Goal: Task Accomplishment & Management: Use online tool/utility

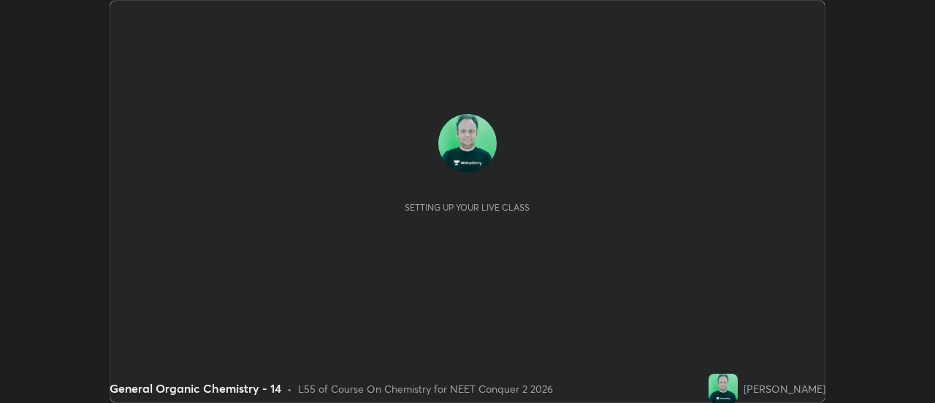
scroll to position [403, 934]
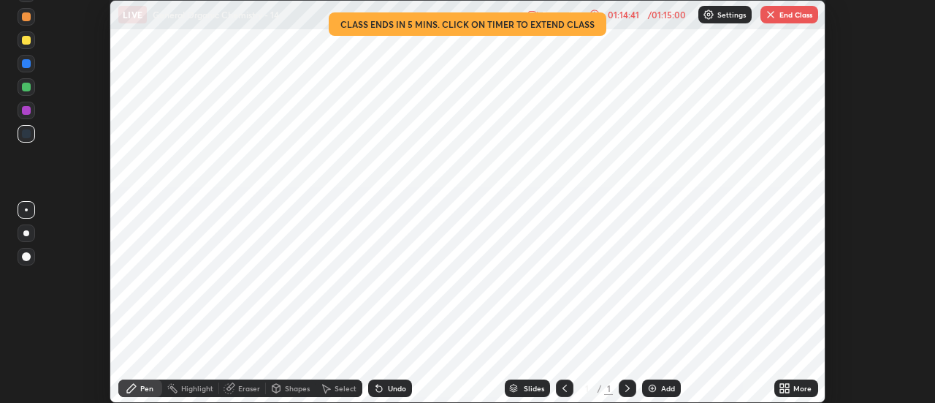
click at [780, 11] on button "End Class" at bounding box center [789, 15] width 58 height 18
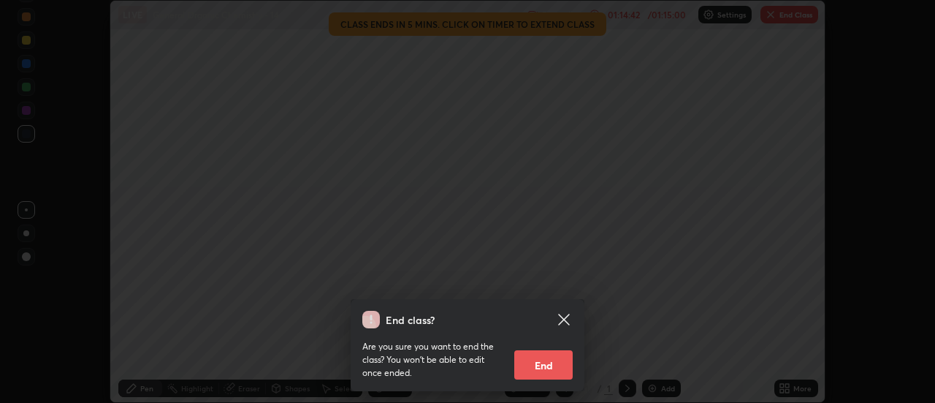
click at [561, 365] on button "End" at bounding box center [543, 364] width 58 height 29
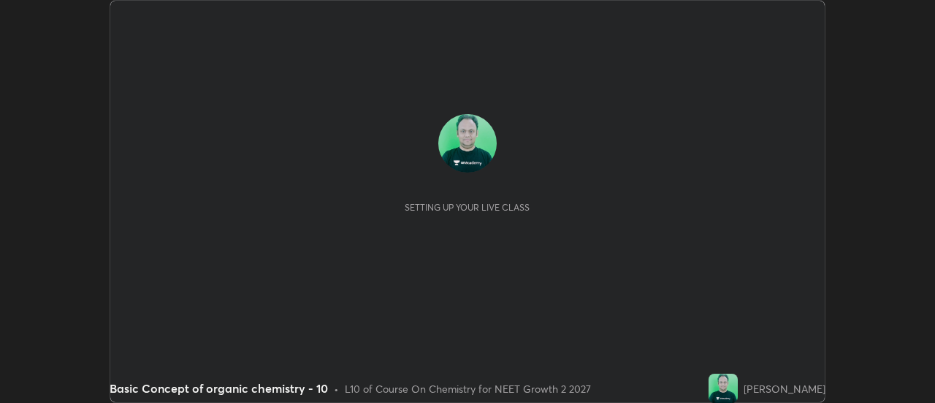
scroll to position [403, 934]
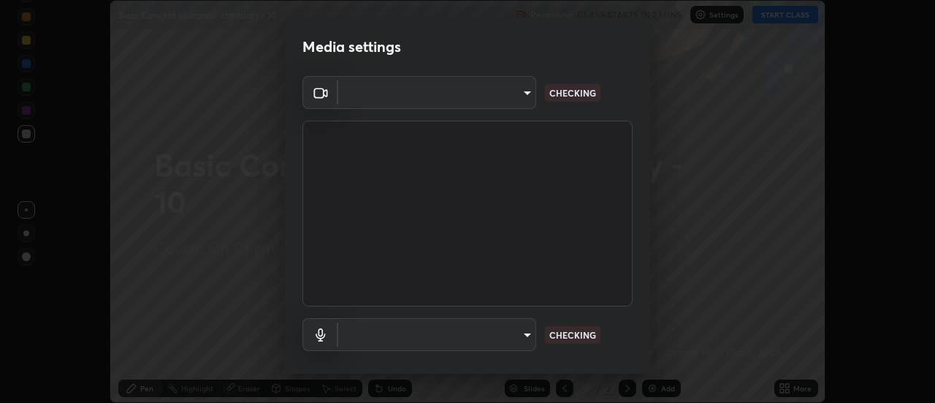
type input "985e4b1f72fc3b9494b48cef3b79fe3b682f9ae0bb15c20acfe574fe2aaad349"
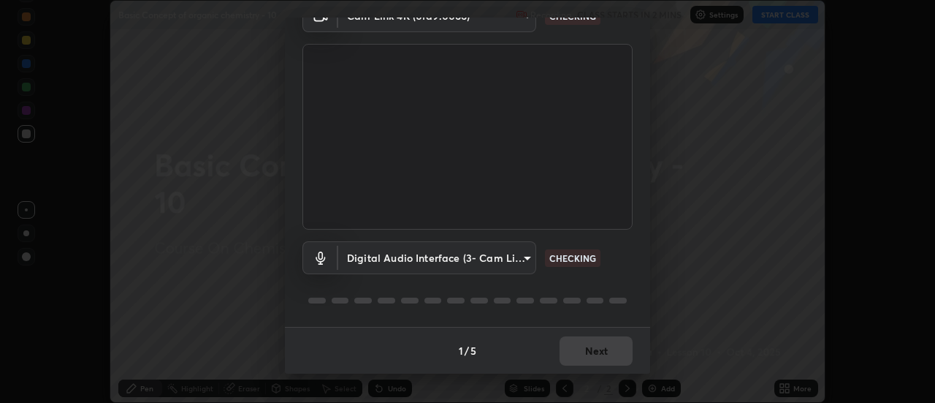
click at [491, 259] on body "Erase all Basic Concept of organic chemistry - 10 Recording CLASS STARTS IN 2 M…" at bounding box center [467, 201] width 935 height 403
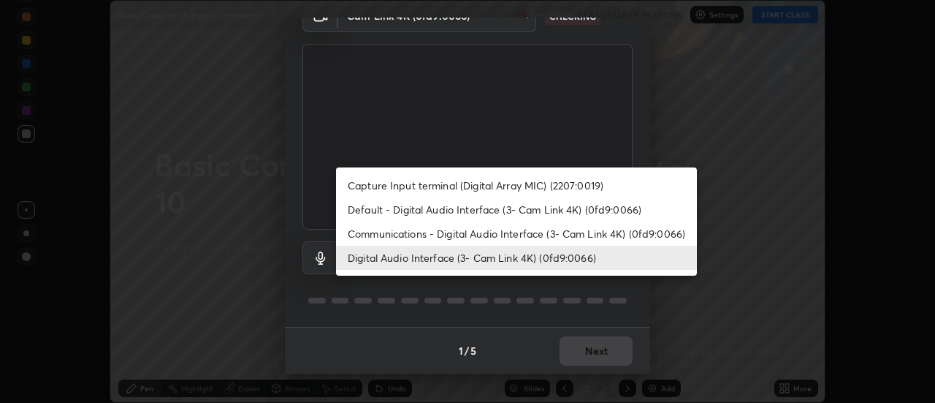
click at [508, 218] on li "Default - Digital Audio Interface (3- Cam Link 4K) (0fd9:0066)" at bounding box center [516, 209] width 361 height 24
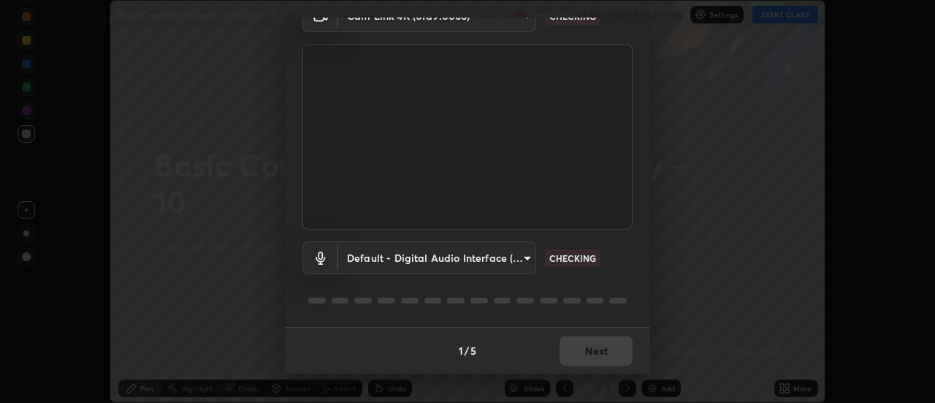
click at [486, 253] on body "Erase all Basic Concept of organic chemistry - 10 Recording CLASS STARTS IN 2 M…" at bounding box center [467, 201] width 935 height 403
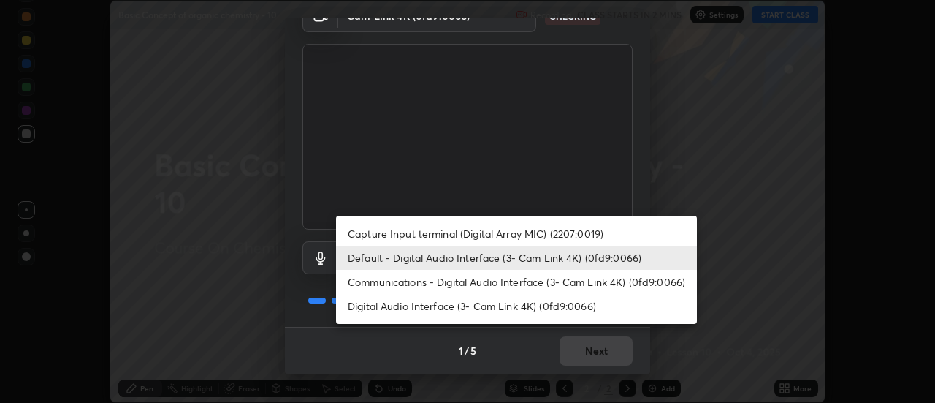
click at [468, 306] on li "Digital Audio Interface (3- Cam Link 4K) (0fd9:0066)" at bounding box center [516, 306] width 361 height 24
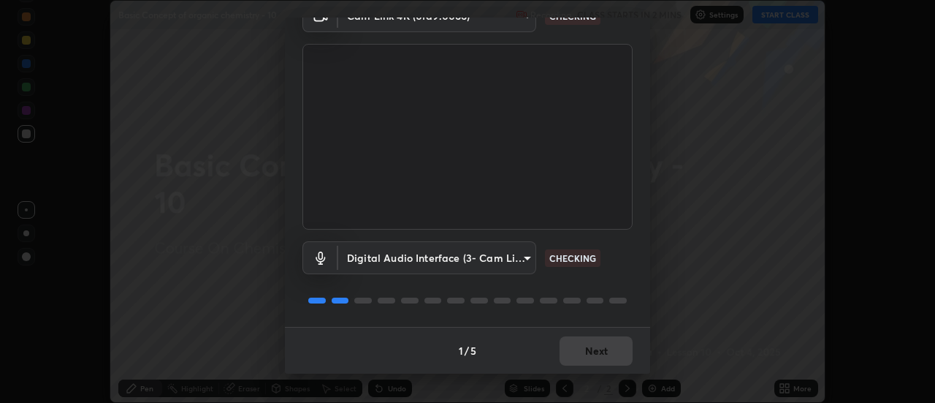
type input "265cf534b138bf87f319f365071951407b00c29418ffc0cf12ee2ca8a10caa95"
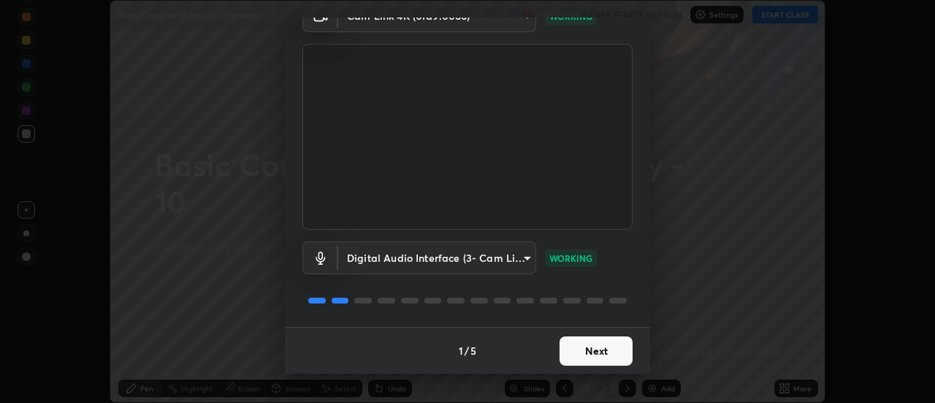
click at [611, 351] on button "Next" at bounding box center [596, 350] width 73 height 29
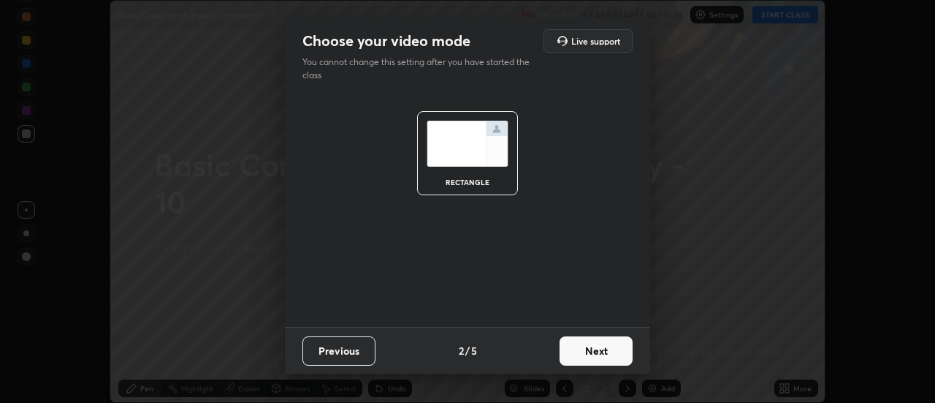
scroll to position [0, 0]
click at [614, 351] on button "Next" at bounding box center [596, 350] width 73 height 29
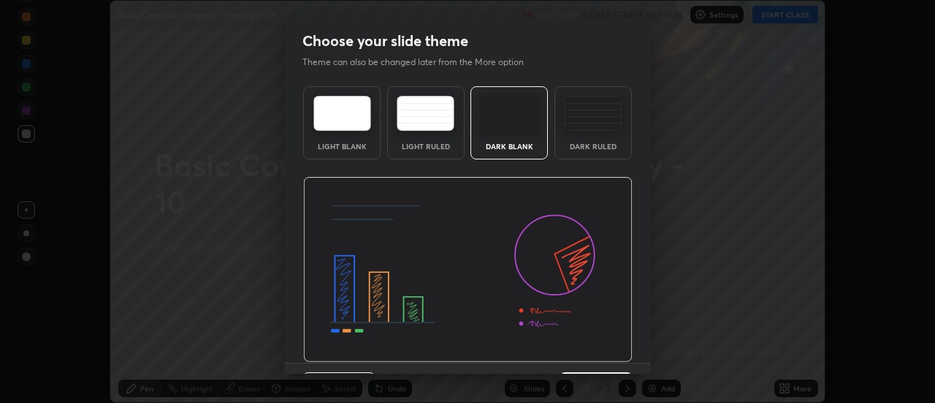
scroll to position [36, 0]
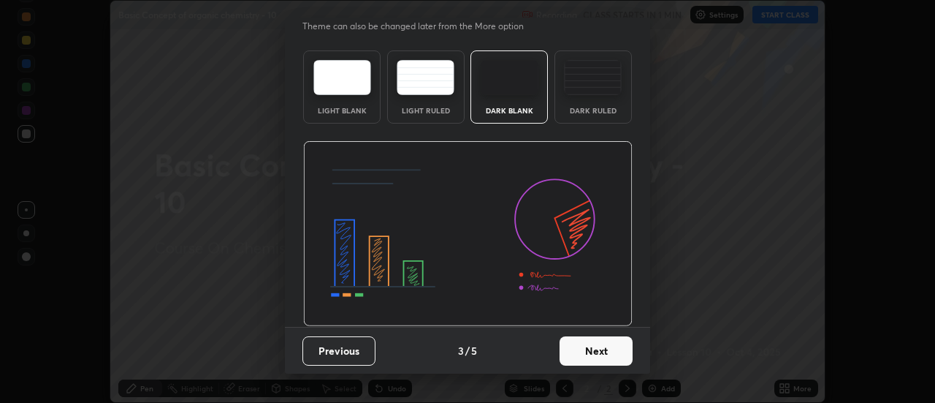
click at [605, 348] on button "Next" at bounding box center [596, 350] width 73 height 29
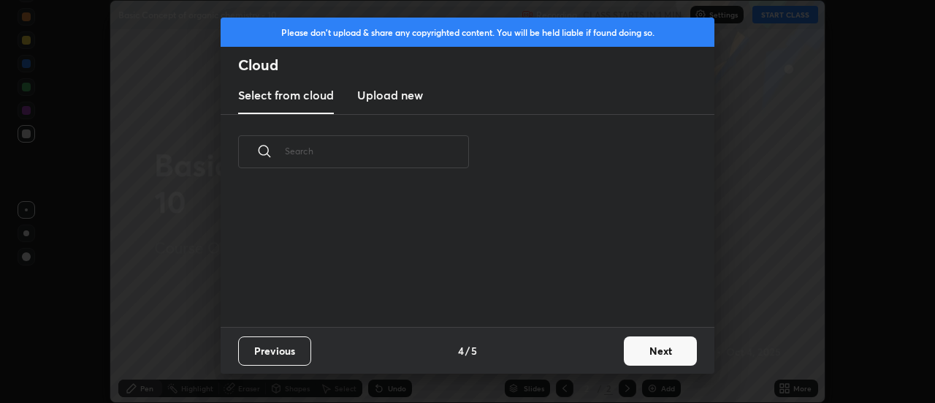
click at [606, 346] on div "Previous 4 / 5 Next" at bounding box center [468, 350] width 494 height 47
click at [636, 351] on button "Next" at bounding box center [660, 350] width 73 height 29
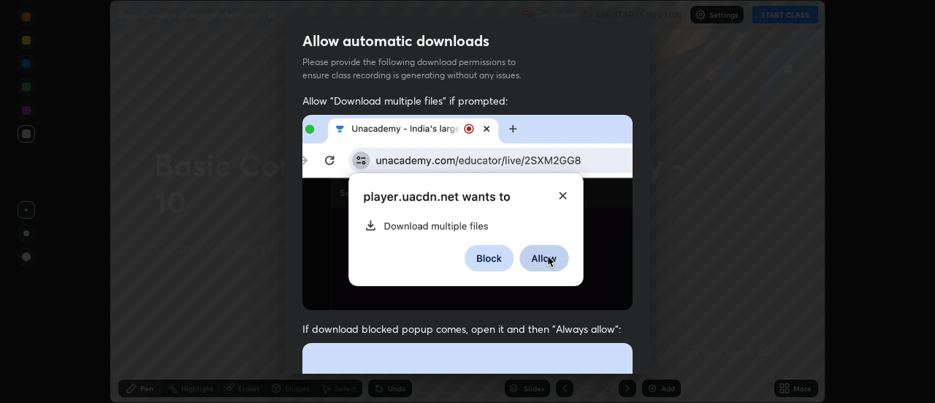
click at [641, 351] on div "Allow "Download multiple files" if prompted: If download blocked popup comes, o…" at bounding box center [467, 401] width 365 height 615
click at [622, 302] on img at bounding box center [467, 212] width 330 height 195
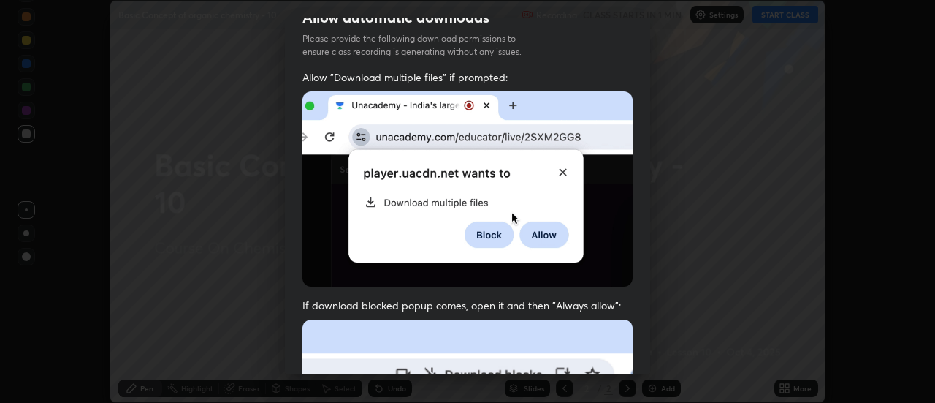
click at [577, 304] on span "If download blocked popup comes, open it and then "Always allow":" at bounding box center [467, 305] width 330 height 14
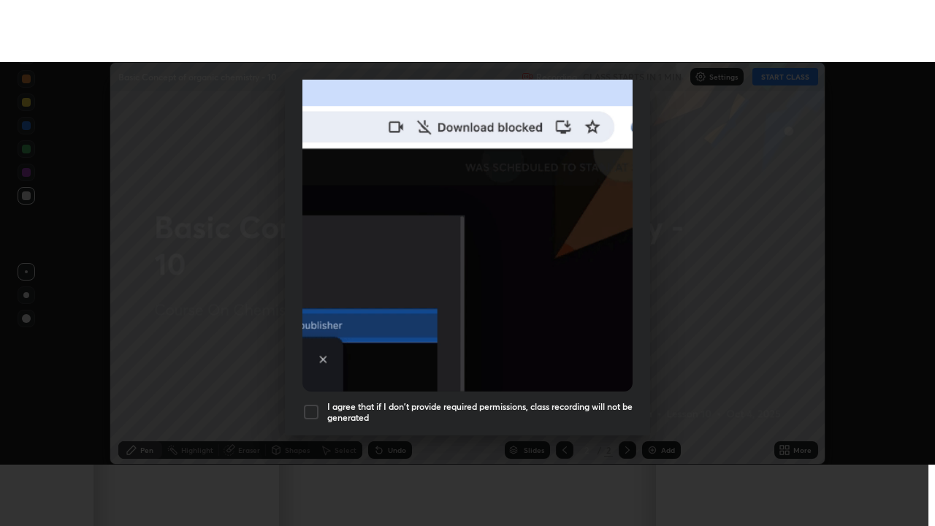
scroll to position [375, 0]
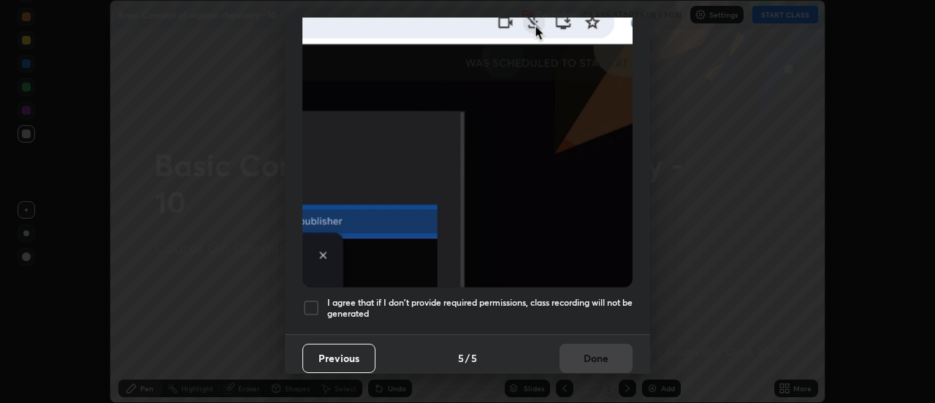
click at [578, 305] on h5 "I agree that if I don't provide required permissions, class recording will not …" at bounding box center [479, 308] width 305 height 23
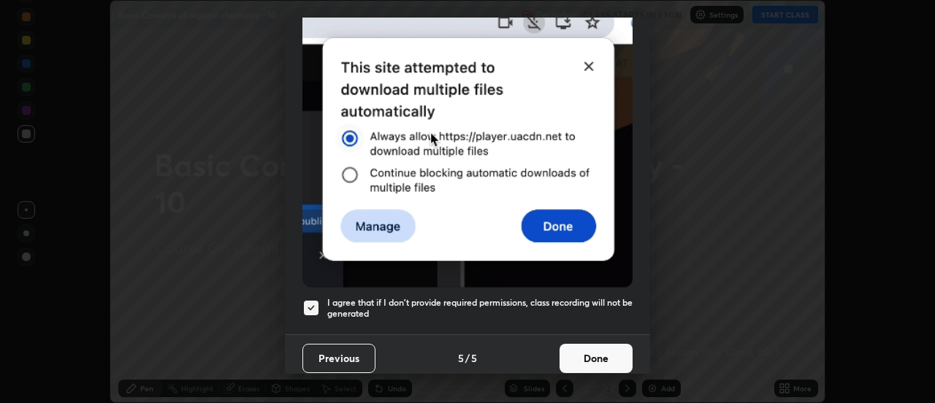
click at [592, 351] on button "Done" at bounding box center [596, 357] width 73 height 29
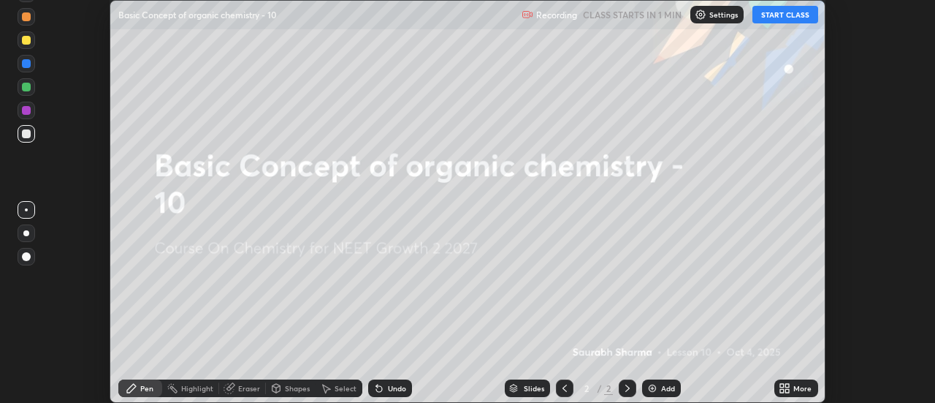
click at [793, 375] on div "More" at bounding box center [796, 387] width 44 height 29
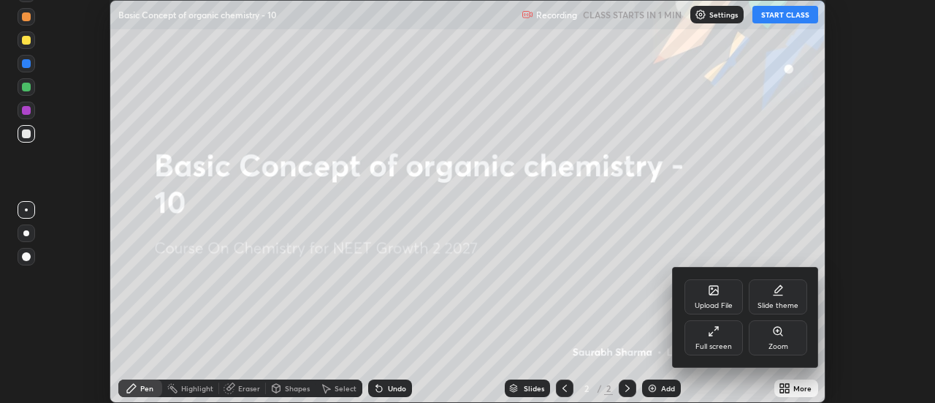
click at [724, 335] on div "Full screen" at bounding box center [713, 337] width 58 height 35
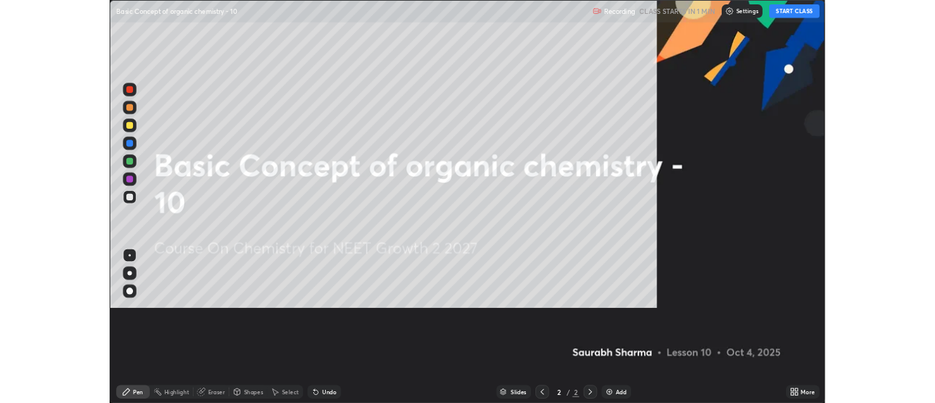
scroll to position [526, 935]
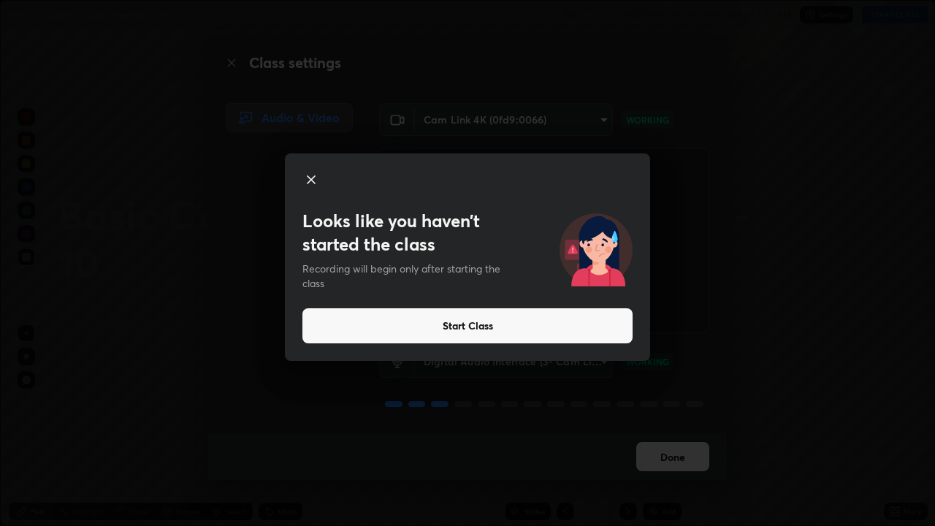
click at [597, 326] on button "Start Class" at bounding box center [467, 325] width 330 height 35
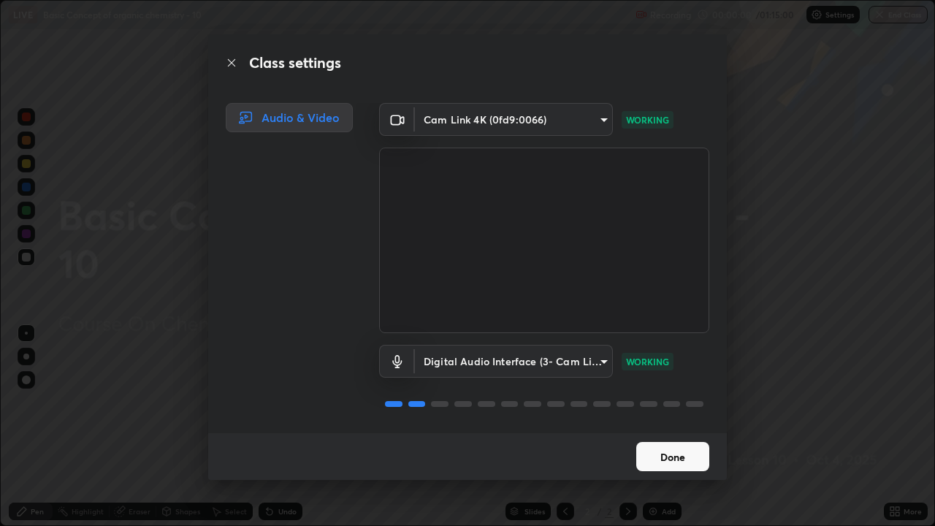
click at [689, 402] on button "Done" at bounding box center [672, 456] width 73 height 29
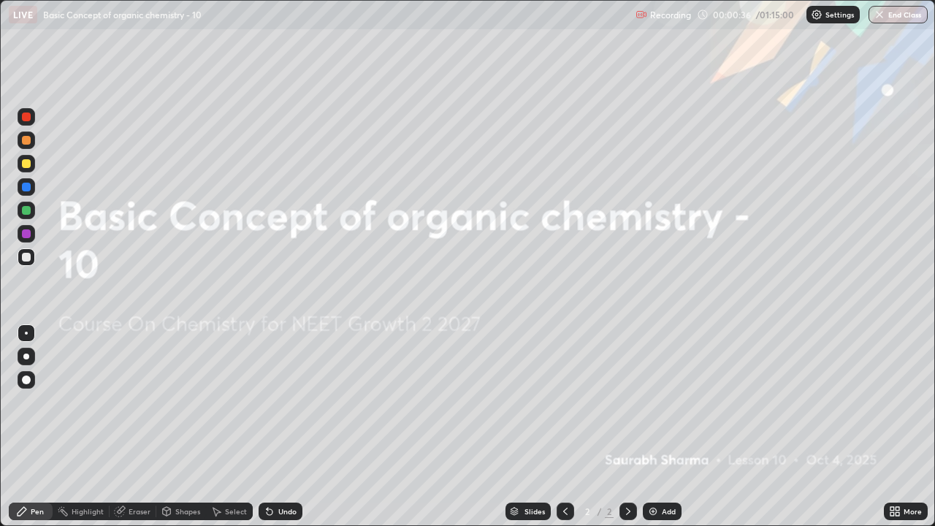
click at [674, 402] on div "Add" at bounding box center [669, 511] width 14 height 7
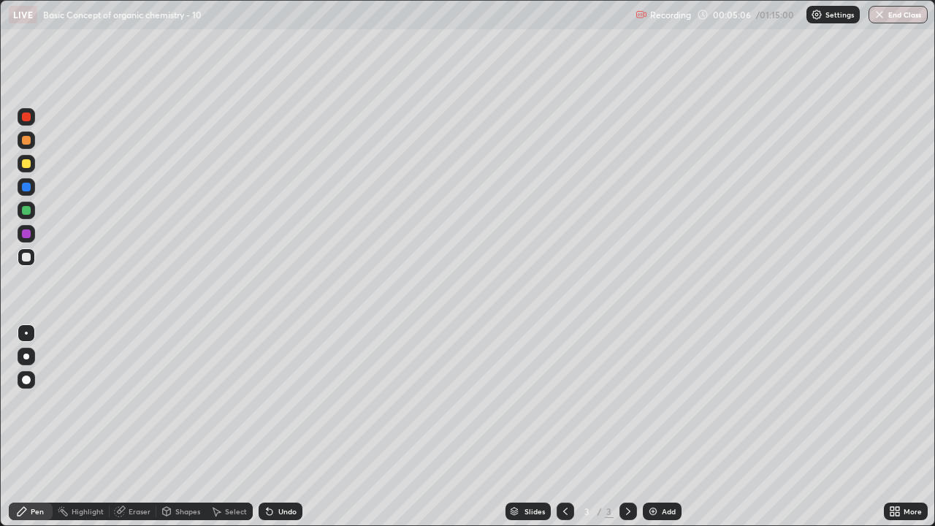
click at [273, 402] on div "Undo" at bounding box center [281, 512] width 44 height 18
click at [278, 402] on div "Undo" at bounding box center [281, 512] width 44 height 18
click at [275, 402] on div "Undo" at bounding box center [281, 512] width 44 height 18
click at [276, 402] on div "Undo" at bounding box center [281, 512] width 44 height 18
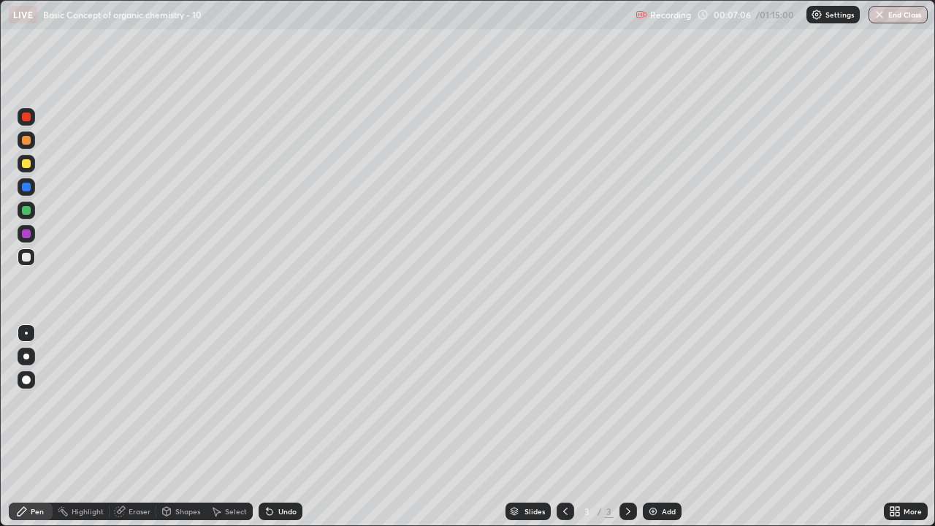
click at [275, 402] on div "Undo" at bounding box center [281, 512] width 44 height 18
click at [134, 402] on div "Eraser" at bounding box center [140, 511] width 22 height 7
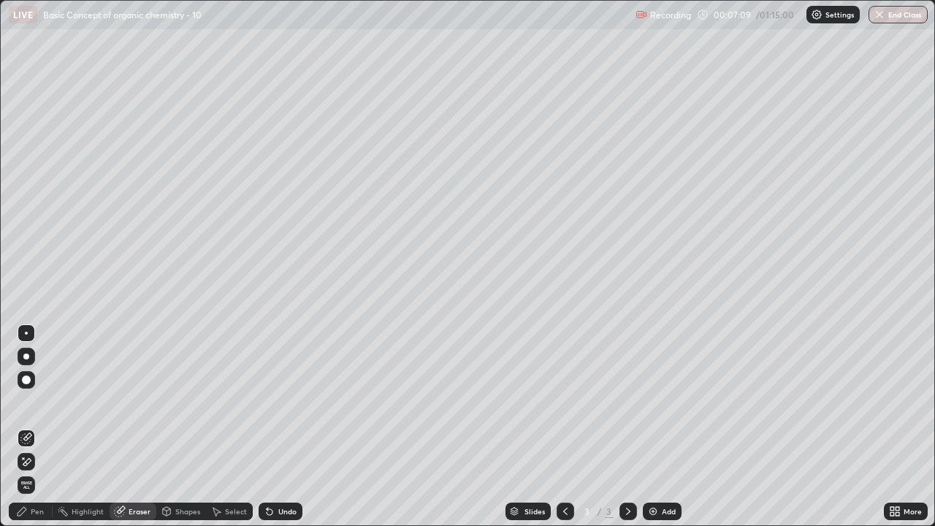
click at [167, 402] on icon at bounding box center [167, 513] width 0 height 5
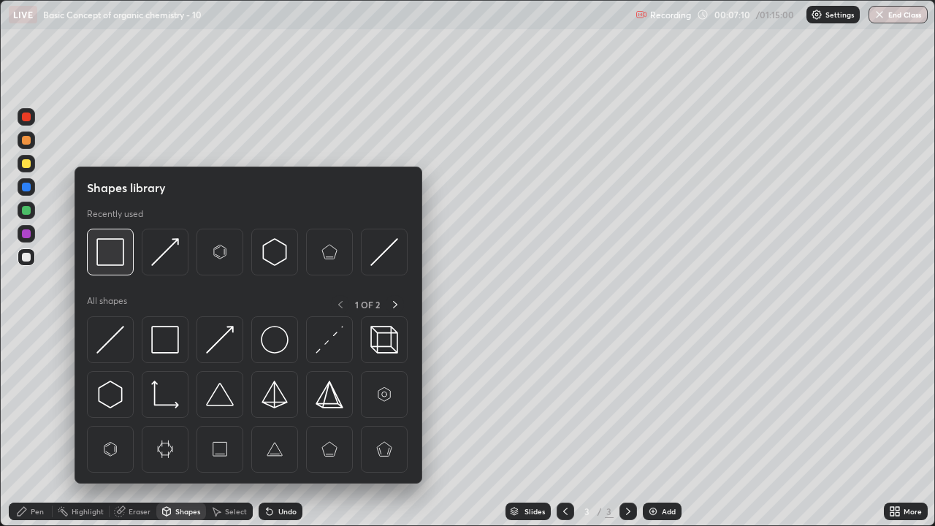
click at [112, 247] on img at bounding box center [110, 252] width 28 height 28
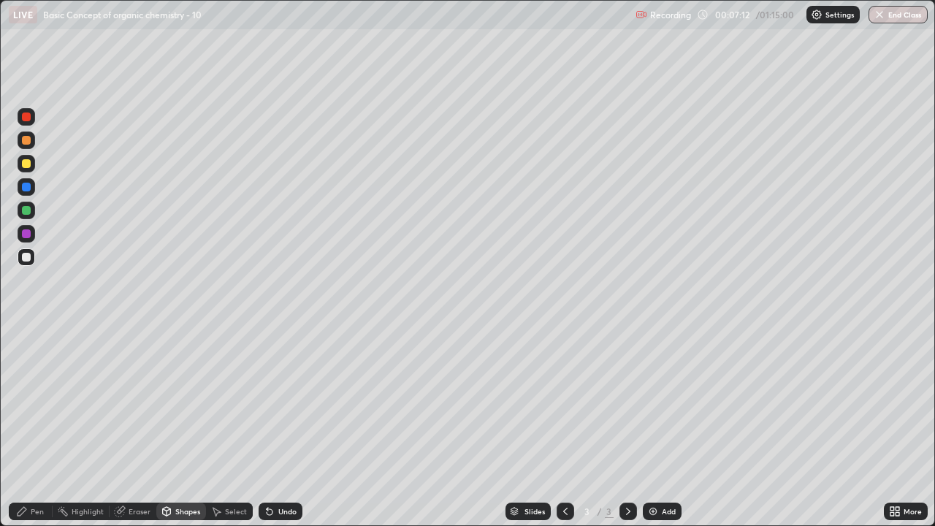
click at [24, 402] on icon at bounding box center [22, 511] width 9 height 9
click at [222, 402] on div "Select" at bounding box center [229, 512] width 47 height 18
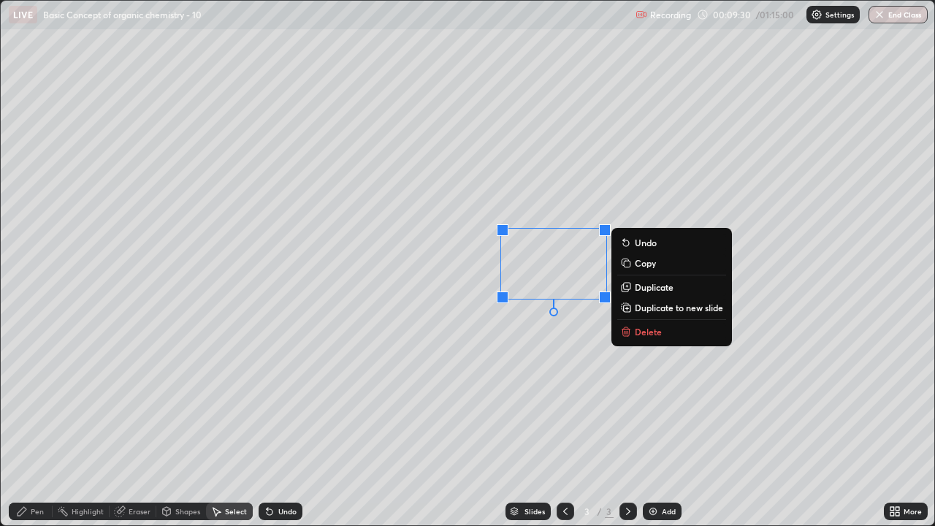
click at [280, 402] on div "Undo" at bounding box center [281, 512] width 44 height 18
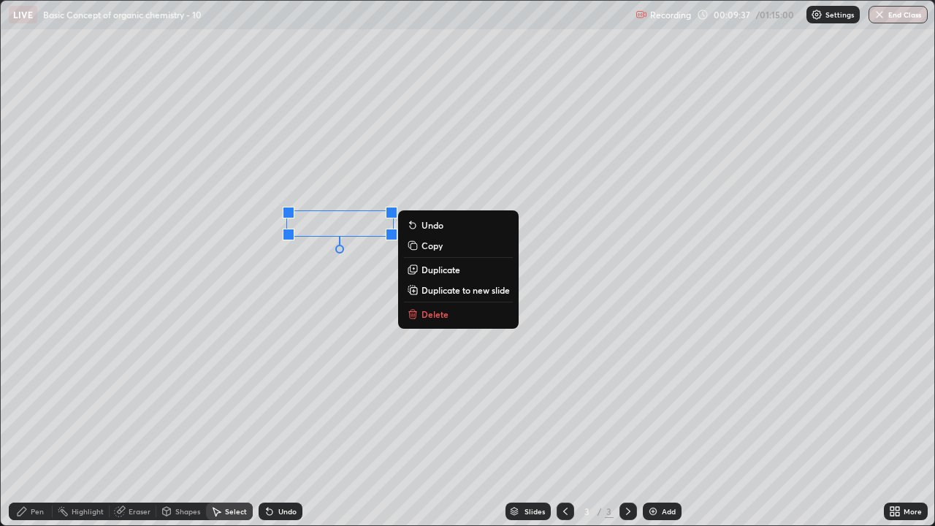
click at [263, 295] on div "0 ° Undo Copy Duplicate Duplicate to new slide Delete" at bounding box center [468, 263] width 934 height 525
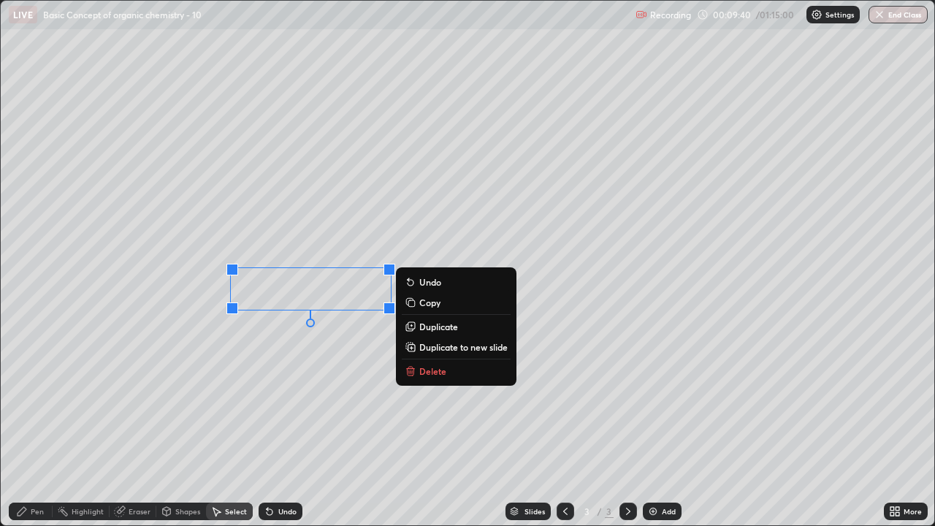
click at [278, 370] on div "0 ° Undo Copy Duplicate Duplicate to new slide Delete" at bounding box center [468, 263] width 934 height 525
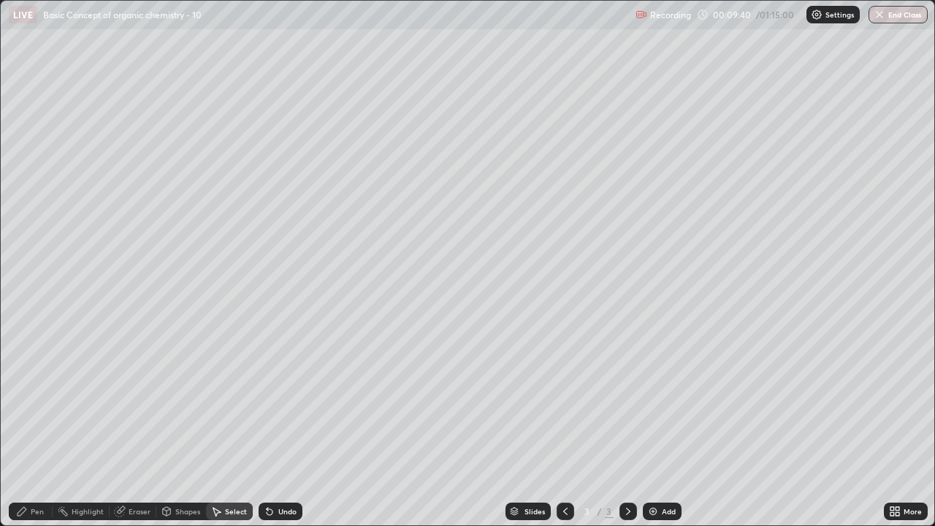
click at [31, 402] on div "Pen" at bounding box center [31, 512] width 44 height 18
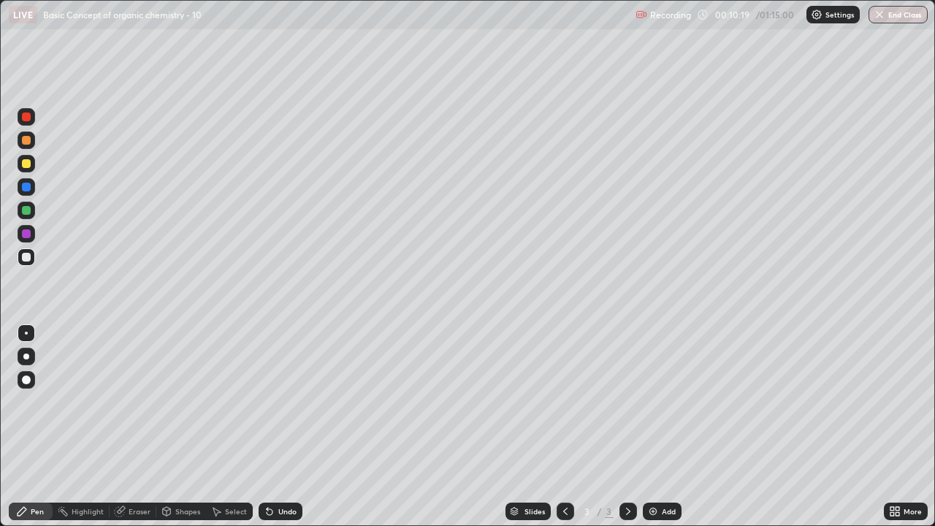
click at [648, 402] on div "Add" at bounding box center [662, 512] width 39 height 18
click at [282, 402] on div "Undo" at bounding box center [281, 512] width 44 height 18
click at [284, 402] on div "Undo" at bounding box center [287, 511] width 18 height 7
click at [28, 164] on div at bounding box center [26, 163] width 9 height 9
click at [279, 402] on div "Undo" at bounding box center [287, 511] width 18 height 7
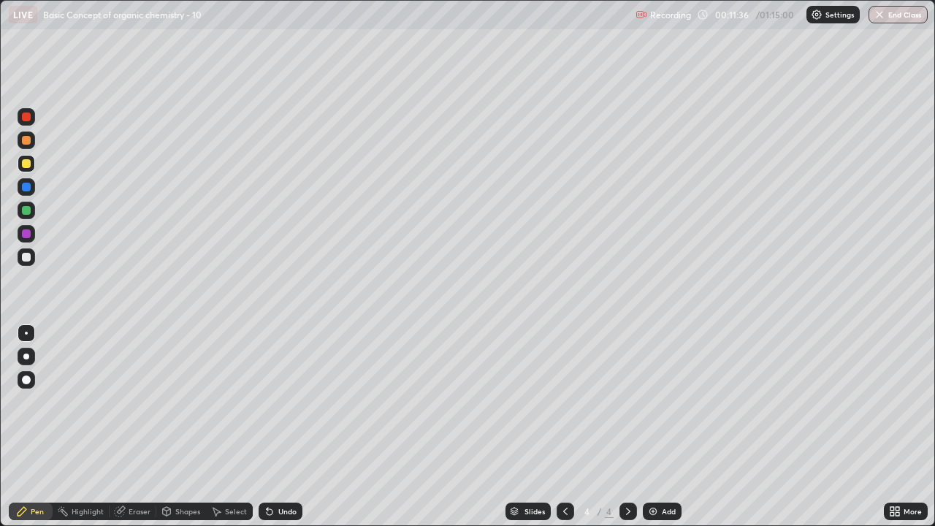
click at [278, 402] on div "Undo" at bounding box center [287, 511] width 18 height 7
click at [282, 402] on div "Undo" at bounding box center [287, 511] width 18 height 7
click at [278, 402] on div "Undo" at bounding box center [281, 512] width 44 height 18
click at [279, 402] on div "Undo" at bounding box center [281, 512] width 44 height 18
click at [283, 402] on div "Undo" at bounding box center [287, 511] width 18 height 7
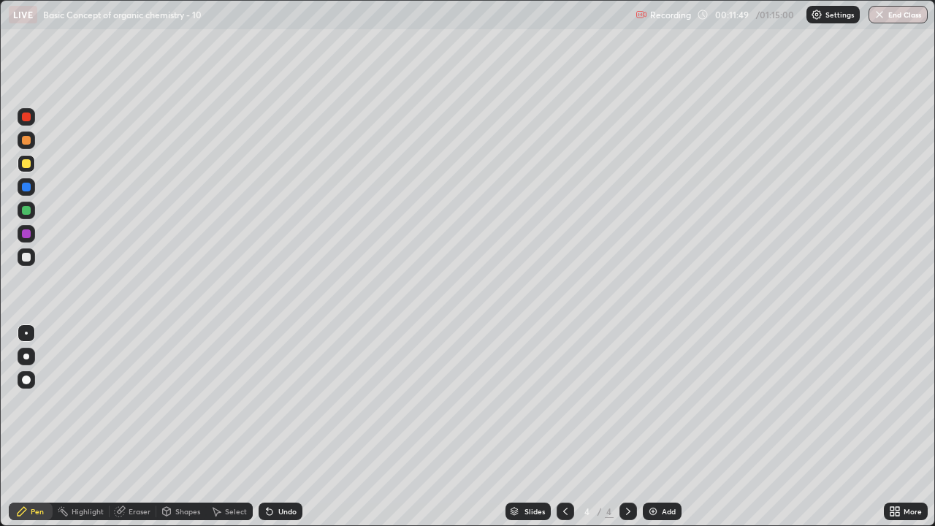
click at [283, 402] on div "Undo" at bounding box center [287, 511] width 18 height 7
click at [28, 255] on div at bounding box center [26, 257] width 9 height 9
click at [283, 402] on div "Undo" at bounding box center [281, 512] width 44 height 18
click at [31, 164] on div at bounding box center [27, 164] width 18 height 18
click at [562, 402] on div at bounding box center [566, 512] width 18 height 18
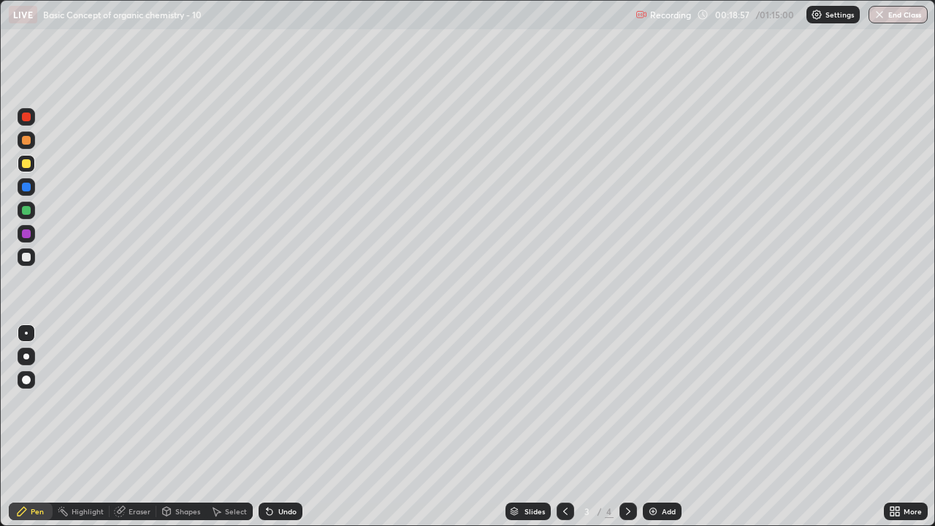
click at [627, 402] on icon at bounding box center [628, 512] width 12 height 12
click at [634, 402] on div at bounding box center [628, 511] width 18 height 29
click at [232, 402] on div "Select" at bounding box center [229, 512] width 47 height 18
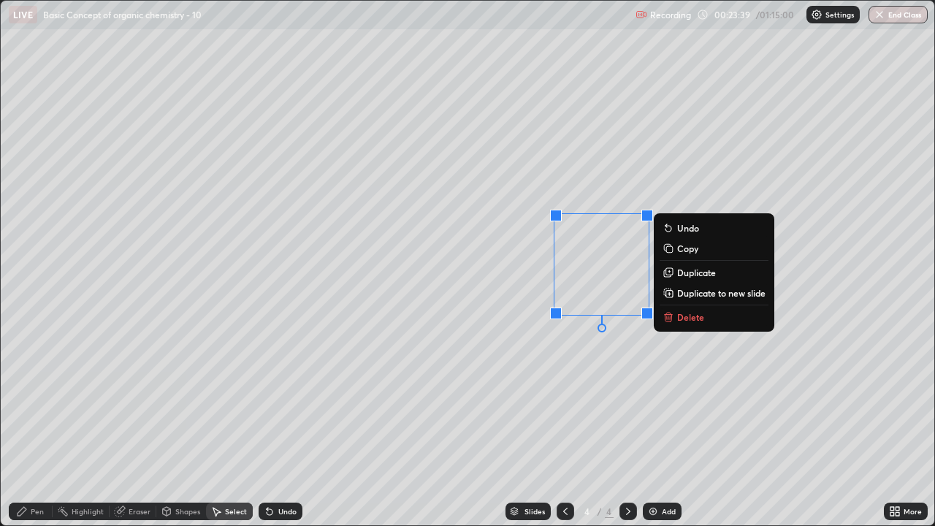
click at [705, 314] on button "Delete" at bounding box center [714, 317] width 109 height 18
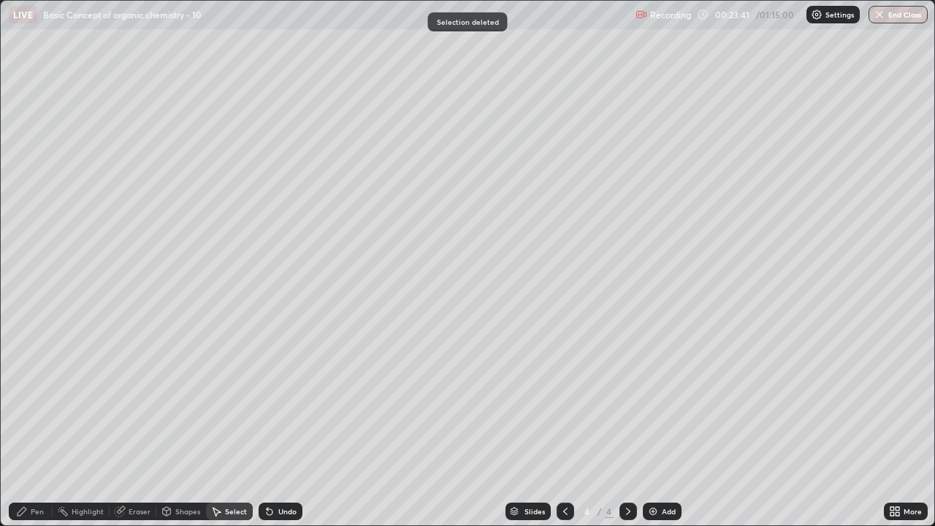
click at [37, 402] on div "Pen" at bounding box center [31, 512] width 44 height 18
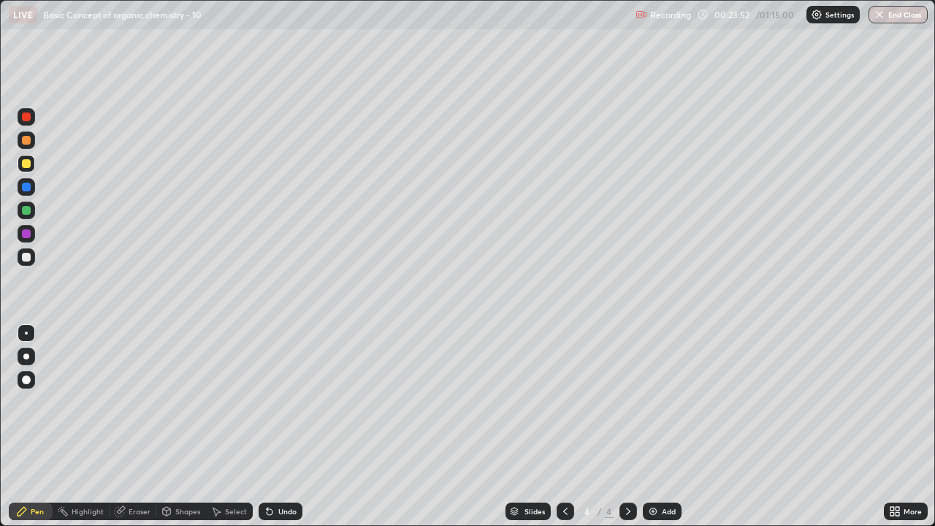
click at [277, 402] on div "Undo" at bounding box center [281, 512] width 44 height 18
click at [280, 402] on div "Undo" at bounding box center [287, 511] width 18 height 7
click at [278, 402] on div "Undo" at bounding box center [287, 511] width 18 height 7
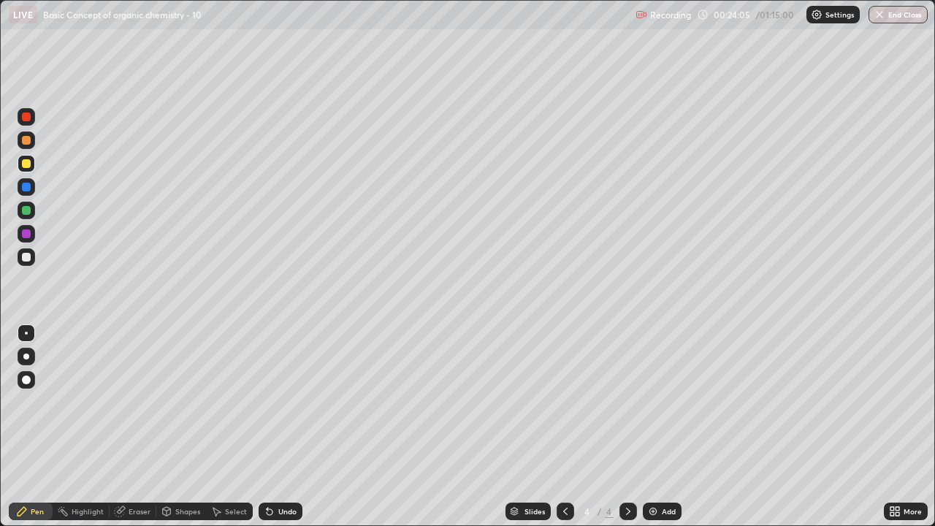
click at [280, 402] on div "Undo" at bounding box center [287, 511] width 18 height 7
click at [243, 402] on div "Select" at bounding box center [236, 511] width 22 height 7
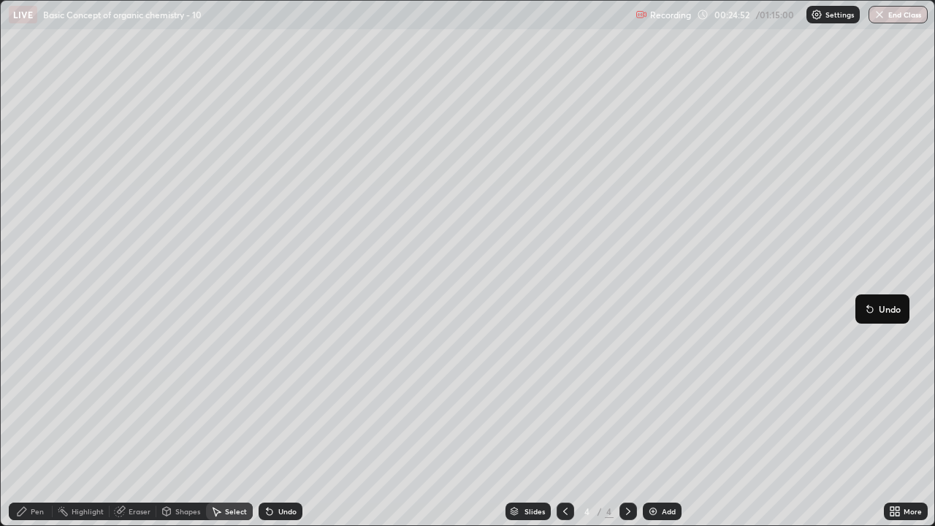
click at [651, 383] on div "0 ° Undo Copy Duplicate Duplicate to new slide Delete" at bounding box center [468, 263] width 934 height 525
click at [435, 402] on div "0 ° Undo Copy Duplicate Duplicate to new slide Delete" at bounding box center [468, 263] width 934 height 525
click at [34, 402] on div "Pen" at bounding box center [31, 512] width 44 height 18
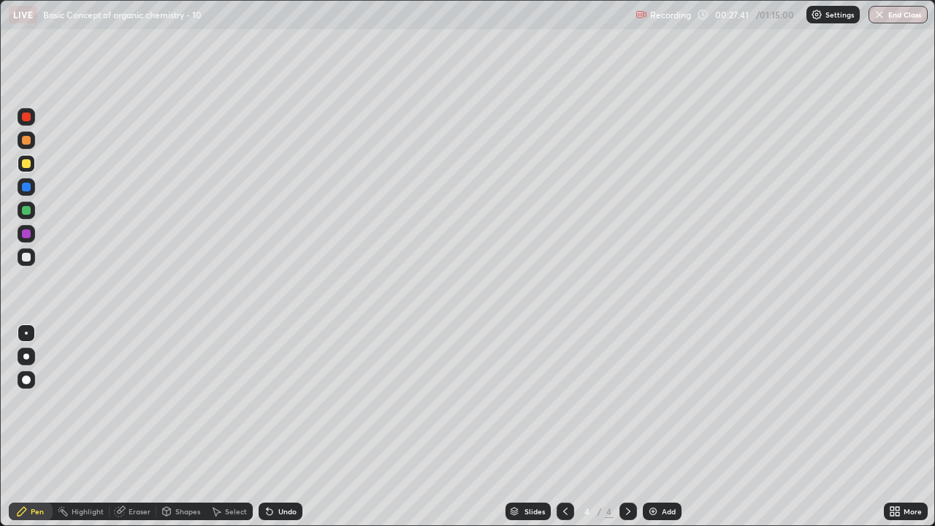
click at [644, 402] on div "Add" at bounding box center [662, 512] width 39 height 18
click at [25, 263] on div at bounding box center [27, 257] width 18 height 18
click at [294, 402] on div "Undo" at bounding box center [281, 512] width 44 height 18
click at [289, 402] on div "Undo" at bounding box center [281, 512] width 44 height 18
click at [283, 402] on div "Undo" at bounding box center [281, 512] width 44 height 18
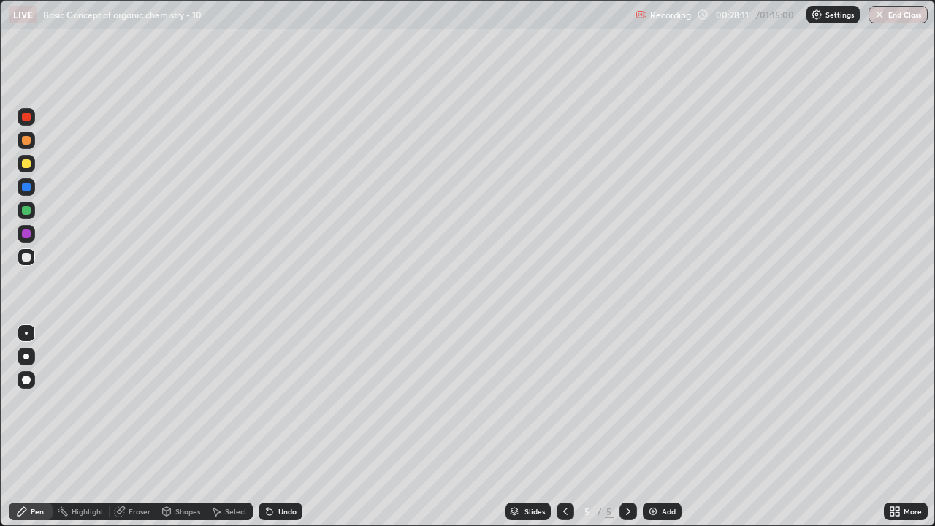
click at [224, 402] on div "Select" at bounding box center [229, 512] width 47 height 18
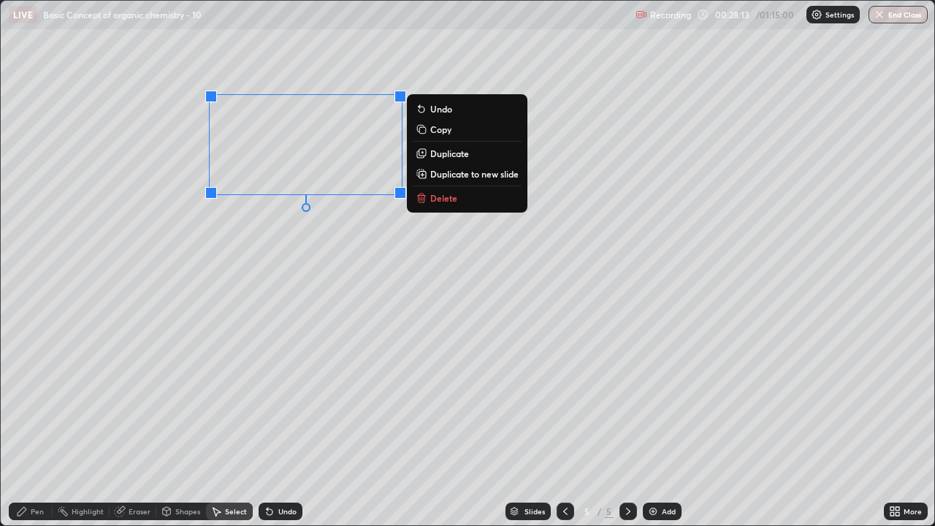
click at [329, 230] on div "0 ° Undo Copy Duplicate Duplicate to new slide Delete" at bounding box center [468, 263] width 934 height 525
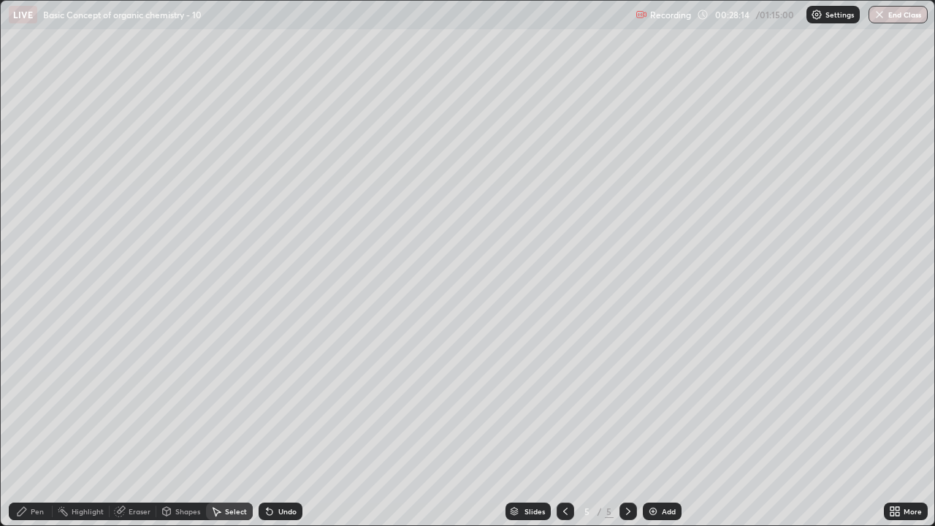
click at [26, 402] on icon at bounding box center [22, 512] width 12 height 12
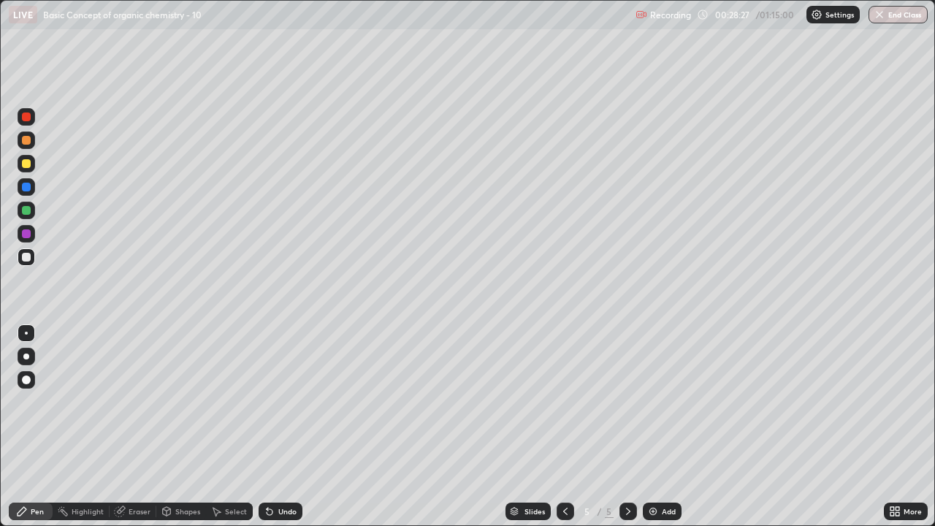
click at [23, 159] on div at bounding box center [26, 163] width 9 height 9
click at [275, 402] on div "Undo" at bounding box center [281, 512] width 44 height 18
click at [278, 402] on div "Undo" at bounding box center [287, 511] width 18 height 7
click at [272, 402] on icon at bounding box center [270, 512] width 12 height 12
click at [281, 402] on div "Undo" at bounding box center [287, 511] width 18 height 7
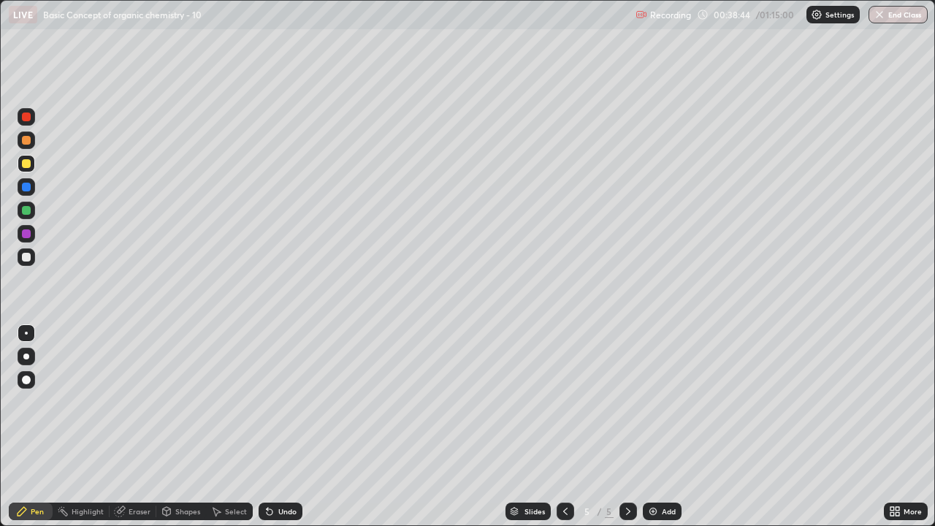
click at [286, 402] on div "Undo" at bounding box center [281, 512] width 44 height 18
click at [235, 402] on div "Select" at bounding box center [229, 512] width 47 height 18
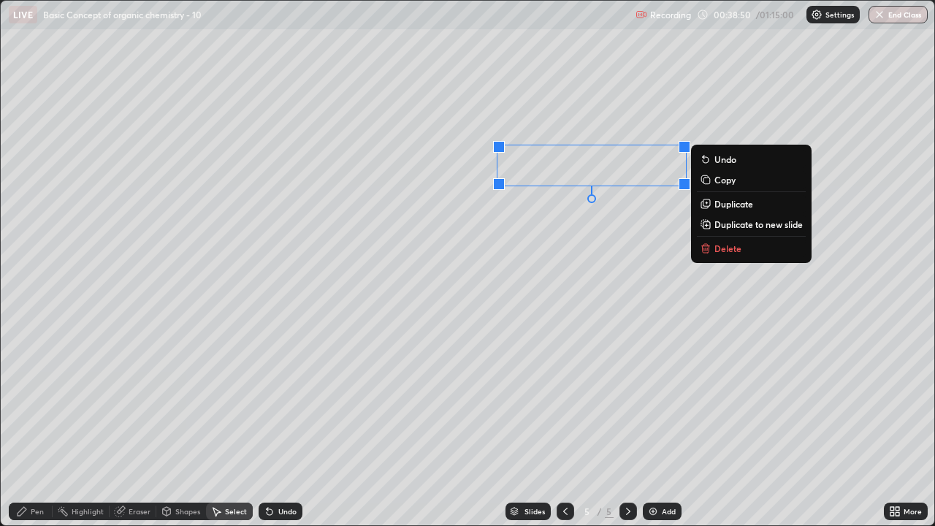
click at [559, 254] on div "0 ° Undo Copy Duplicate Duplicate to new slide Delete" at bounding box center [468, 263] width 934 height 525
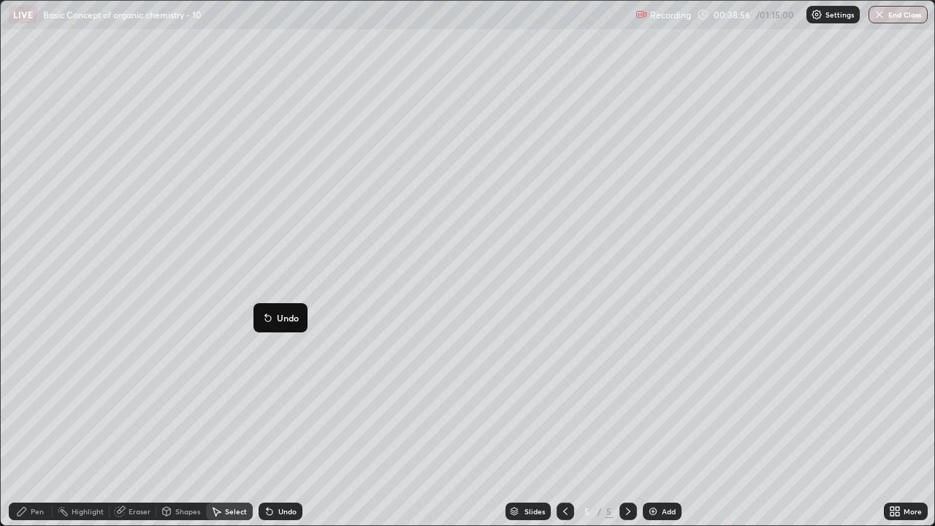
click at [212, 324] on div "0 ° Undo Copy Duplicate Duplicate to new slide Delete" at bounding box center [468, 263] width 934 height 525
click at [37, 402] on div "Pen" at bounding box center [37, 511] width 13 height 7
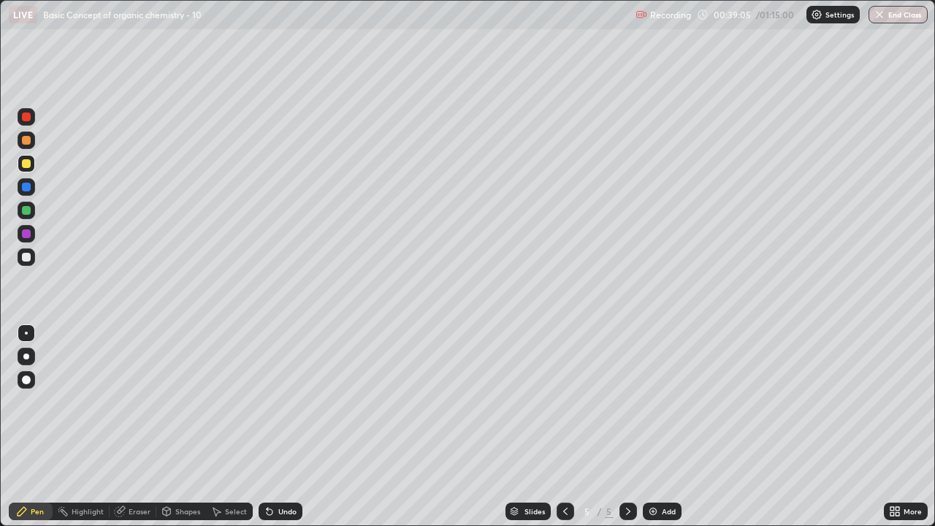
click at [279, 402] on div "Undo" at bounding box center [287, 511] width 18 height 7
click at [240, 402] on div "Select" at bounding box center [236, 511] width 22 height 7
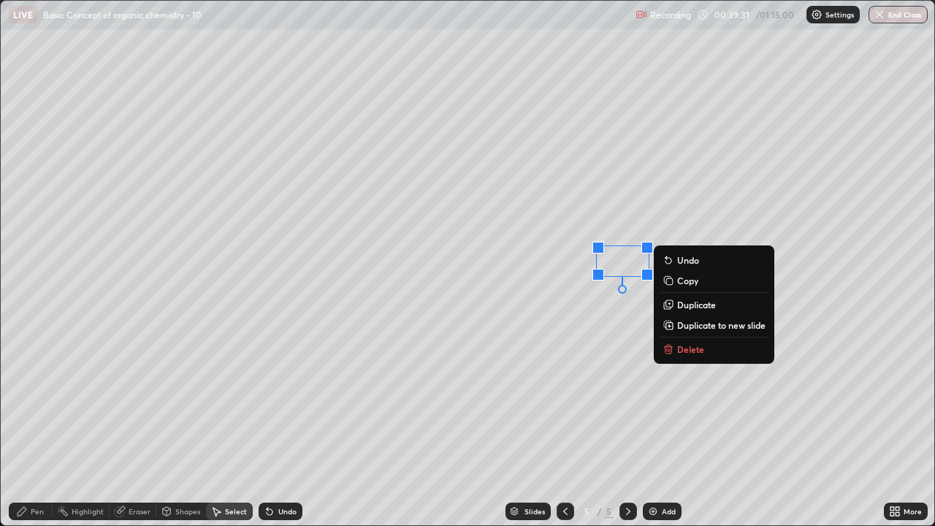
click at [599, 320] on div "0 ° Undo Copy Duplicate Duplicate to new slide Delete" at bounding box center [468, 263] width 934 height 525
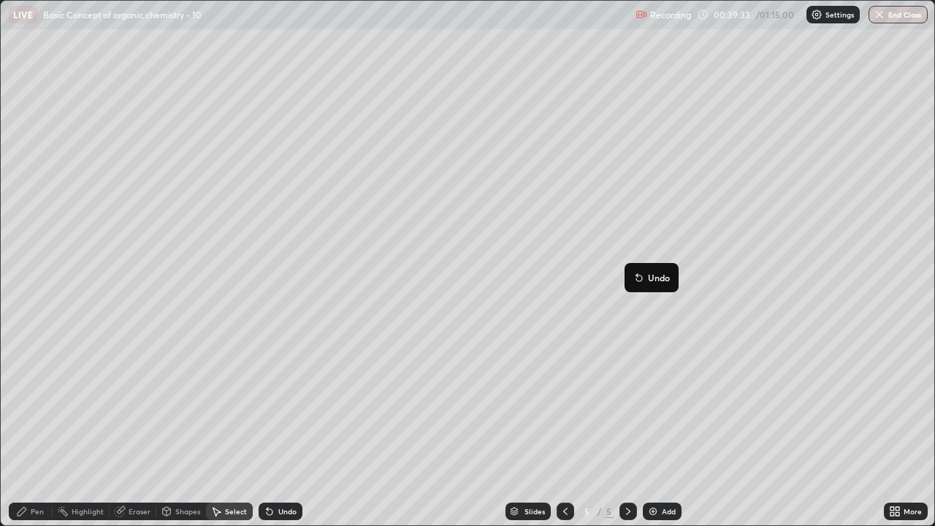
click at [584, 310] on div "0 ° Undo Copy Duplicate Duplicate to new slide Delete" at bounding box center [468, 263] width 934 height 525
click at [33, 402] on div "Pen" at bounding box center [37, 511] width 13 height 7
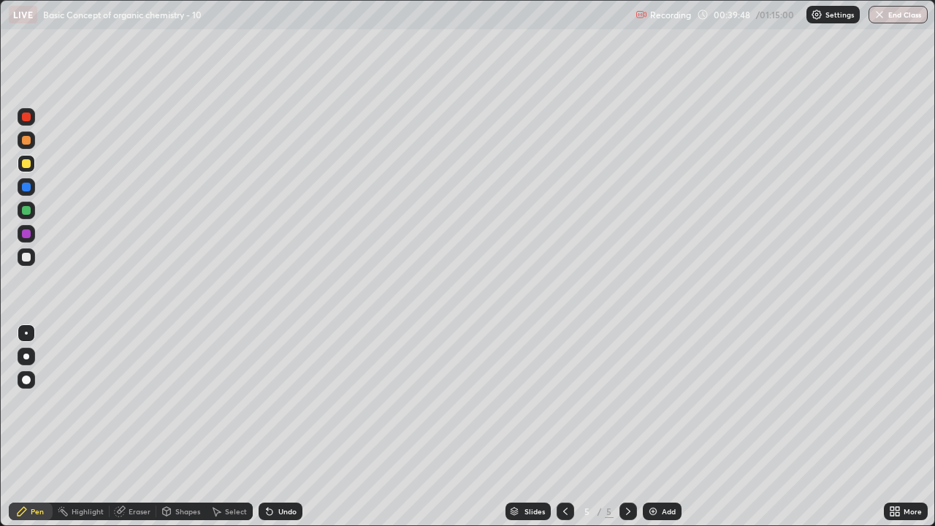
click at [28, 258] on div at bounding box center [26, 257] width 9 height 9
click at [663, 402] on div "Add" at bounding box center [662, 512] width 39 height 18
click at [283, 402] on div "Undo" at bounding box center [281, 512] width 44 height 18
click at [278, 402] on div "Undo" at bounding box center [281, 512] width 44 height 18
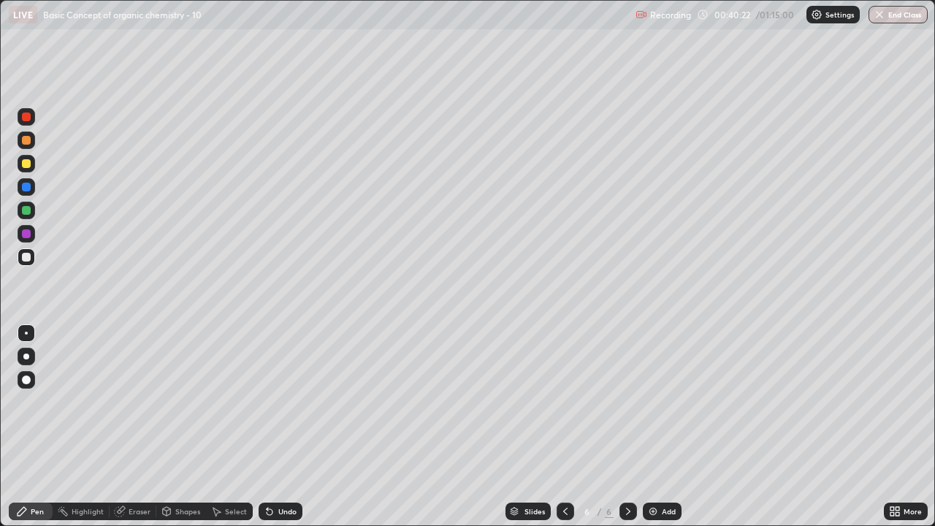
click at [277, 402] on div "Undo" at bounding box center [281, 512] width 44 height 18
click at [276, 402] on div "Undo" at bounding box center [281, 512] width 44 height 18
click at [289, 402] on div "Undo" at bounding box center [287, 511] width 18 height 7
click at [288, 402] on div "Undo" at bounding box center [287, 511] width 18 height 7
click at [223, 402] on div "Select" at bounding box center [229, 512] width 47 height 18
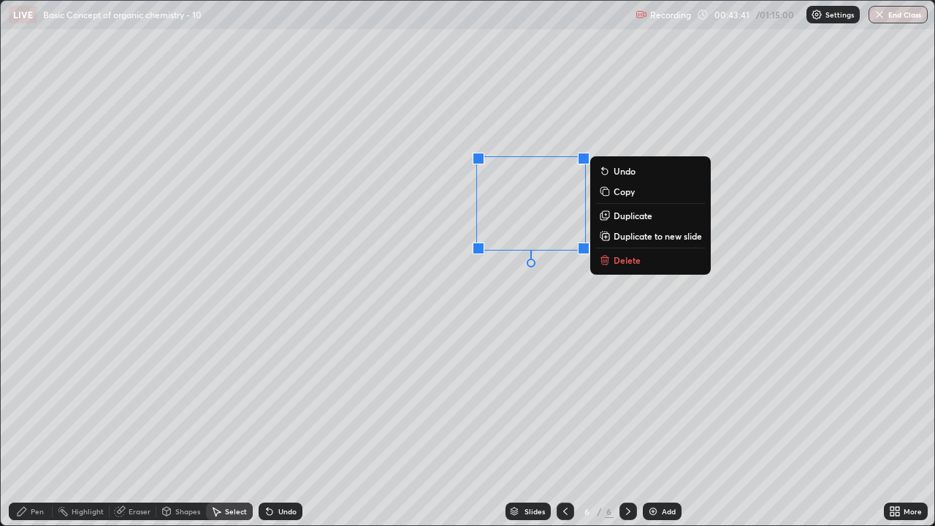
click at [641, 263] on button "Delete" at bounding box center [650, 260] width 109 height 18
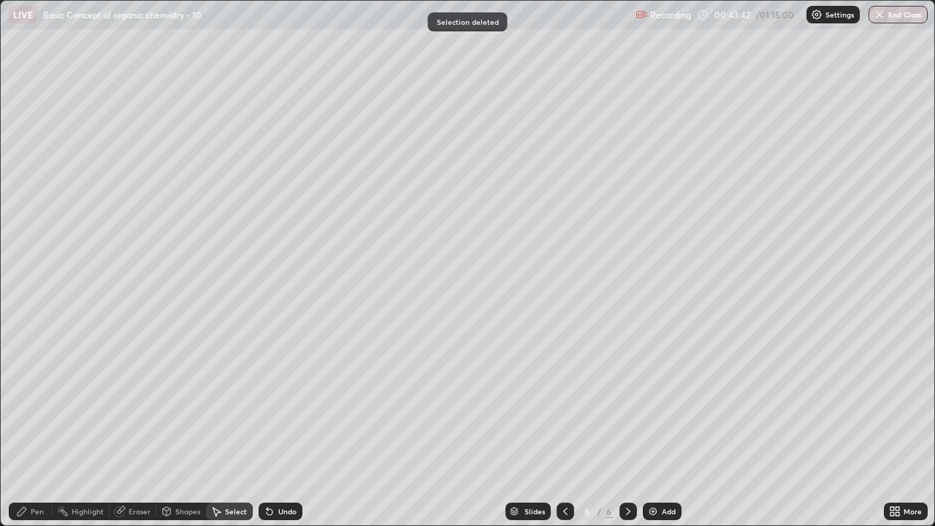
click at [31, 402] on div "Pen" at bounding box center [31, 512] width 44 height 18
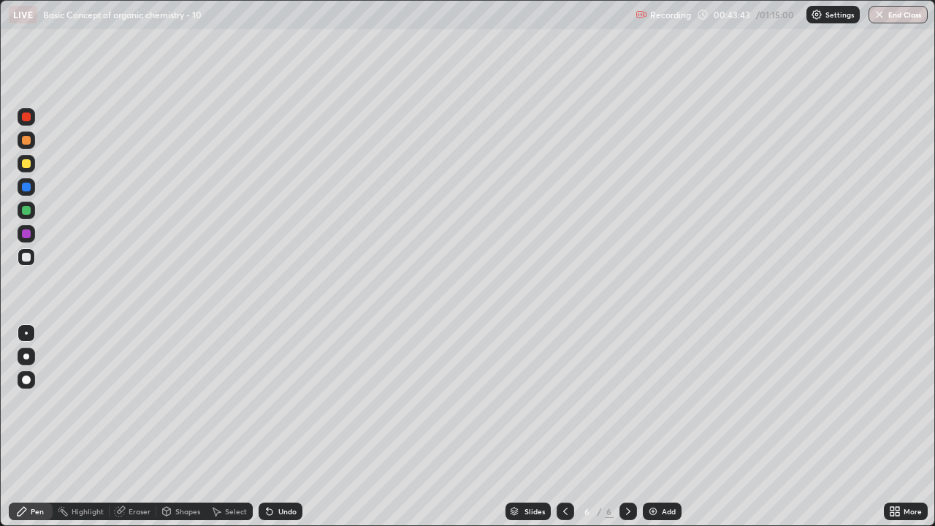
click at [26, 169] on div at bounding box center [27, 164] width 18 height 18
click at [225, 402] on div "Select" at bounding box center [236, 511] width 22 height 7
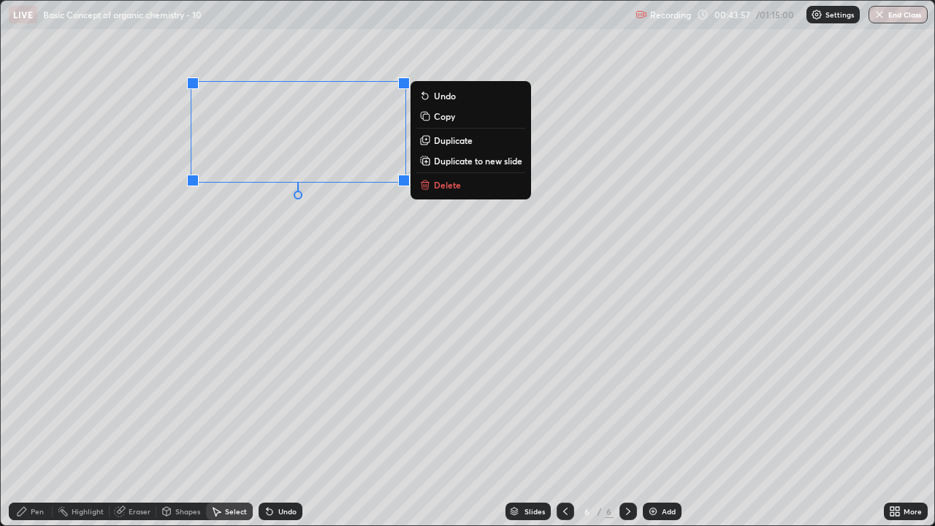
click at [255, 205] on div "0 ° Undo Copy Duplicate Duplicate to new slide Delete" at bounding box center [468, 263] width 934 height 525
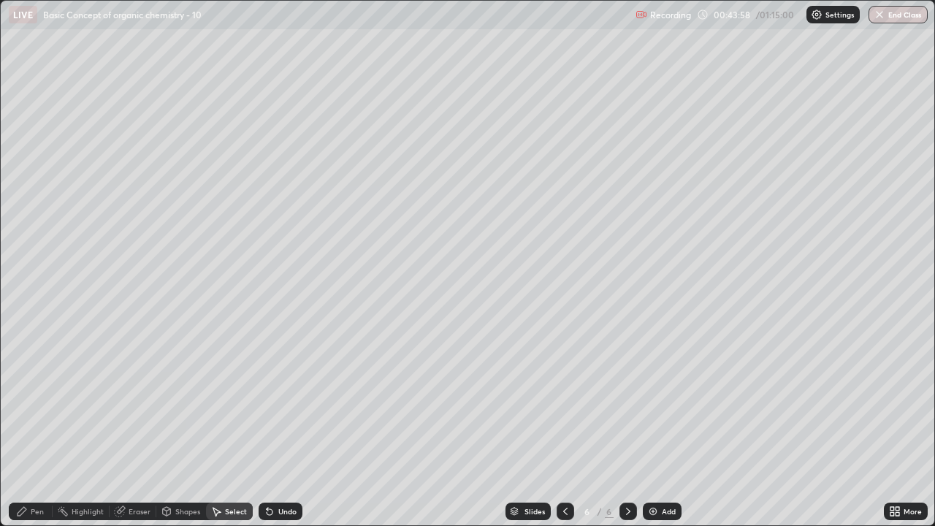
click at [28, 402] on div "Pen" at bounding box center [31, 512] width 44 height 18
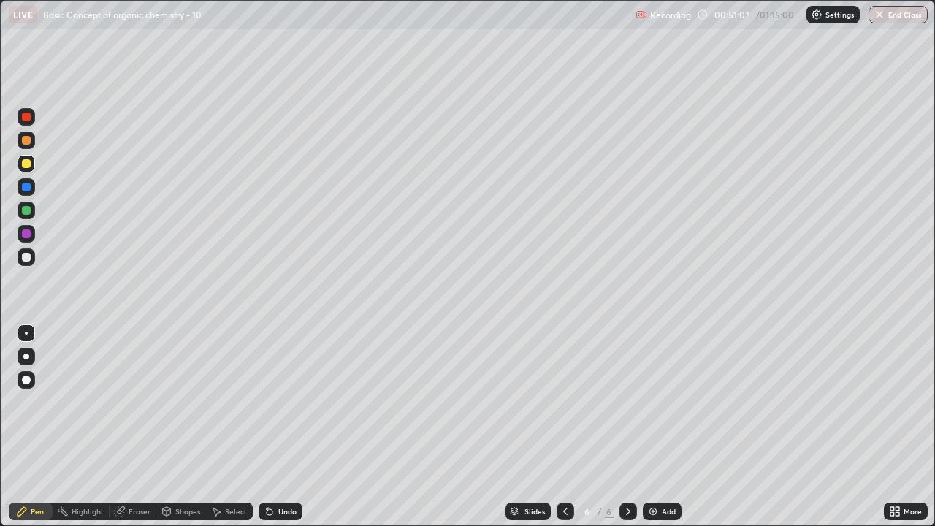
click at [278, 402] on div "Undo" at bounding box center [287, 511] width 18 height 7
click at [240, 402] on div "Select" at bounding box center [236, 511] width 22 height 7
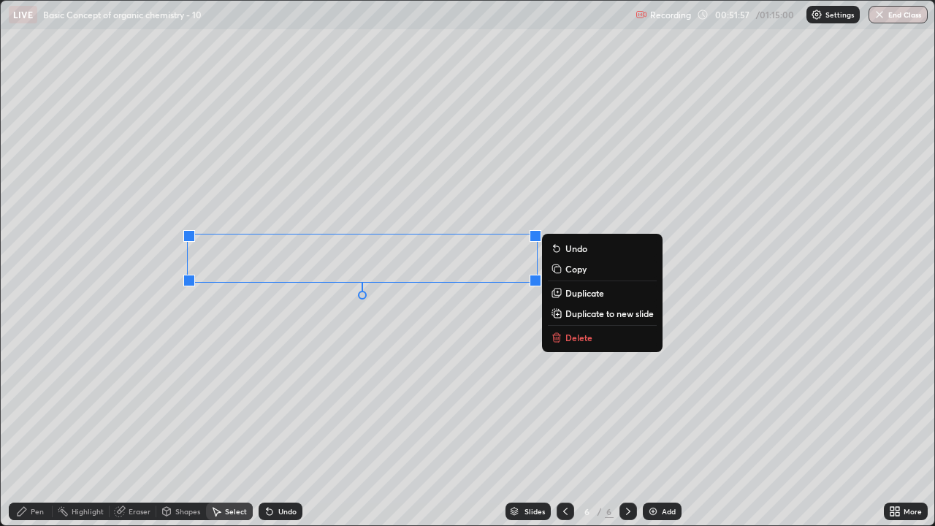
click at [565, 289] on button "Duplicate" at bounding box center [602, 293] width 109 height 18
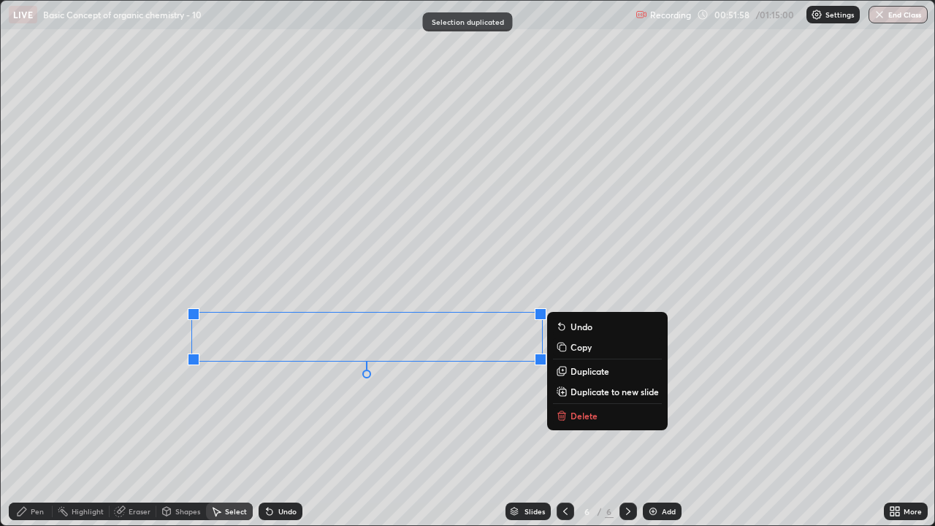
click at [378, 399] on div "0 ° Undo Copy Duplicate Duplicate to new slide Delete" at bounding box center [468, 263] width 934 height 525
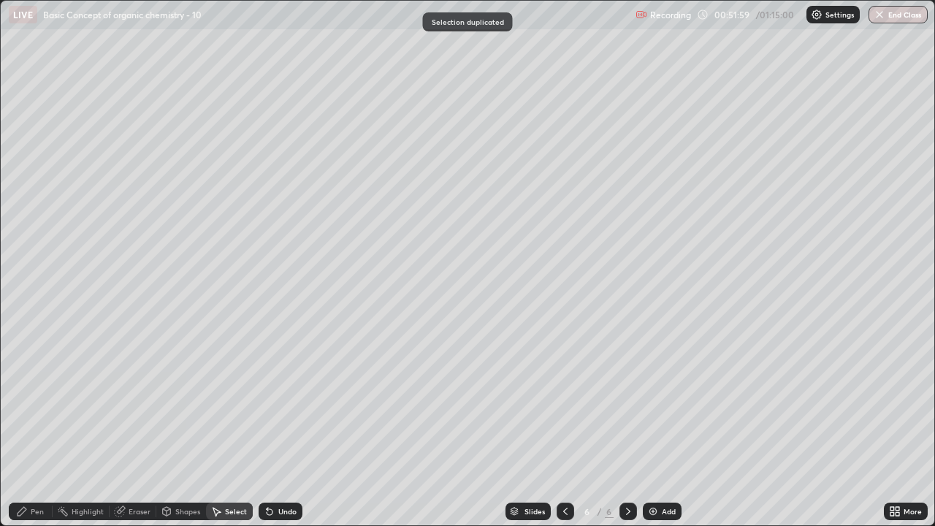
click at [30, 402] on div "Pen" at bounding box center [31, 512] width 44 height 18
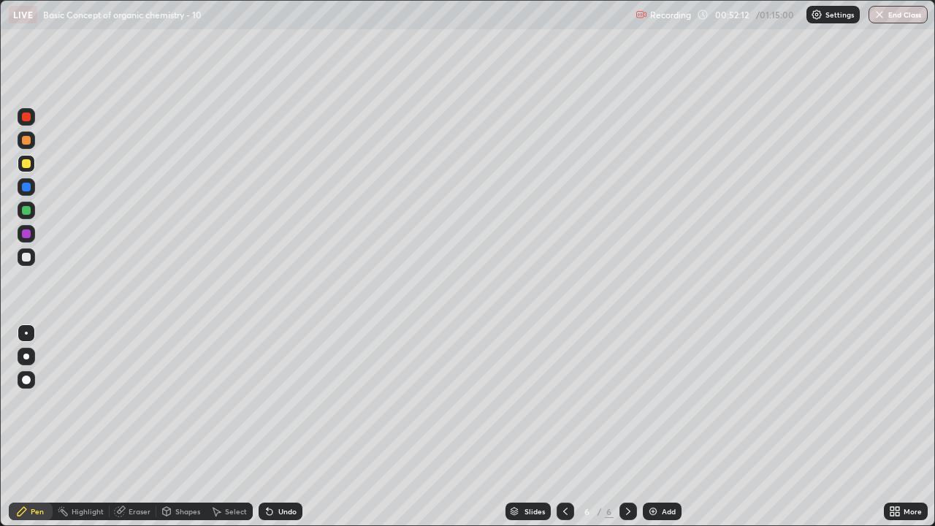
click at [28, 259] on div at bounding box center [26, 257] width 9 height 9
click at [27, 161] on div at bounding box center [26, 163] width 9 height 9
click at [34, 256] on div at bounding box center [27, 257] width 18 height 18
click at [667, 402] on div "Add" at bounding box center [669, 511] width 14 height 7
click at [178, 402] on div "Shapes" at bounding box center [187, 511] width 25 height 7
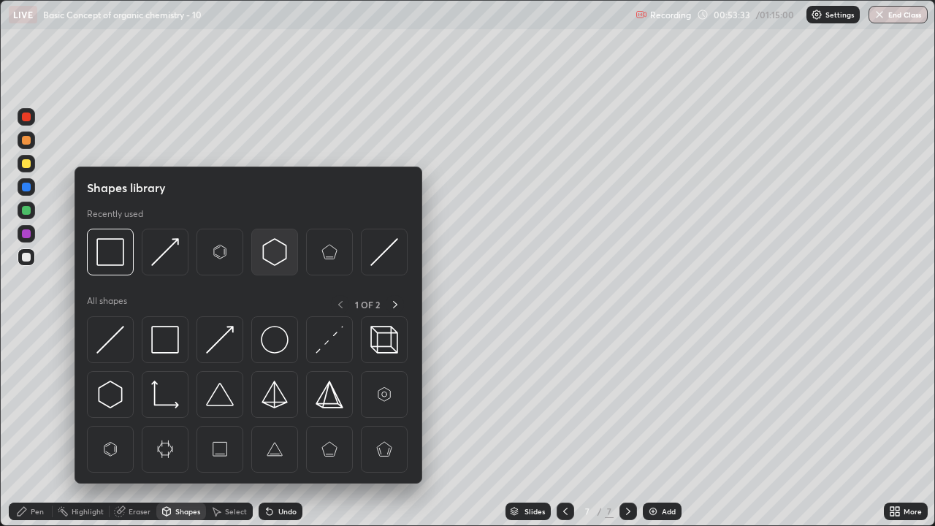
click at [265, 253] on img at bounding box center [275, 252] width 28 height 28
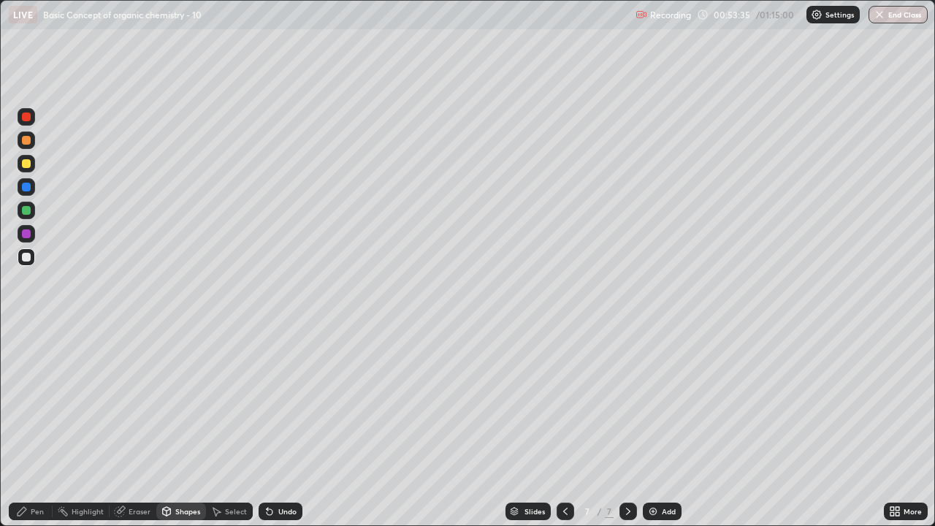
click at [40, 402] on div "Pen" at bounding box center [31, 512] width 44 height 18
click at [272, 402] on div "Undo" at bounding box center [281, 512] width 44 height 18
click at [275, 402] on div "Undo" at bounding box center [281, 512] width 44 height 18
click at [278, 402] on div "Undo" at bounding box center [287, 511] width 18 height 7
click at [180, 402] on div "Shapes" at bounding box center [187, 511] width 25 height 7
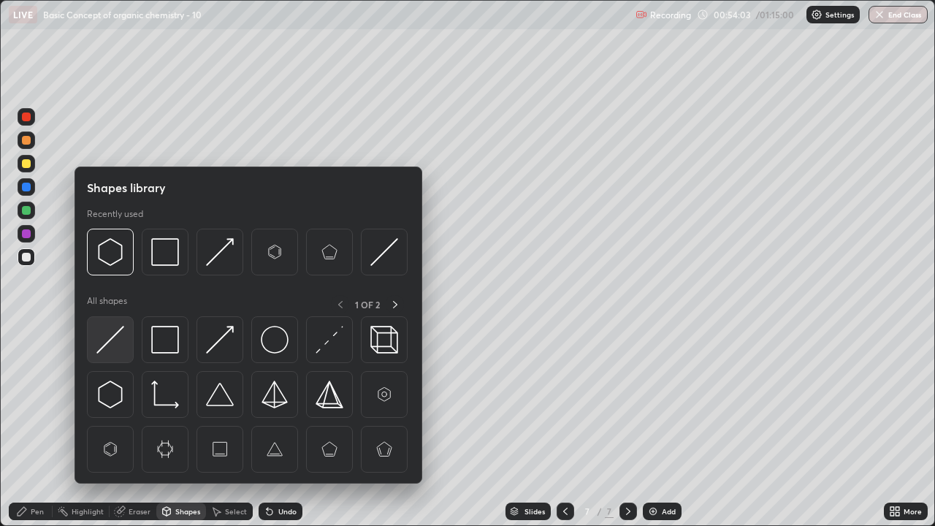
click at [115, 334] on img at bounding box center [110, 340] width 28 height 28
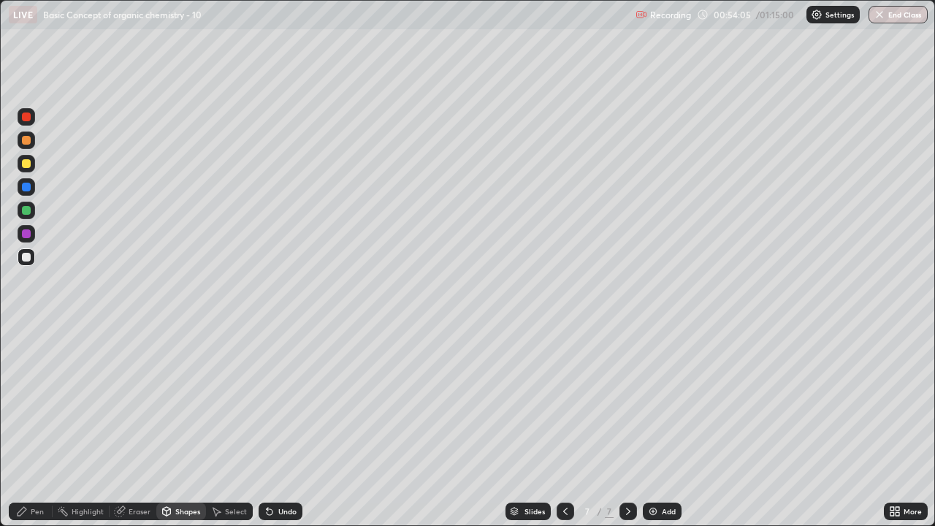
click at [39, 402] on div "Pen" at bounding box center [31, 512] width 44 height 18
click at [27, 164] on div at bounding box center [26, 163] width 9 height 9
click at [277, 402] on div "Undo" at bounding box center [281, 512] width 44 height 18
click at [570, 402] on div at bounding box center [566, 512] width 18 height 18
click at [627, 402] on icon at bounding box center [628, 512] width 12 height 12
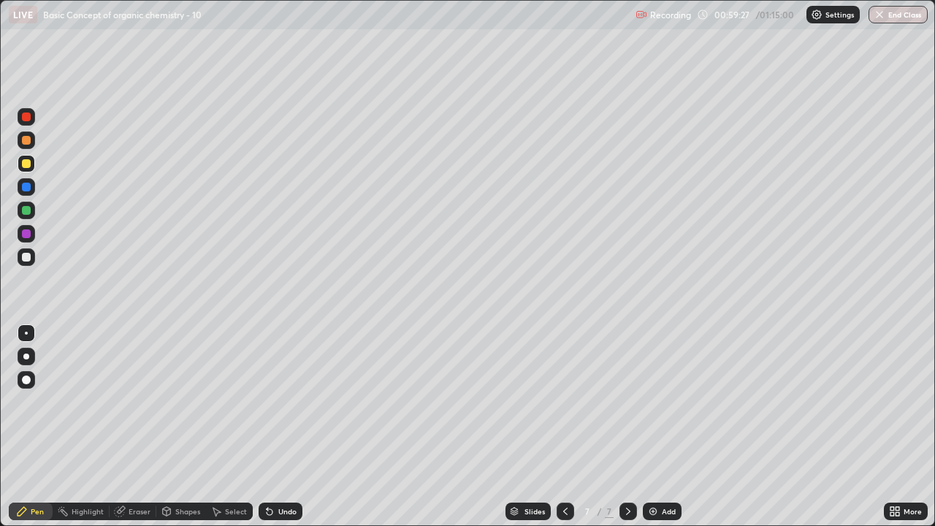
click at [227, 402] on div "Select" at bounding box center [229, 512] width 47 height 18
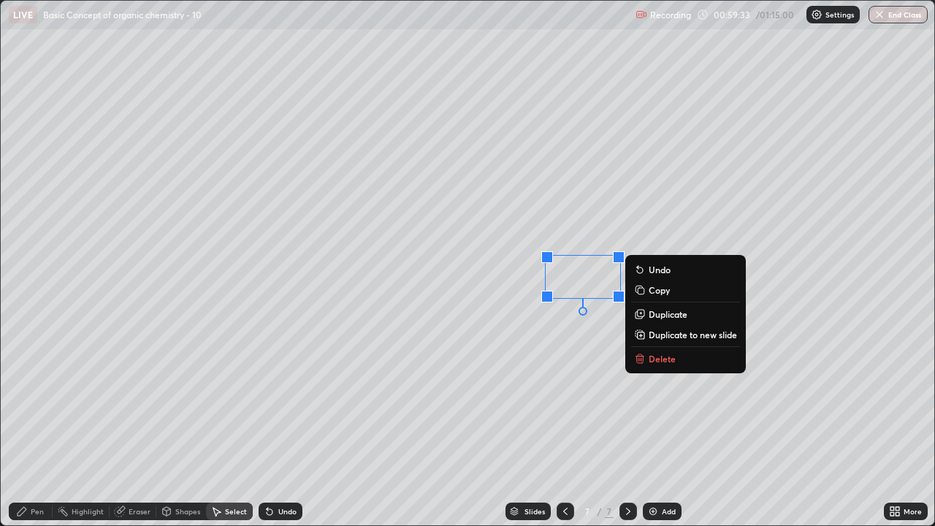
click at [544, 344] on div "0 ° Undo Copy Duplicate Duplicate to new slide Delete" at bounding box center [468, 263] width 934 height 525
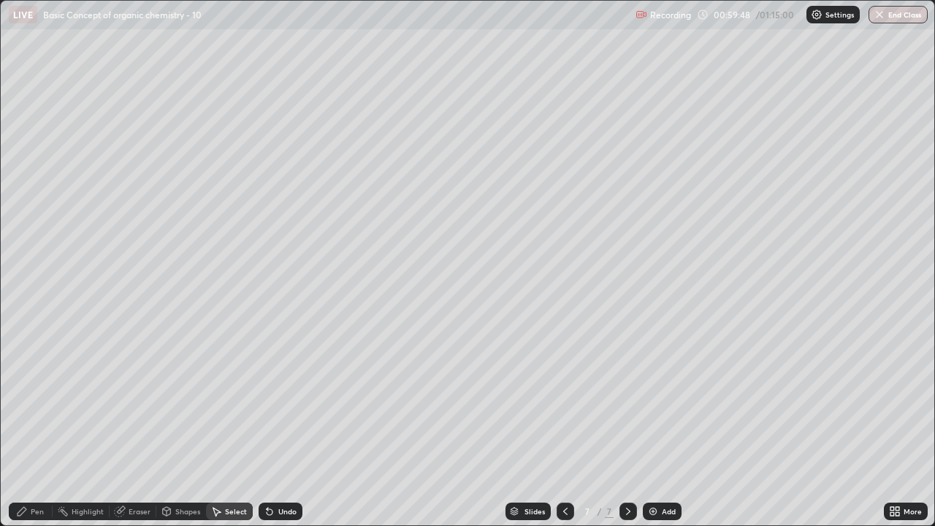
click at [223, 402] on div "Select" at bounding box center [229, 512] width 47 height 18
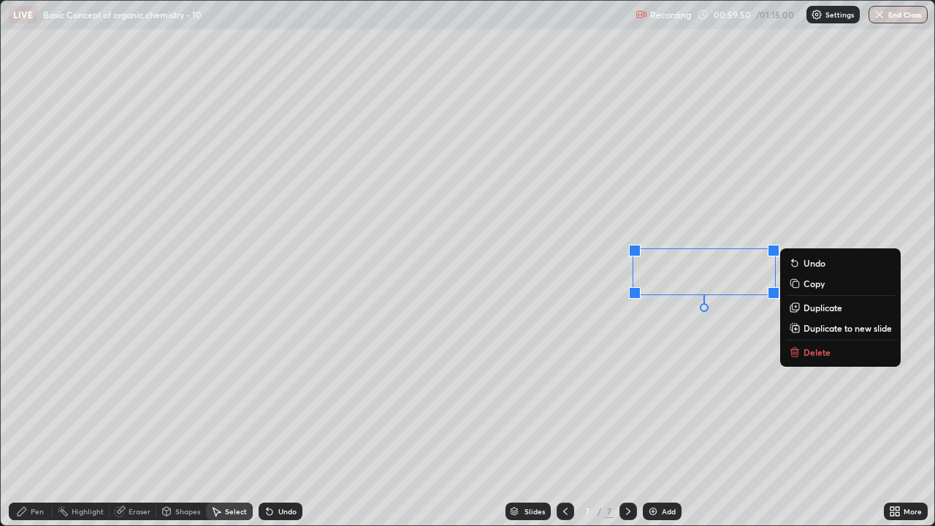
click at [818, 349] on p "Delete" at bounding box center [817, 352] width 27 height 12
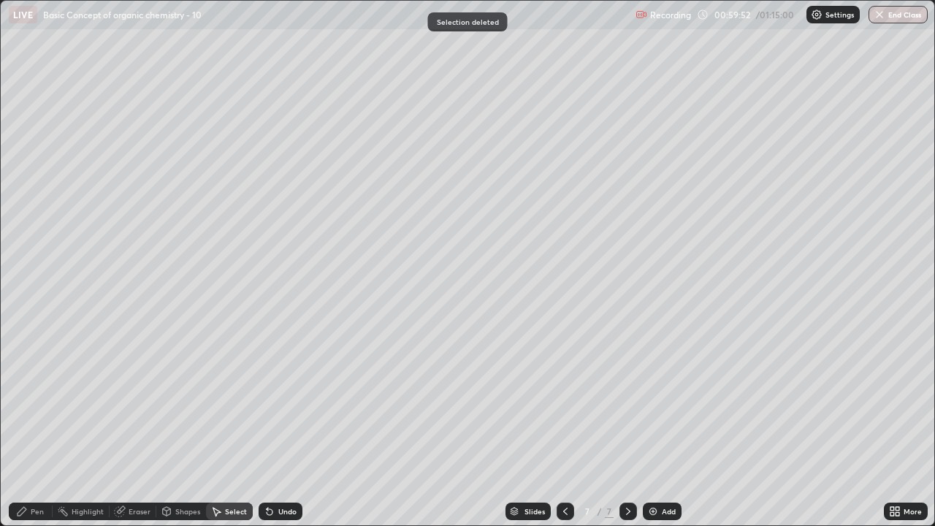
click at [36, 402] on div "Pen" at bounding box center [37, 511] width 13 height 7
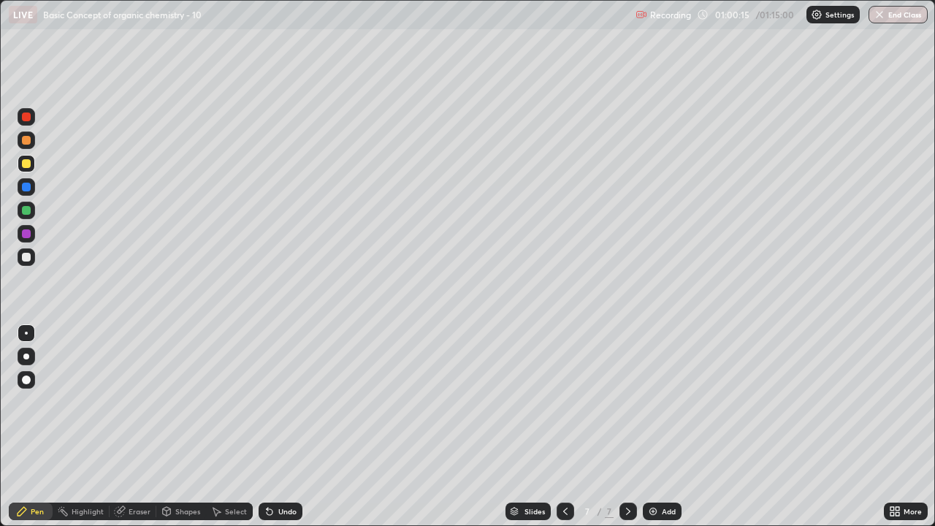
click at [26, 258] on div at bounding box center [26, 257] width 9 height 9
click at [657, 402] on div "Add" at bounding box center [662, 512] width 39 height 18
click at [188, 402] on div "Shapes" at bounding box center [187, 511] width 25 height 7
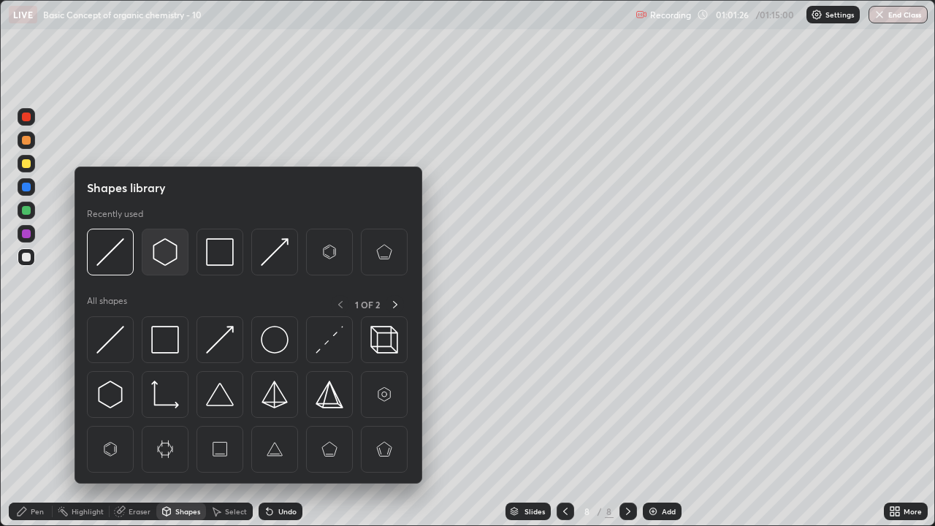
click at [159, 251] on img at bounding box center [165, 252] width 28 height 28
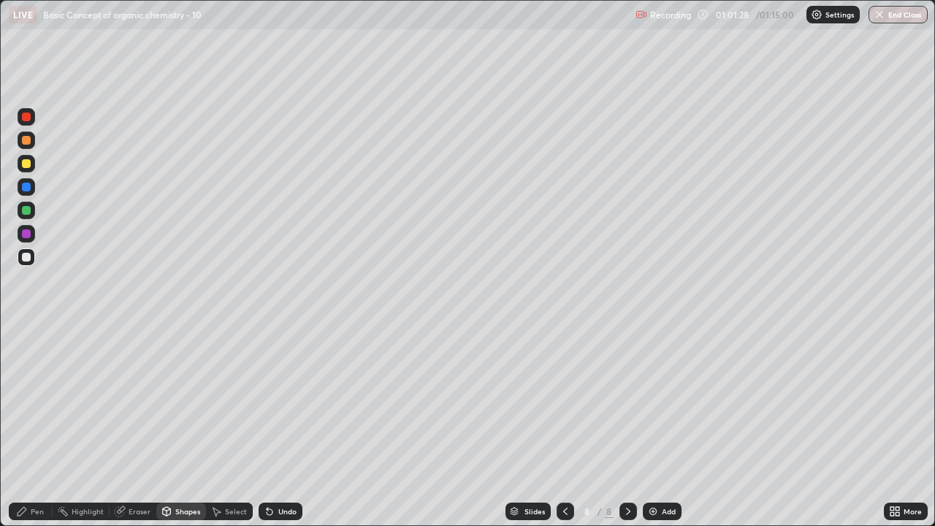
click at [28, 402] on div "Pen" at bounding box center [31, 512] width 44 height 18
click at [34, 170] on div at bounding box center [27, 163] width 18 height 23
click at [278, 402] on div "Undo" at bounding box center [278, 511] width 50 height 29
click at [282, 402] on div "Undo" at bounding box center [281, 512] width 44 height 18
click at [278, 402] on div "Undo" at bounding box center [278, 511] width 50 height 29
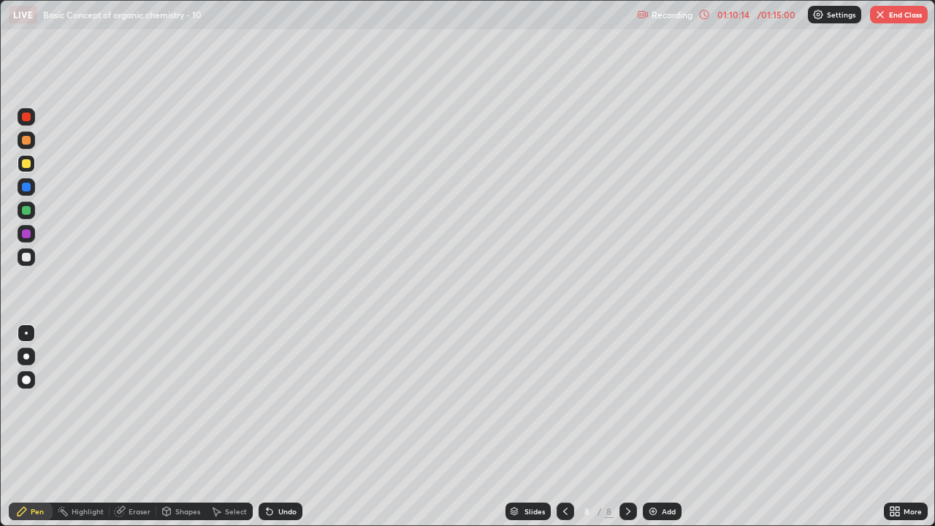
click at [131, 402] on div "Eraser" at bounding box center [133, 512] width 47 height 18
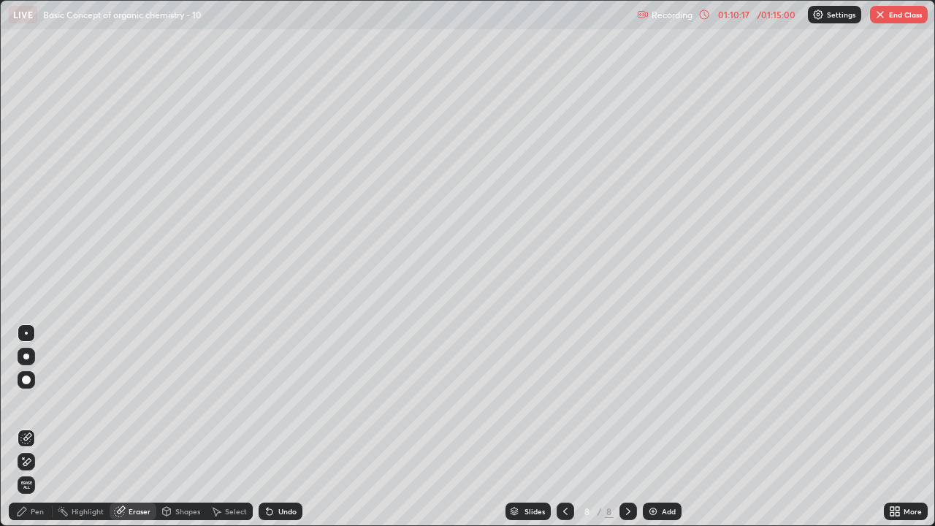
click at [44, 402] on div "Pen" at bounding box center [31, 512] width 44 height 18
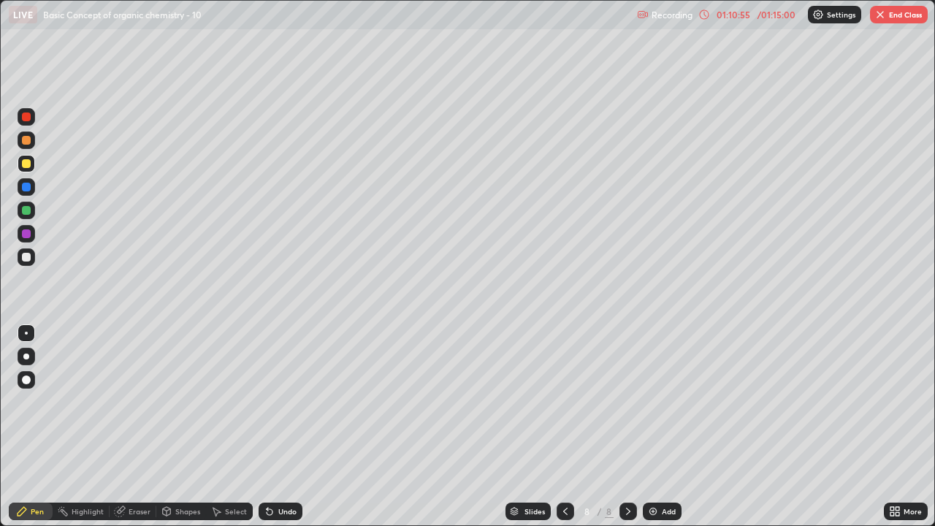
click at [280, 402] on div "Undo" at bounding box center [287, 511] width 18 height 7
click at [283, 402] on div "Undo" at bounding box center [281, 512] width 44 height 18
click at [282, 402] on div "Undo" at bounding box center [287, 511] width 18 height 7
click at [239, 402] on div "Select" at bounding box center [236, 511] width 22 height 7
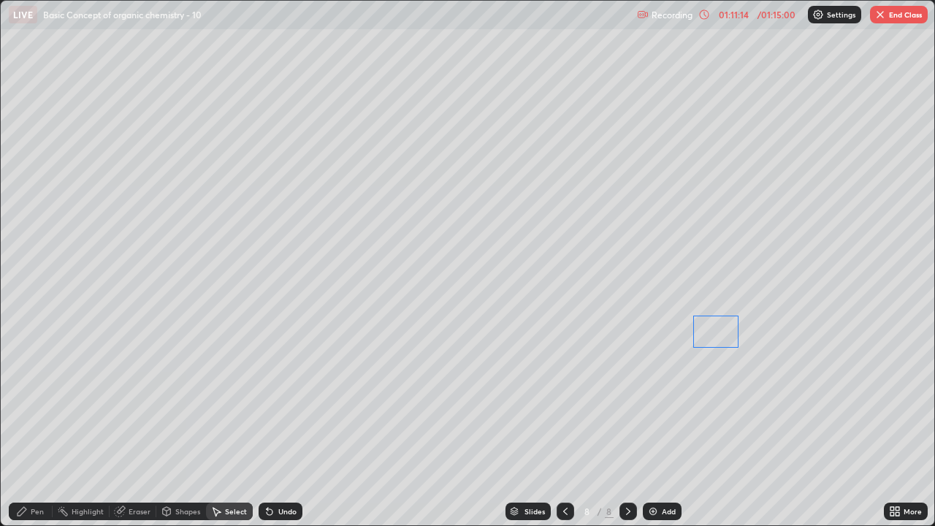
click at [724, 327] on div "0 ° Undo Copy Duplicate Duplicate to new slide Delete" at bounding box center [468, 263] width 934 height 525
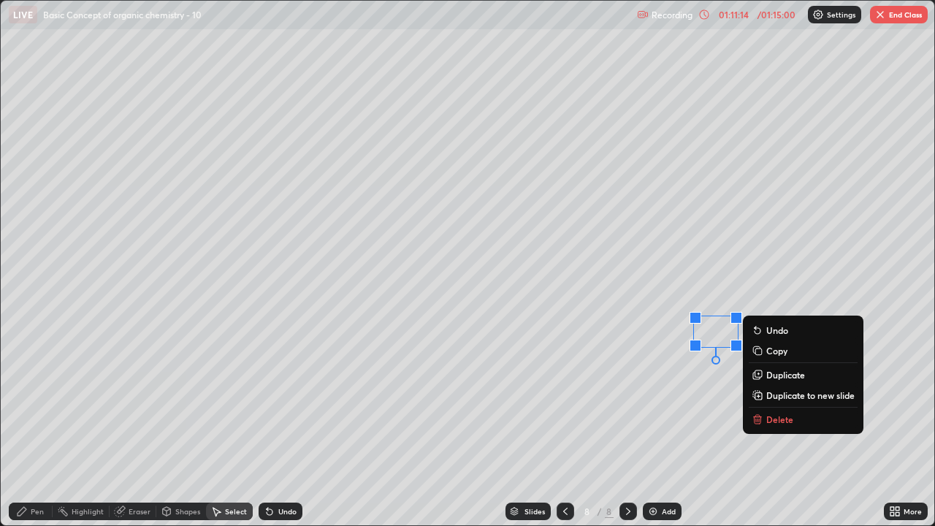
click at [717, 375] on div "0 ° Undo Copy Duplicate Duplicate to new slide Delete" at bounding box center [468, 263] width 934 height 525
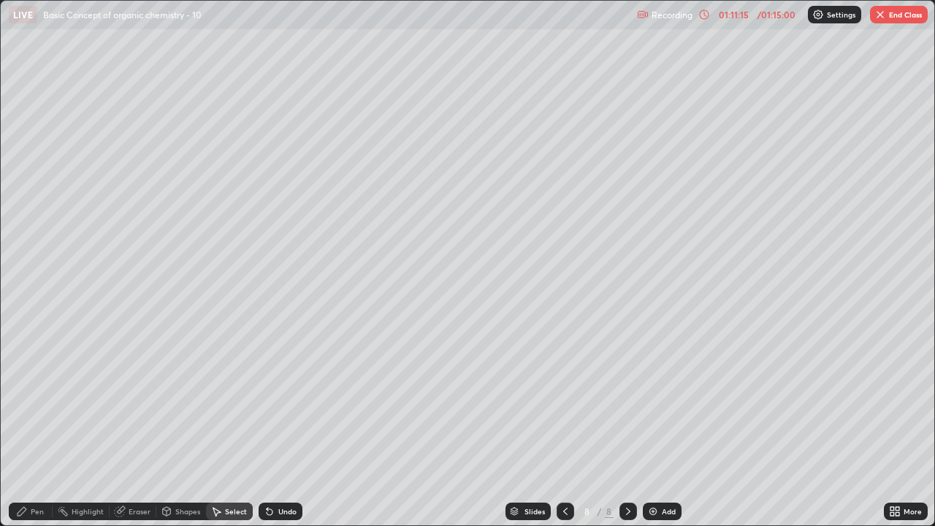
click at [32, 402] on div "Pen" at bounding box center [37, 511] width 13 height 7
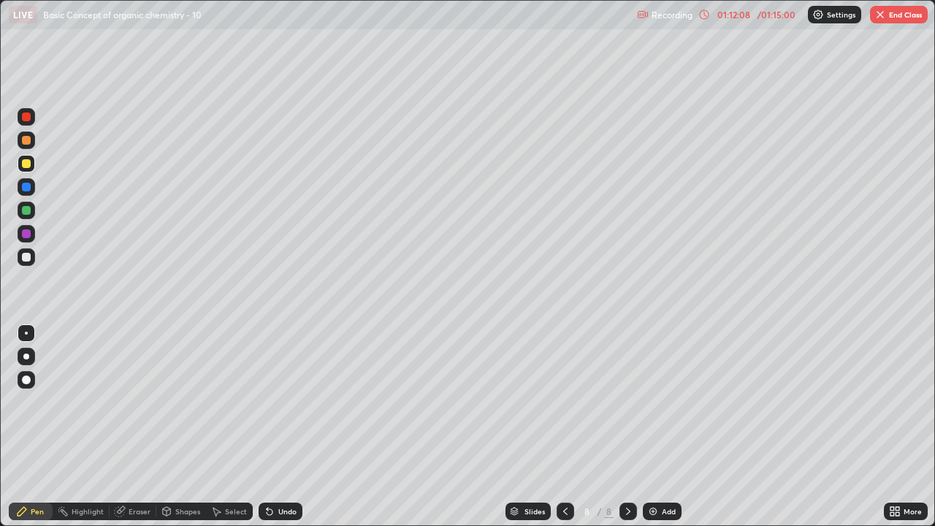
click at [26, 261] on div at bounding box center [26, 257] width 9 height 9
click at [896, 12] on button "End Class" at bounding box center [899, 15] width 58 height 18
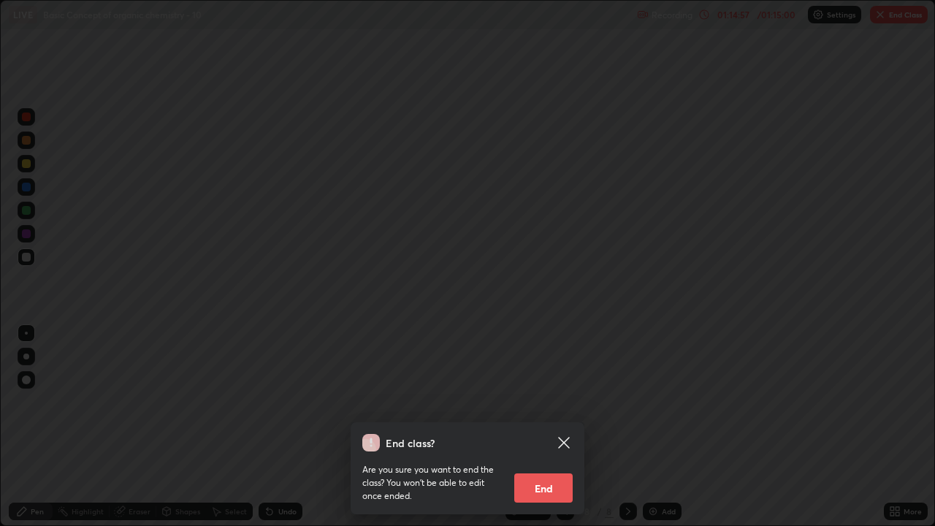
click at [537, 402] on button "End" at bounding box center [543, 487] width 58 height 29
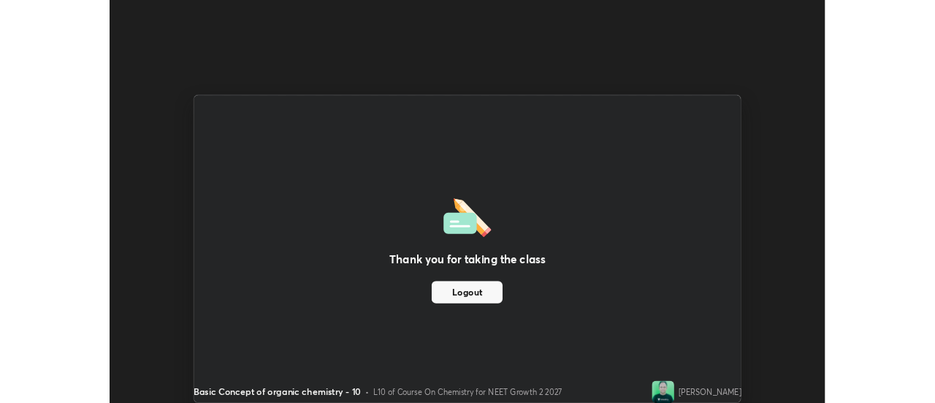
scroll to position [72650, 72117]
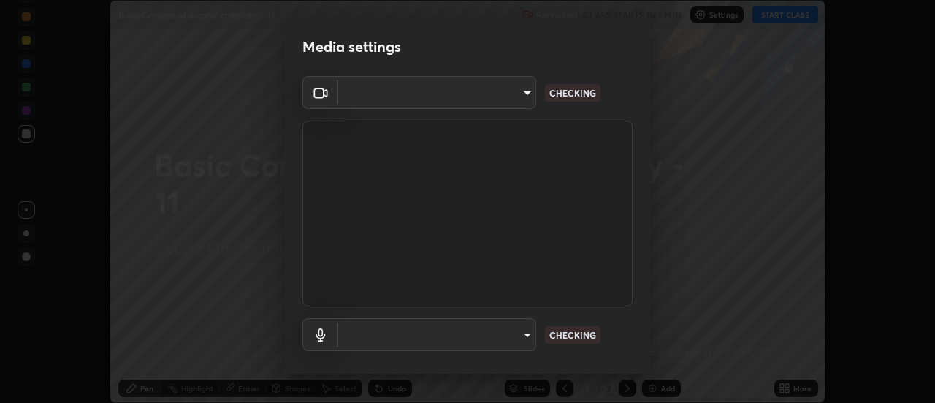
scroll to position [77, 0]
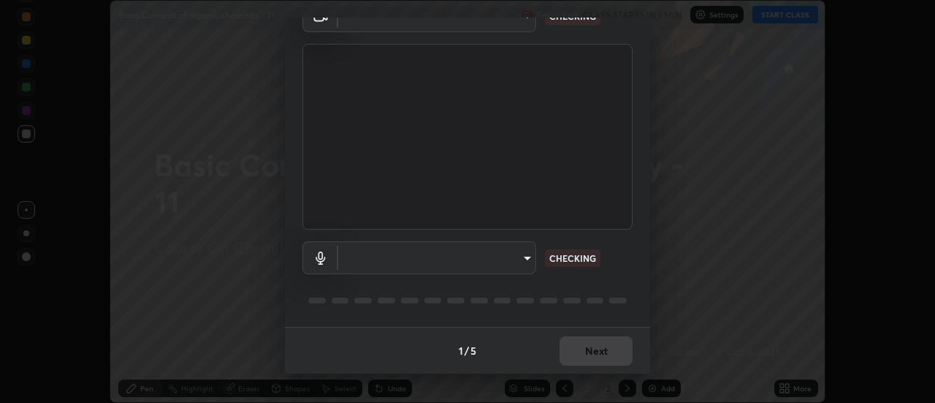
type input "985e4b1f72fc3b9494b48cef3b79fe3b682f9ae0bb15c20acfe574fe2aaad349"
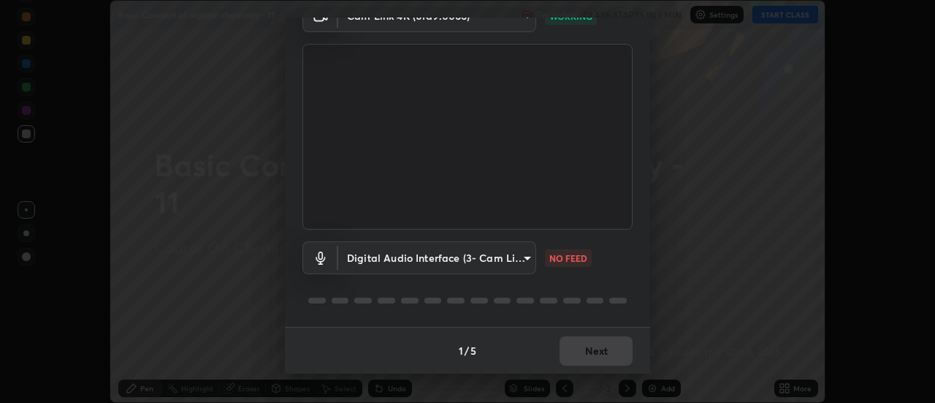
click at [522, 256] on body "Erase all Basic Concept of organic chemistry - 11 Recording CLASS STARTS IN 1 M…" at bounding box center [467, 201] width 935 height 403
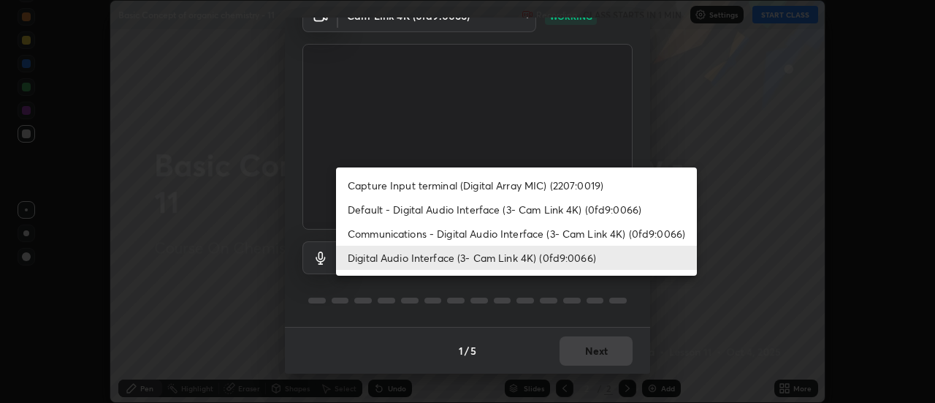
click at [508, 208] on li "Default - Digital Audio Interface (3- Cam Link 4K) (0fd9:0066)" at bounding box center [516, 209] width 361 height 24
type input "default"
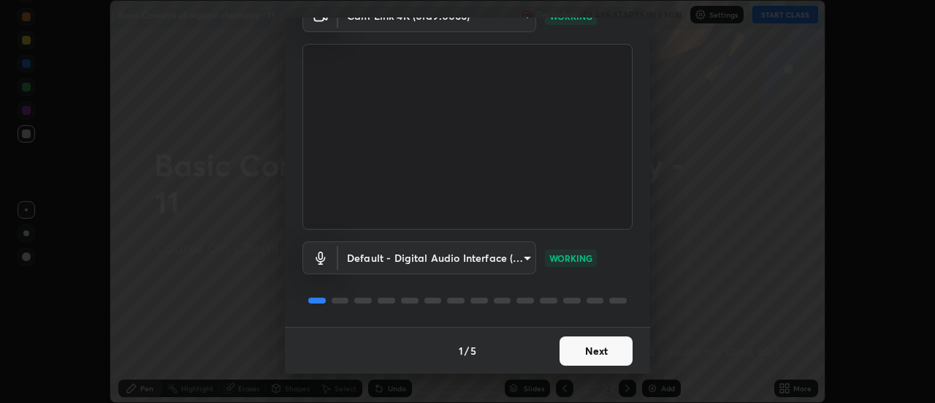
click at [595, 354] on button "Next" at bounding box center [596, 350] width 73 height 29
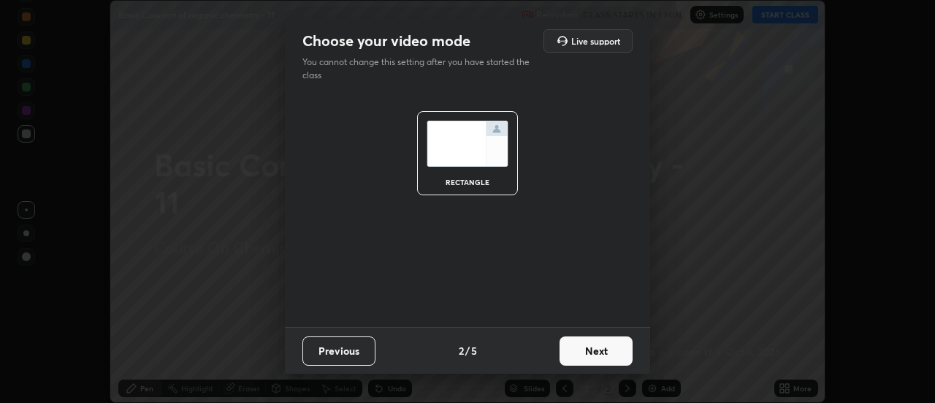
scroll to position [0, 0]
click at [595, 353] on button "Next" at bounding box center [596, 350] width 73 height 29
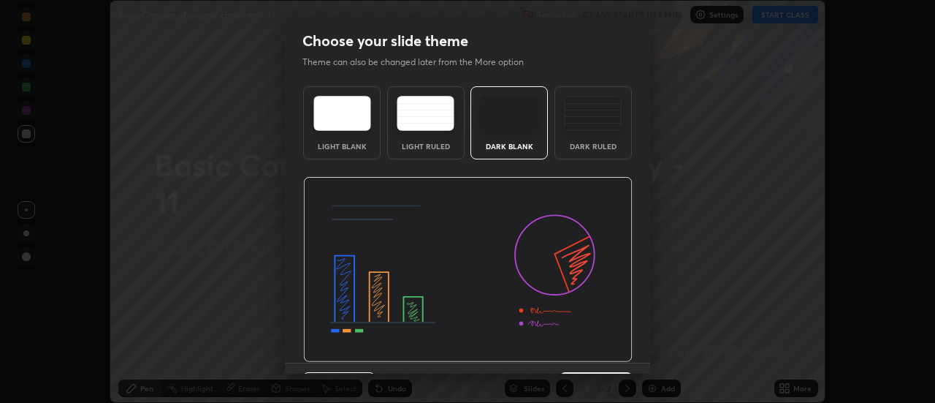
click at [600, 349] on img at bounding box center [467, 270] width 329 height 186
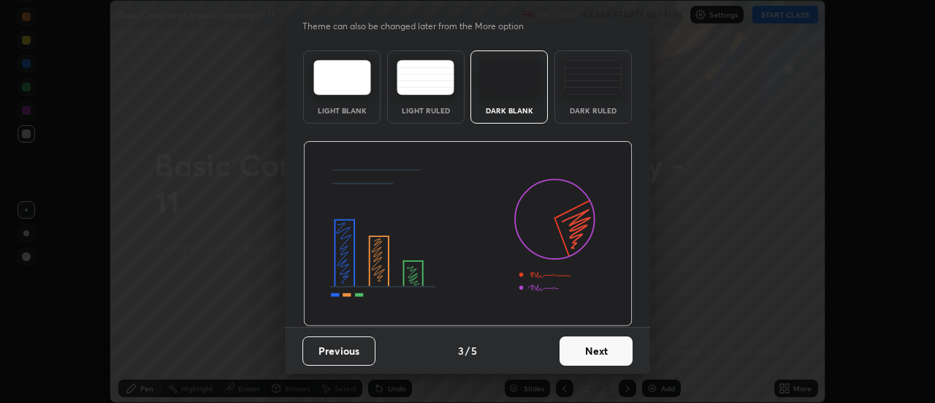
click at [598, 343] on button "Next" at bounding box center [596, 350] width 73 height 29
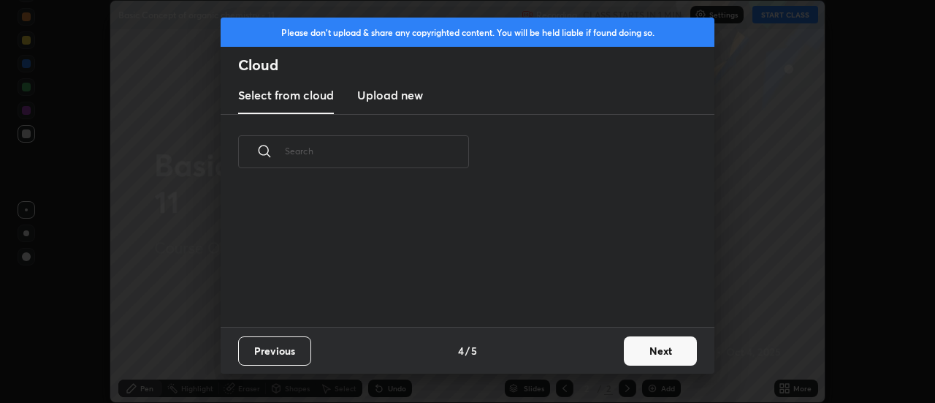
scroll to position [0, 0]
click at [598, 346] on div "Previous 4 / 5 Next" at bounding box center [468, 350] width 494 height 47
click at [643, 351] on button "Next" at bounding box center [660, 350] width 73 height 29
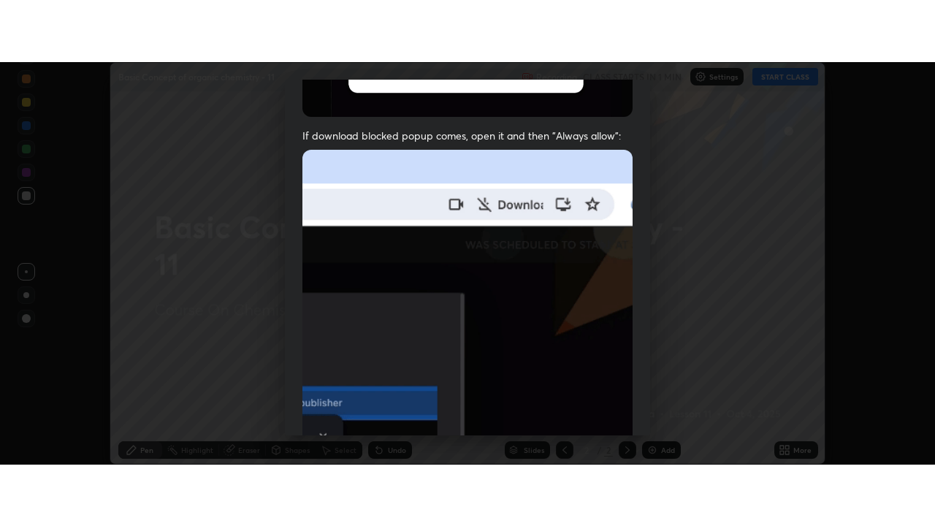
scroll to position [375, 0]
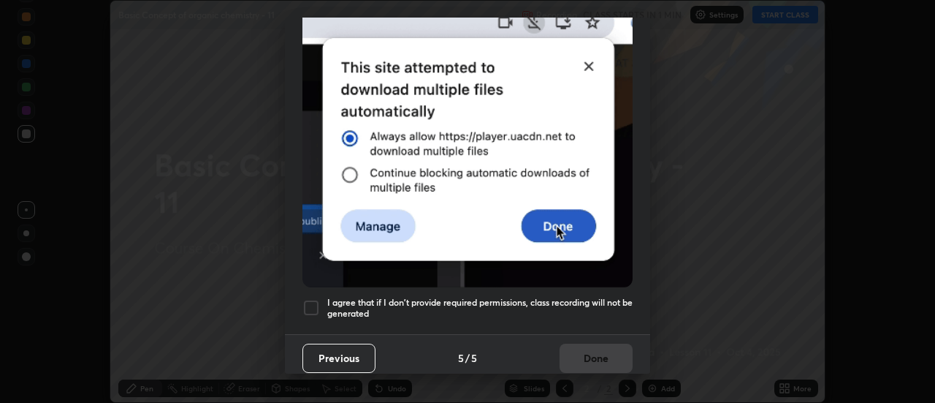
click at [571, 308] on h5 "I agree that if I don't provide required permissions, class recording will not …" at bounding box center [479, 308] width 305 height 23
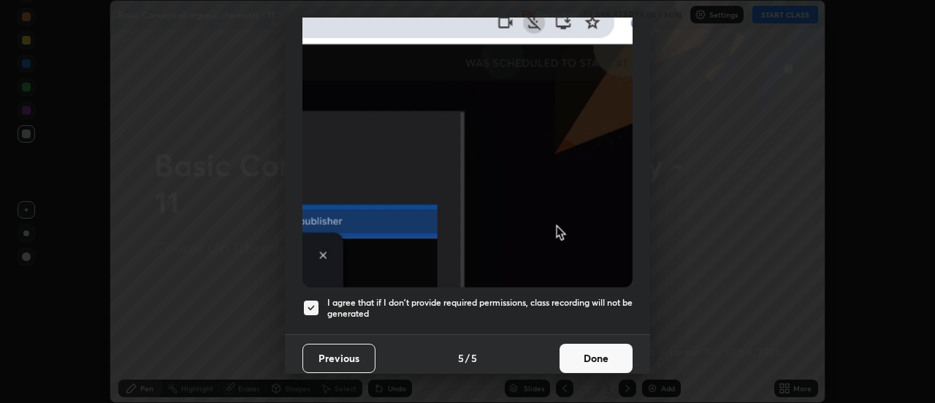
click at [586, 344] on button "Done" at bounding box center [596, 357] width 73 height 29
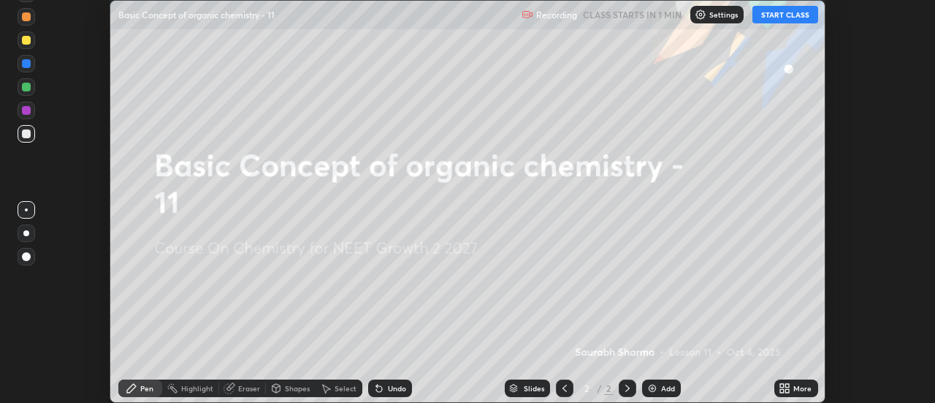
click at [780, 389] on icon at bounding box center [785, 388] width 12 height 12
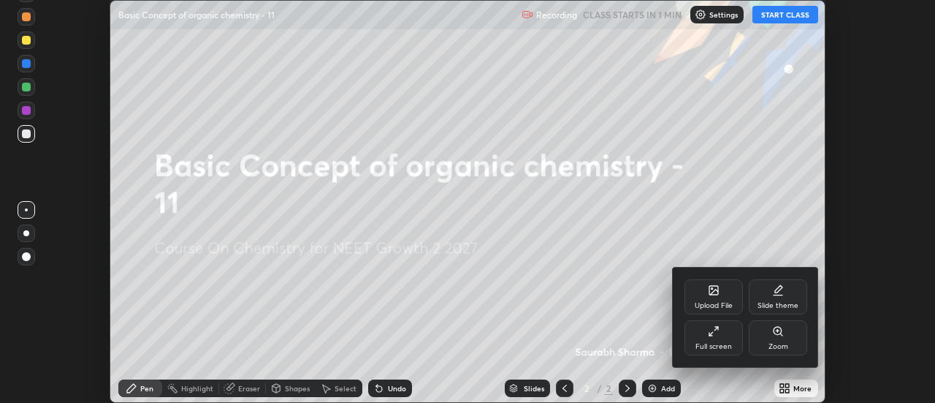
click at [714, 331] on icon at bounding box center [714, 331] width 12 height 12
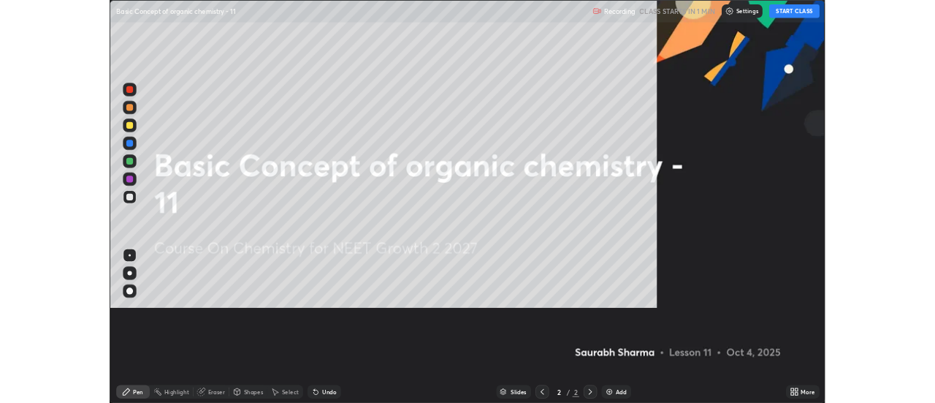
scroll to position [526, 935]
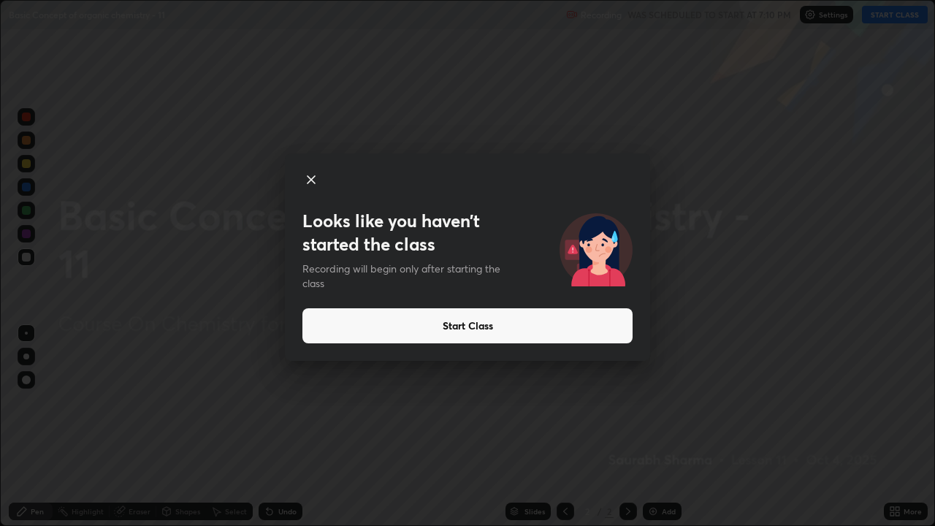
click at [611, 327] on button "Start Class" at bounding box center [467, 325] width 330 height 35
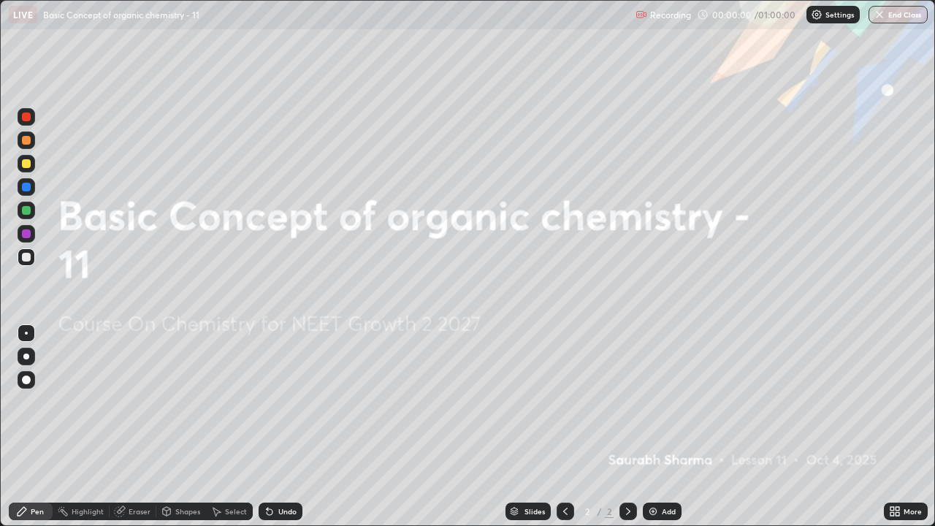
click at [674, 402] on div "Add" at bounding box center [662, 512] width 39 height 18
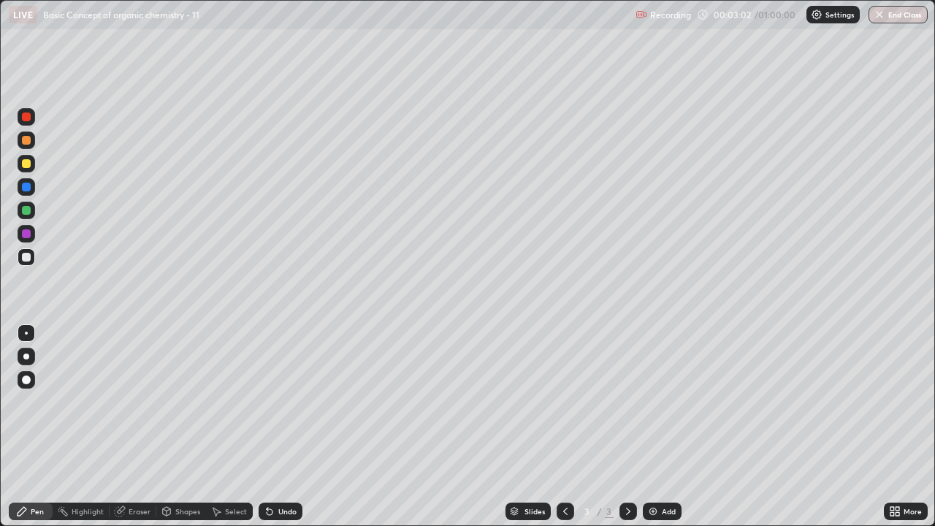
click at [276, 402] on div "Undo" at bounding box center [281, 512] width 44 height 18
click at [272, 402] on icon at bounding box center [270, 512] width 12 height 12
click at [26, 163] on div at bounding box center [26, 163] width 9 height 9
click at [282, 402] on div "Undo" at bounding box center [281, 512] width 44 height 18
click at [26, 256] on div at bounding box center [26, 257] width 9 height 9
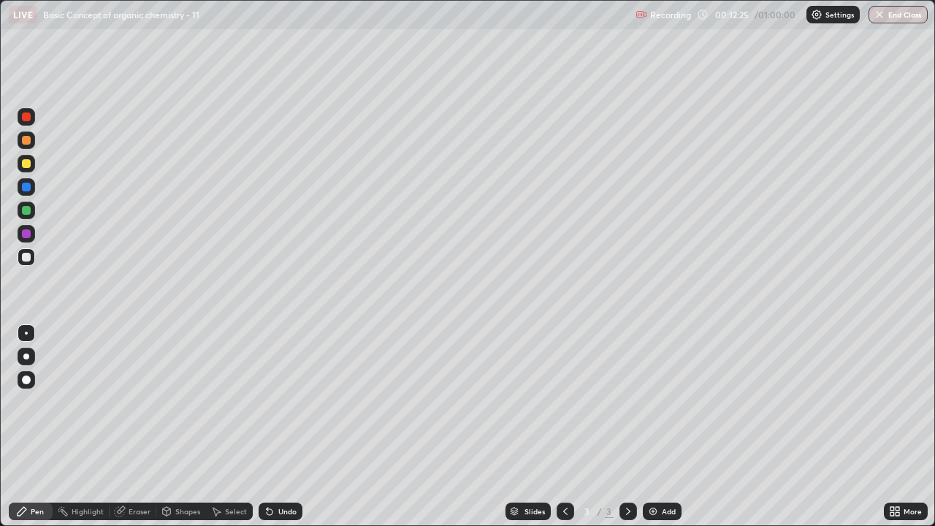
click at [654, 402] on img at bounding box center [653, 512] width 12 height 12
click at [29, 163] on div at bounding box center [26, 163] width 9 height 9
click at [277, 402] on div "Undo" at bounding box center [281, 512] width 44 height 18
click at [279, 402] on div "Undo" at bounding box center [281, 512] width 44 height 18
click at [24, 186] on div at bounding box center [26, 187] width 9 height 9
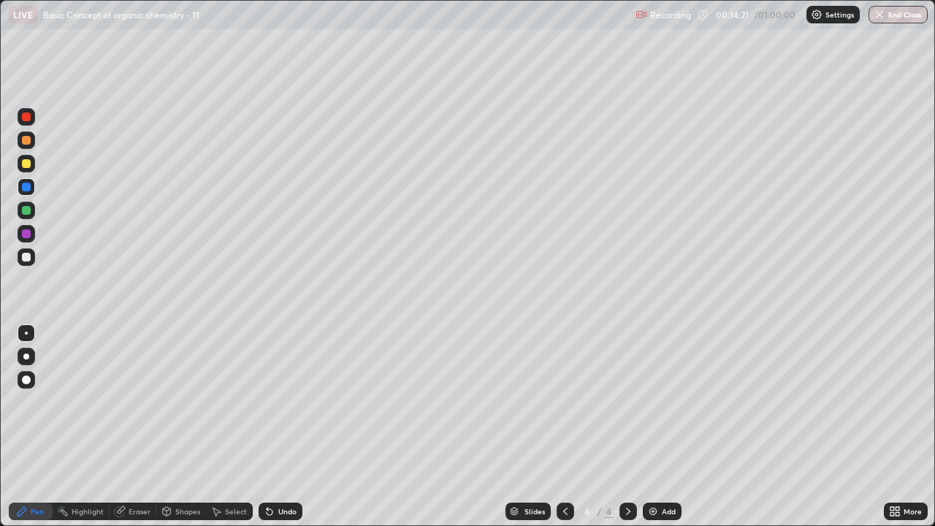
click at [28, 163] on div at bounding box center [26, 163] width 9 height 9
click at [32, 208] on div at bounding box center [27, 211] width 18 height 18
click at [134, 402] on div "Eraser" at bounding box center [140, 511] width 22 height 7
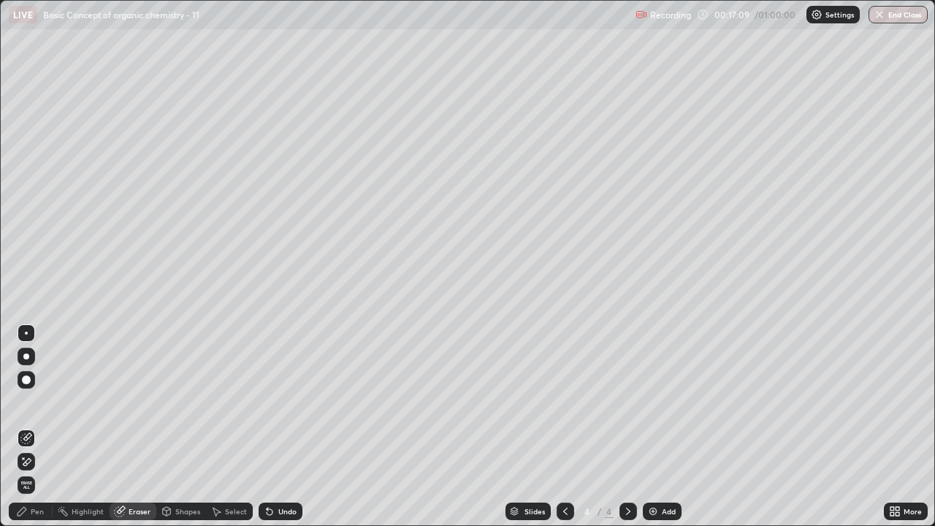
click at [36, 402] on div "Pen" at bounding box center [37, 511] width 13 height 7
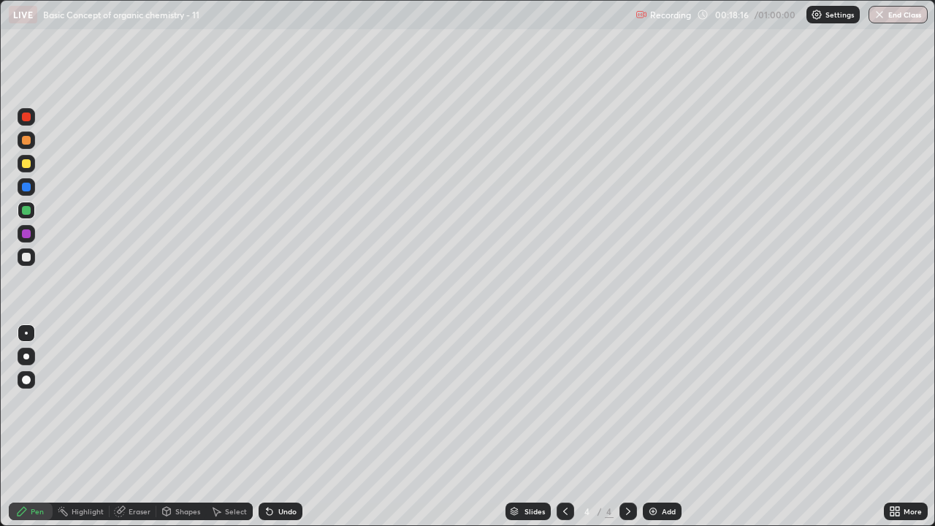
click at [26, 258] on div at bounding box center [26, 257] width 9 height 9
click at [668, 402] on div "Add" at bounding box center [669, 511] width 14 height 7
click at [225, 402] on div "Select" at bounding box center [236, 511] width 22 height 7
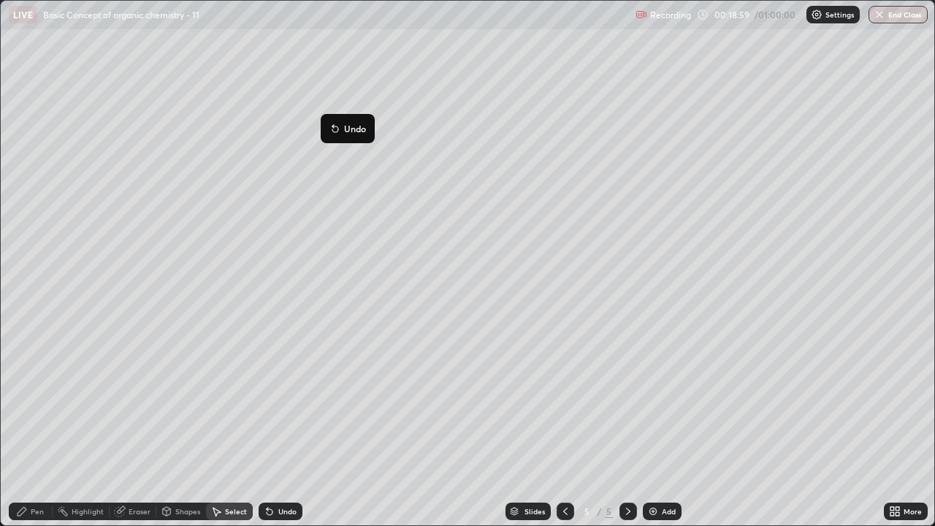
click at [327, 121] on button "Undo" at bounding box center [348, 129] width 42 height 18
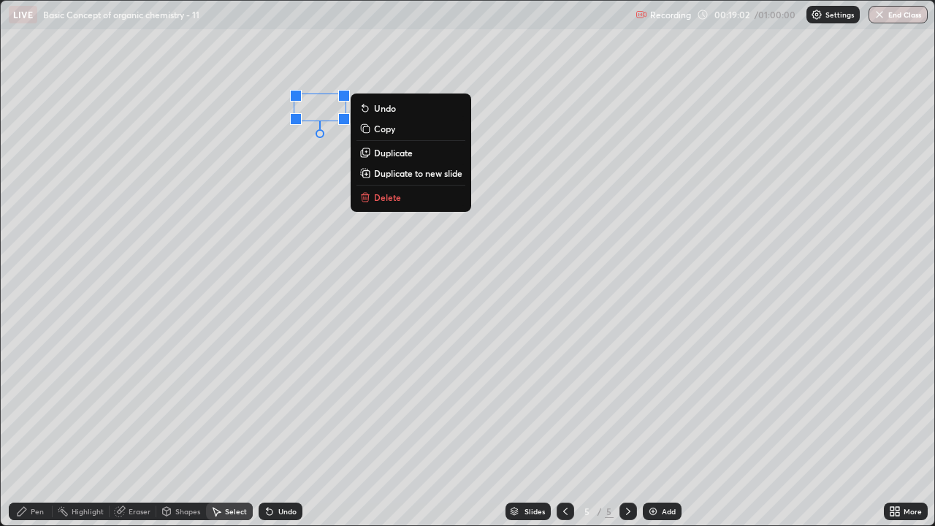
click at [321, 114] on div "0 ° Undo Copy Duplicate Duplicate to new slide Delete" at bounding box center [468, 263] width 934 height 525
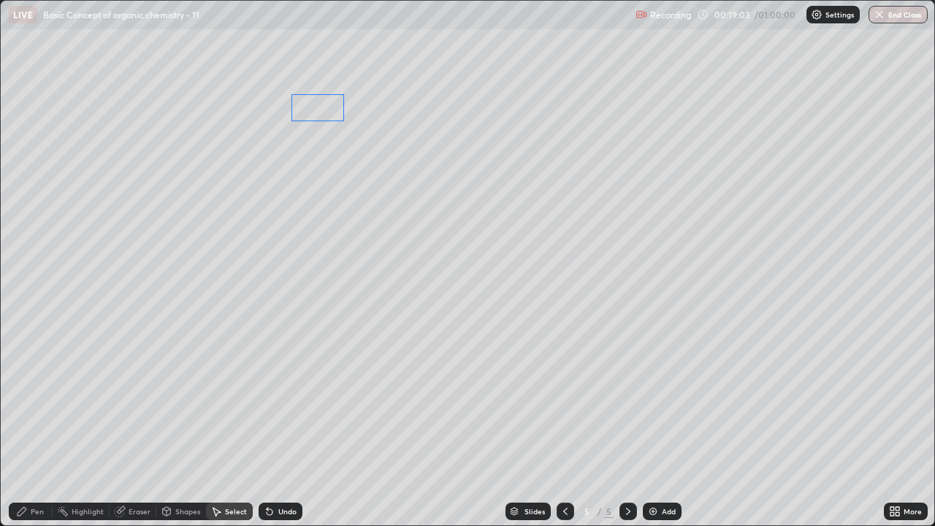
click at [312, 114] on div "0 ° Undo Copy Duplicate Duplicate to new slide Delete" at bounding box center [468, 263] width 934 height 525
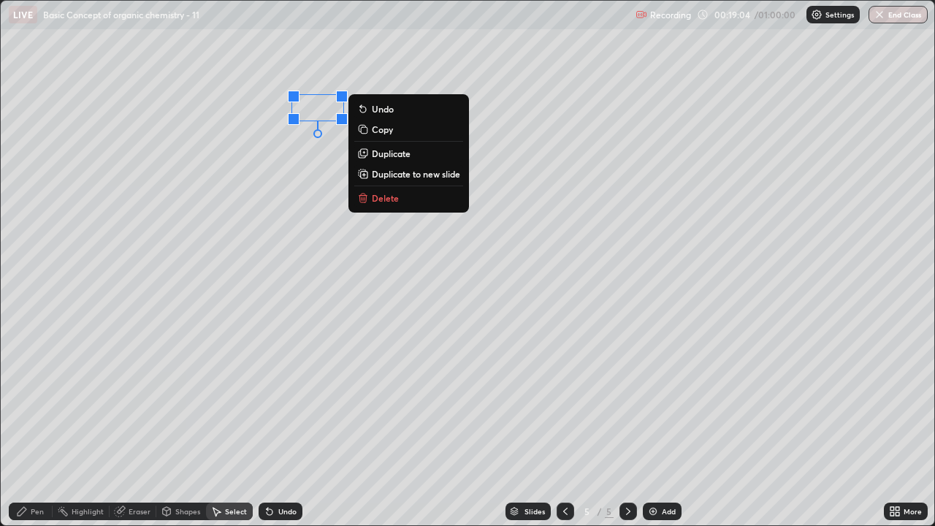
click at [279, 159] on div "0 ° Undo Copy Duplicate Duplicate to new slide Delete" at bounding box center [468, 263] width 934 height 525
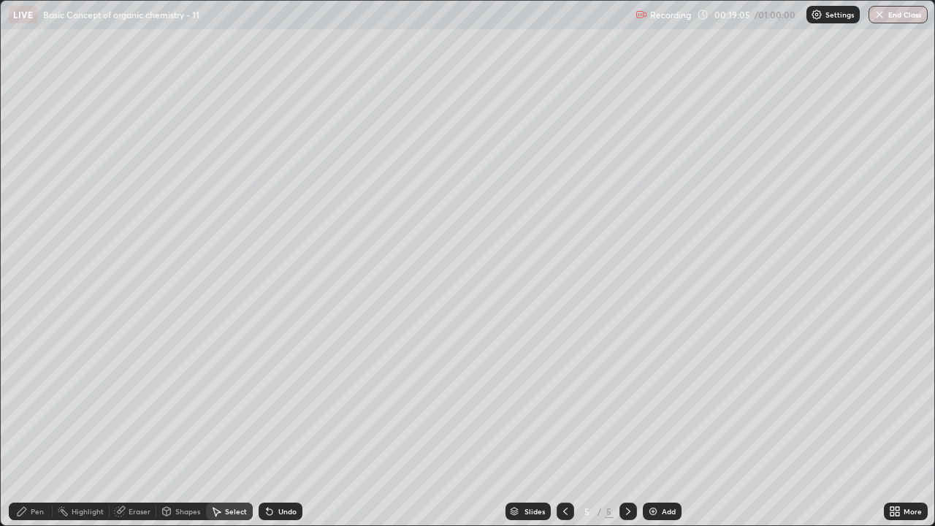
click at [17, 402] on div "Pen" at bounding box center [31, 512] width 44 height 18
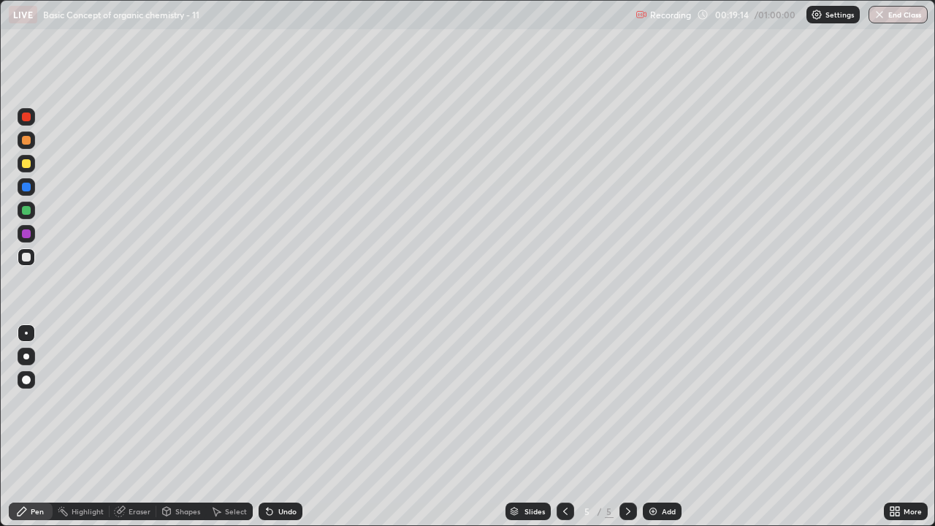
click at [223, 402] on div "Select" at bounding box center [229, 512] width 47 height 18
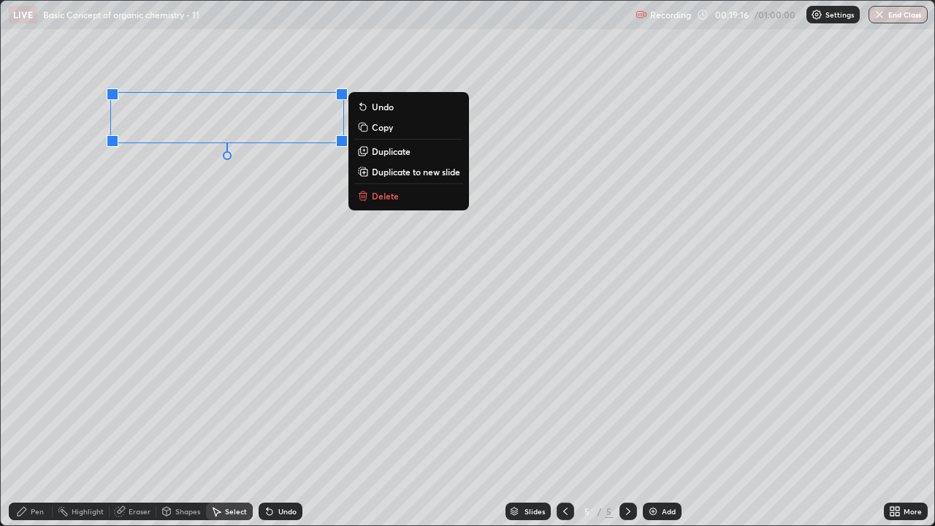
click at [408, 191] on button "Delete" at bounding box center [408, 196] width 109 height 18
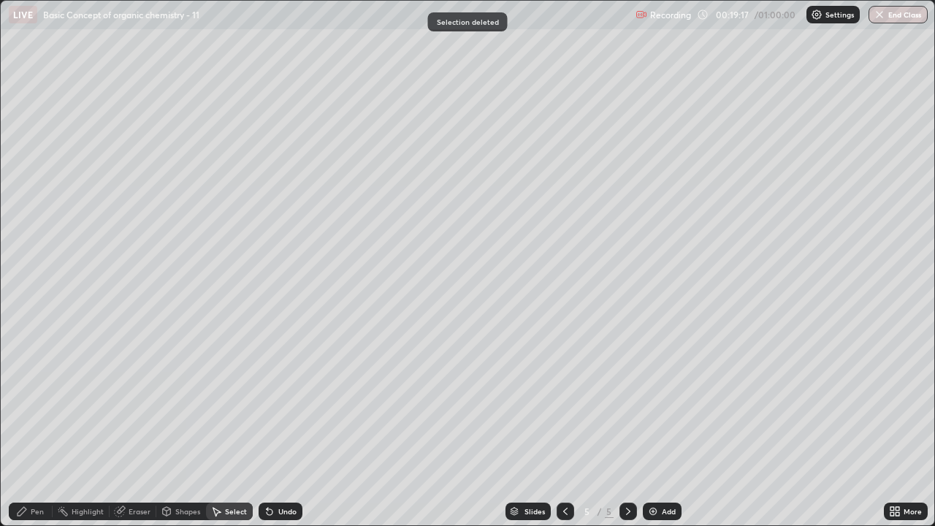
click at [47, 402] on div "Pen" at bounding box center [31, 512] width 44 height 18
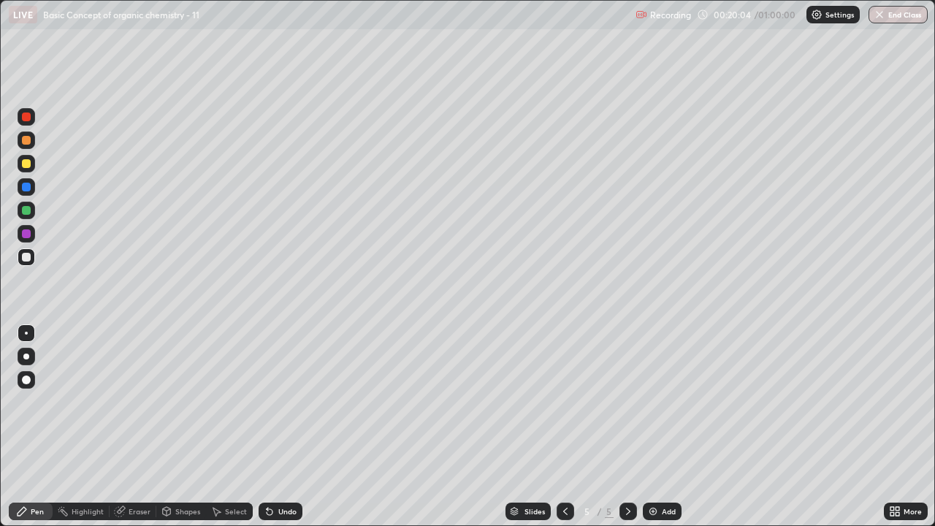
click at [24, 167] on div at bounding box center [26, 163] width 9 height 9
click at [84, 402] on div "Highlight" at bounding box center [88, 511] width 32 height 7
click at [31, 402] on div "Pen" at bounding box center [37, 511] width 13 height 7
click at [282, 402] on div "Undo" at bounding box center [281, 512] width 44 height 18
click at [279, 402] on div "Undo" at bounding box center [287, 511] width 18 height 7
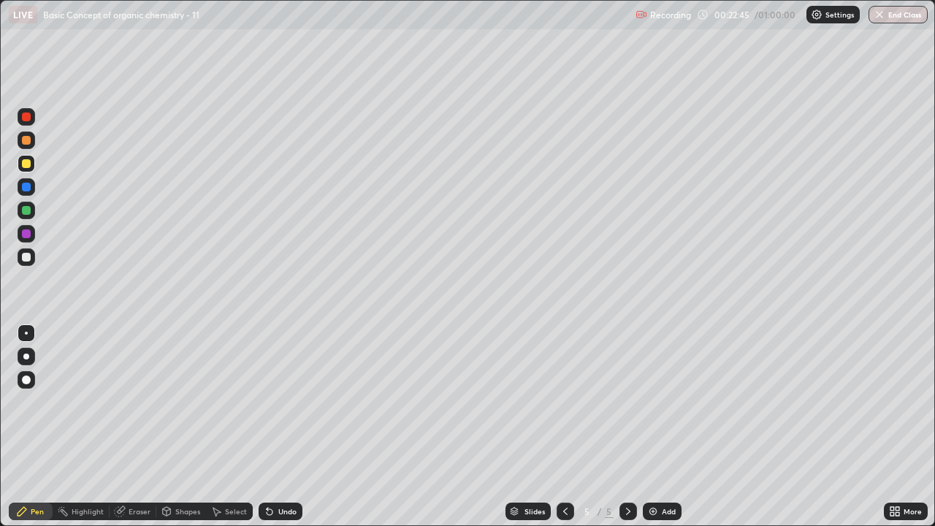
click at [283, 402] on div "Undo" at bounding box center [287, 511] width 18 height 7
click at [282, 402] on div "Undo" at bounding box center [287, 511] width 18 height 7
click at [280, 402] on div "Undo" at bounding box center [287, 511] width 18 height 7
click at [282, 402] on div "Undo" at bounding box center [287, 511] width 18 height 7
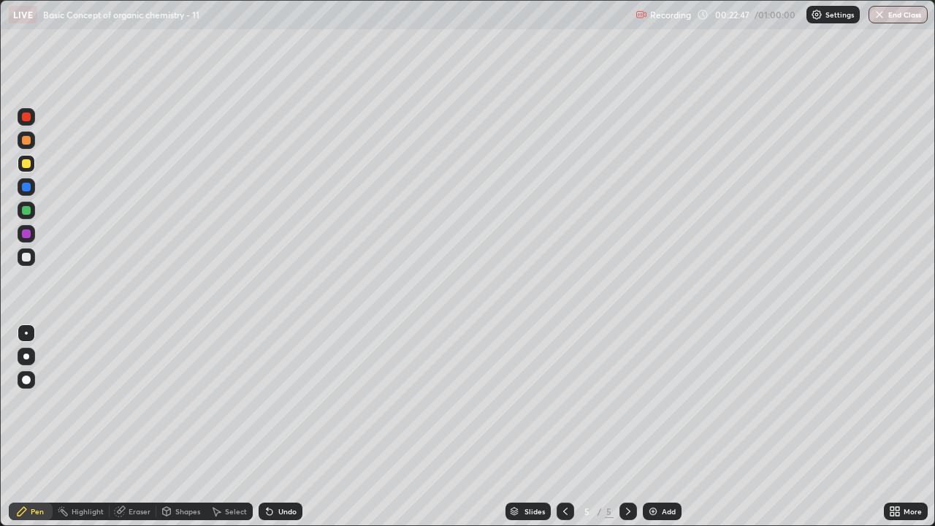
click at [281, 402] on div "Undo" at bounding box center [287, 511] width 18 height 7
click at [282, 402] on div "Undo" at bounding box center [287, 511] width 18 height 7
click at [281, 402] on div "Undo" at bounding box center [287, 511] width 18 height 7
click at [27, 255] on div at bounding box center [26, 257] width 9 height 9
click at [267, 402] on icon at bounding box center [267, 508] width 1 height 1
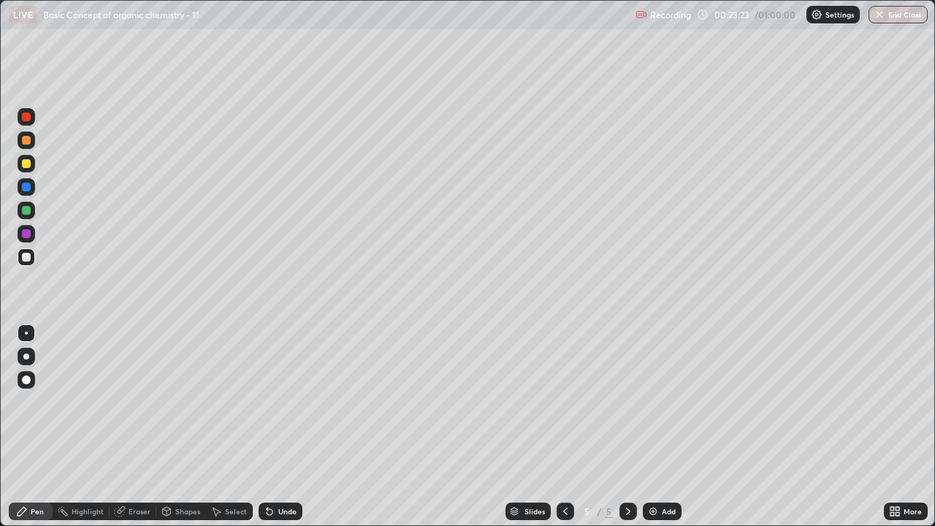
click at [267, 402] on icon at bounding box center [267, 508] width 1 height 1
click at [283, 402] on div "Undo" at bounding box center [287, 511] width 18 height 7
click at [281, 402] on div "Undo" at bounding box center [281, 512] width 44 height 18
click at [27, 161] on div at bounding box center [26, 163] width 9 height 9
click at [22, 164] on div at bounding box center [26, 163] width 9 height 9
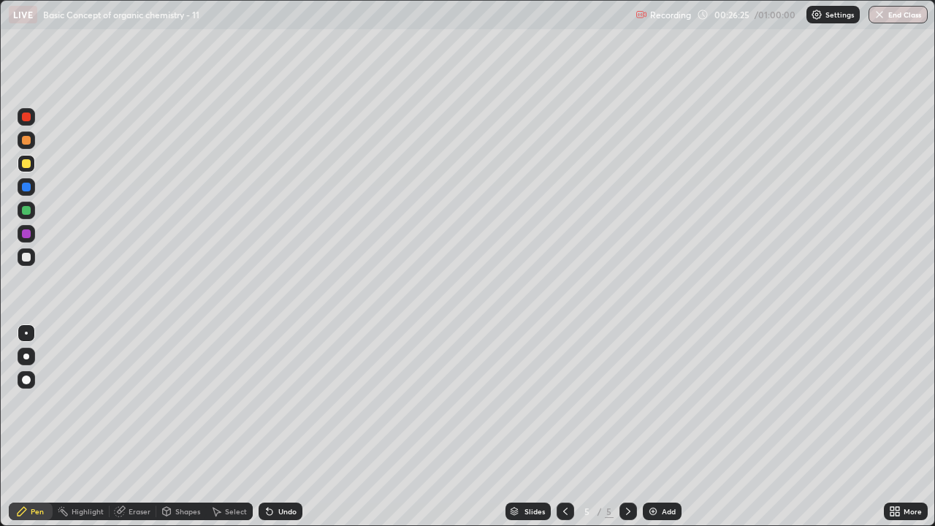
click at [230, 402] on div "Select" at bounding box center [236, 511] width 22 height 7
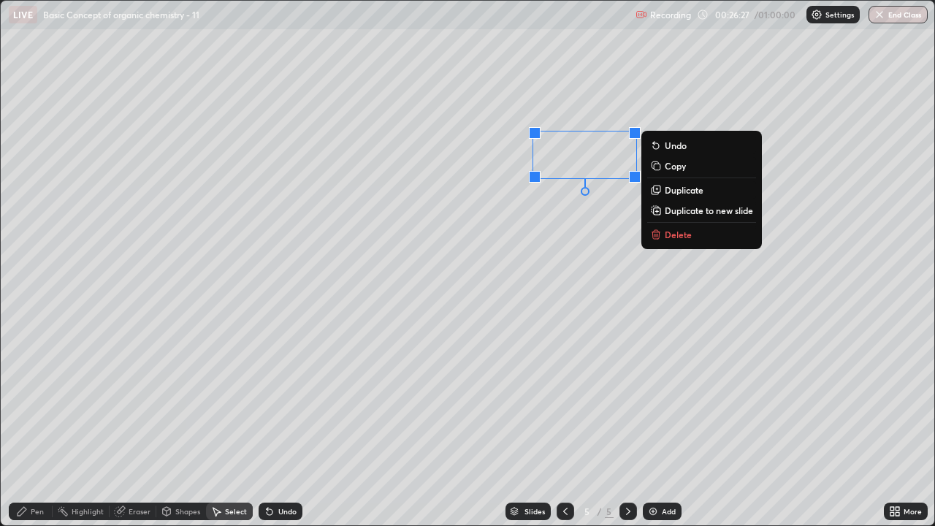
click at [529, 270] on div "0 ° Undo Copy Duplicate Duplicate to new slide Delete" at bounding box center [468, 263] width 934 height 525
click at [665, 187] on p "Duplicate" at bounding box center [684, 190] width 39 height 12
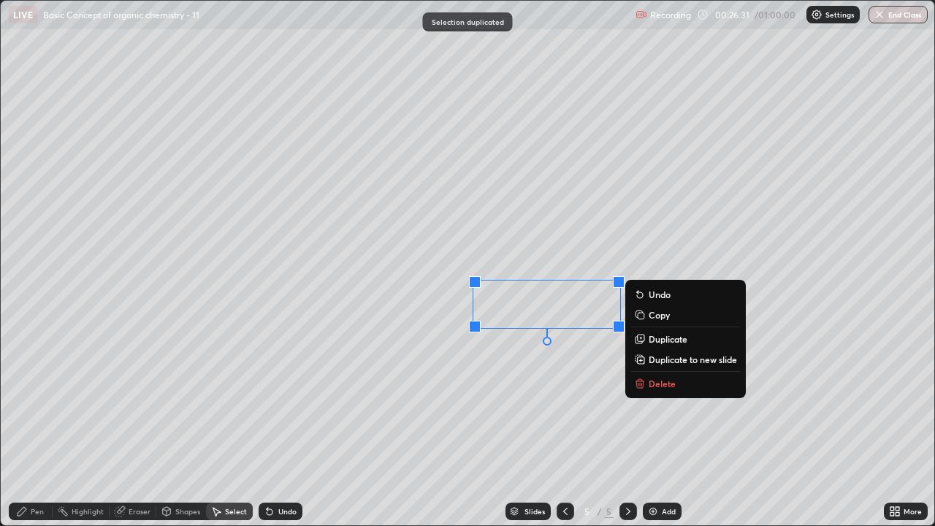
click at [495, 375] on div "0 ° Undo Copy Duplicate Duplicate to new slide Delete" at bounding box center [468, 263] width 934 height 525
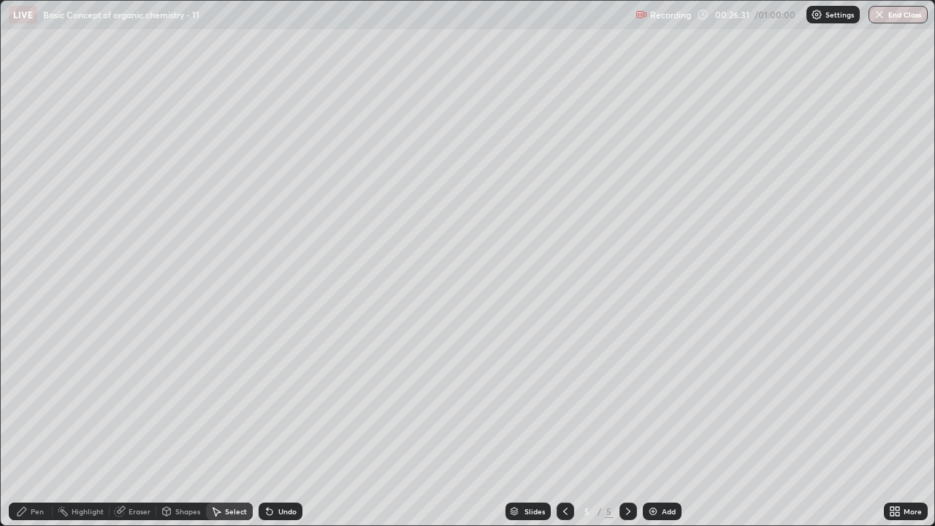
click at [33, 402] on div "Pen" at bounding box center [37, 511] width 13 height 7
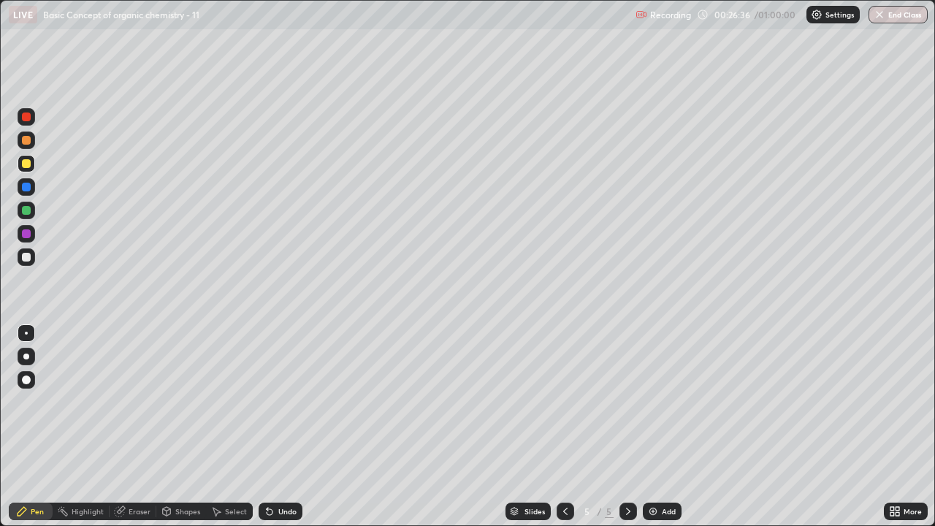
click at [233, 402] on div "Select" at bounding box center [236, 511] width 22 height 7
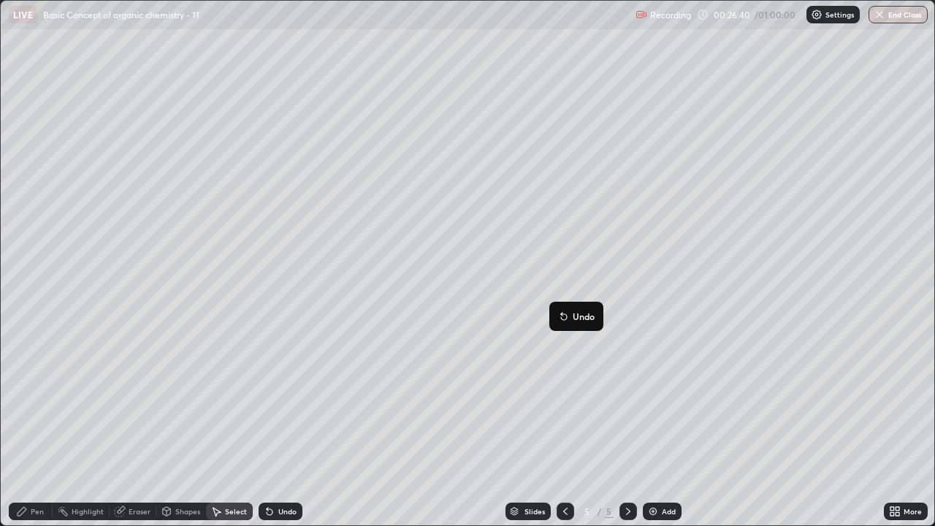
click at [526, 370] on div "0 ° Undo Copy Duplicate Duplicate to new slide Delete" at bounding box center [468, 263] width 934 height 525
click at [29, 402] on div "Pen" at bounding box center [31, 512] width 44 height 18
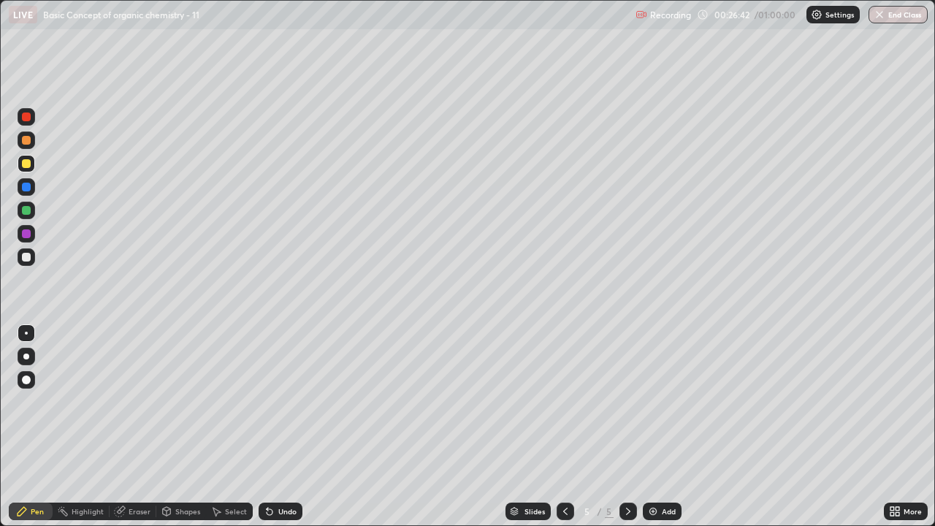
click at [28, 253] on div at bounding box center [26, 257] width 9 height 9
click at [33, 261] on div at bounding box center [27, 257] width 18 height 18
click at [645, 402] on div "Add" at bounding box center [662, 512] width 39 height 18
click at [31, 123] on div at bounding box center [27, 117] width 18 height 18
click at [285, 402] on div "Undo" at bounding box center [281, 512] width 44 height 18
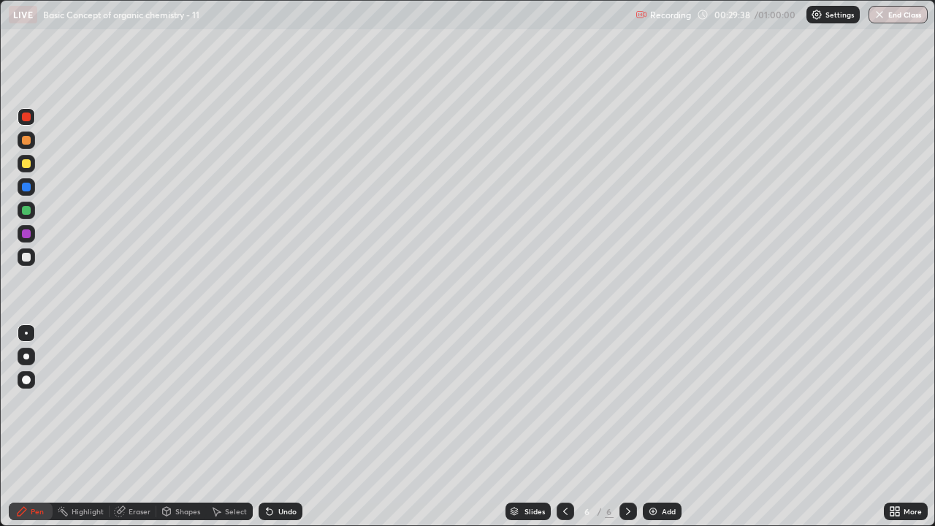
click at [23, 166] on div at bounding box center [26, 163] width 9 height 9
click at [282, 402] on div "Undo" at bounding box center [287, 511] width 18 height 7
click at [284, 402] on div "Undo" at bounding box center [287, 511] width 18 height 7
click at [287, 402] on div "Undo" at bounding box center [287, 511] width 18 height 7
click at [292, 402] on div "Undo" at bounding box center [287, 511] width 18 height 7
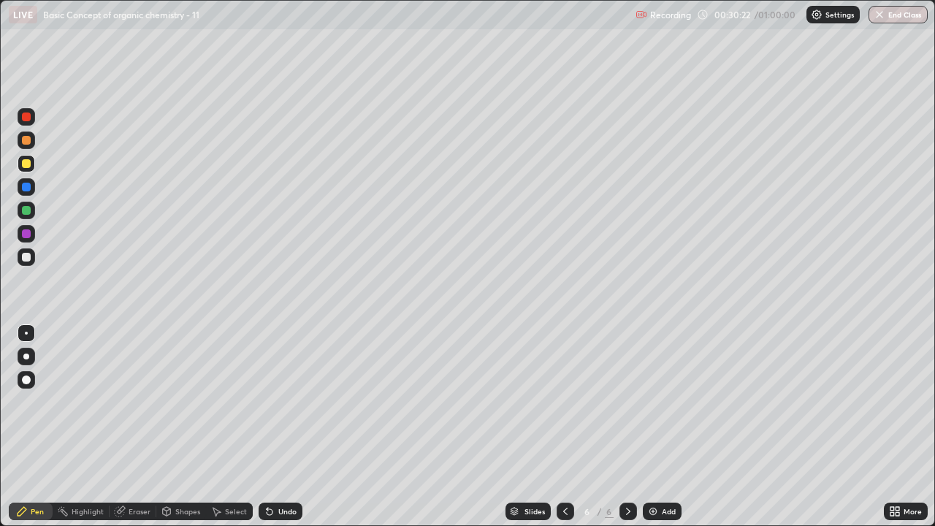
click at [294, 402] on div "Undo" at bounding box center [287, 511] width 18 height 7
click at [297, 402] on div "Undo" at bounding box center [281, 512] width 44 height 18
click at [294, 402] on div "Undo" at bounding box center [281, 512] width 44 height 18
click at [295, 402] on div "Undo" at bounding box center [281, 512] width 44 height 18
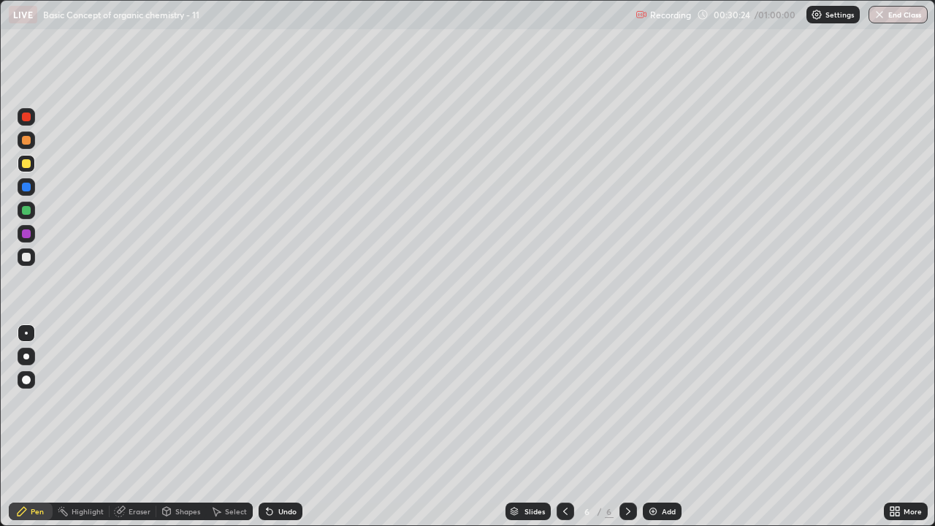
click at [294, 402] on div "Undo" at bounding box center [281, 512] width 44 height 18
click at [27, 260] on div at bounding box center [26, 257] width 9 height 9
click at [267, 402] on icon at bounding box center [270, 512] width 6 height 6
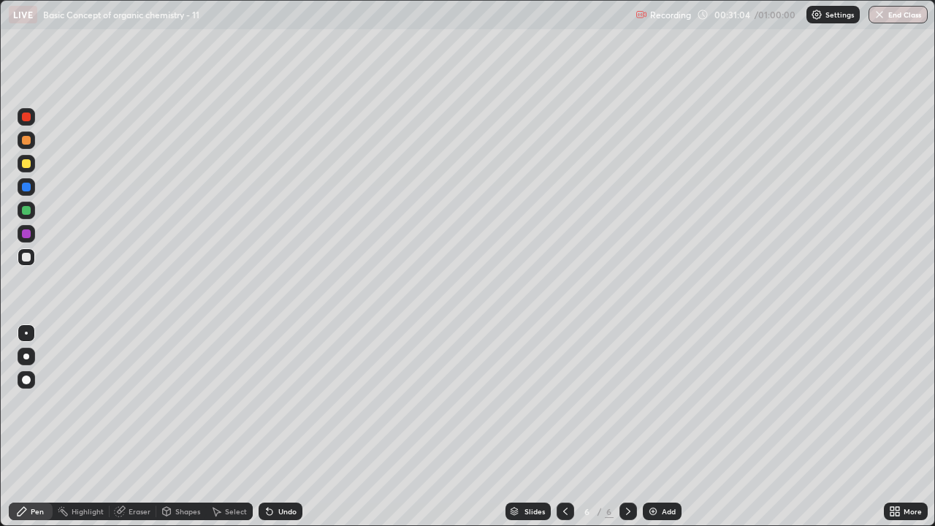
click at [275, 402] on div "Undo" at bounding box center [281, 512] width 44 height 18
click at [278, 402] on div "Undo" at bounding box center [287, 511] width 18 height 7
click at [27, 164] on div at bounding box center [26, 163] width 9 height 9
click at [275, 402] on div "Undo" at bounding box center [281, 512] width 44 height 18
click at [279, 402] on div "Undo" at bounding box center [287, 511] width 18 height 7
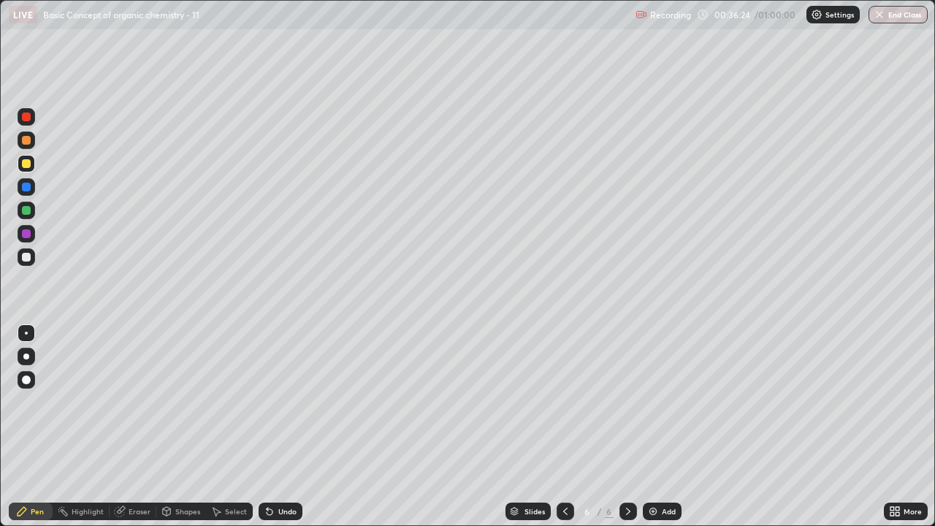
click at [275, 402] on div "Undo" at bounding box center [281, 512] width 44 height 18
click at [26, 256] on div at bounding box center [26, 257] width 9 height 9
click at [655, 402] on img at bounding box center [653, 512] width 12 height 12
click at [283, 402] on div "Undo" at bounding box center [281, 512] width 44 height 18
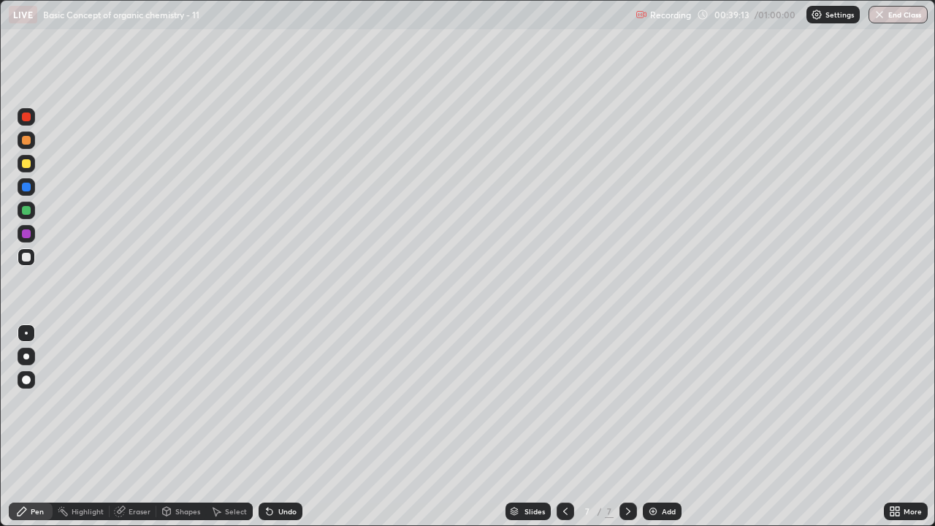
click at [30, 165] on div at bounding box center [26, 163] width 9 height 9
click at [267, 402] on icon at bounding box center [267, 508] width 1 height 1
click at [34, 256] on div at bounding box center [27, 257] width 18 height 18
click at [26, 261] on div at bounding box center [26, 257] width 9 height 9
click at [656, 402] on img at bounding box center [653, 512] width 12 height 12
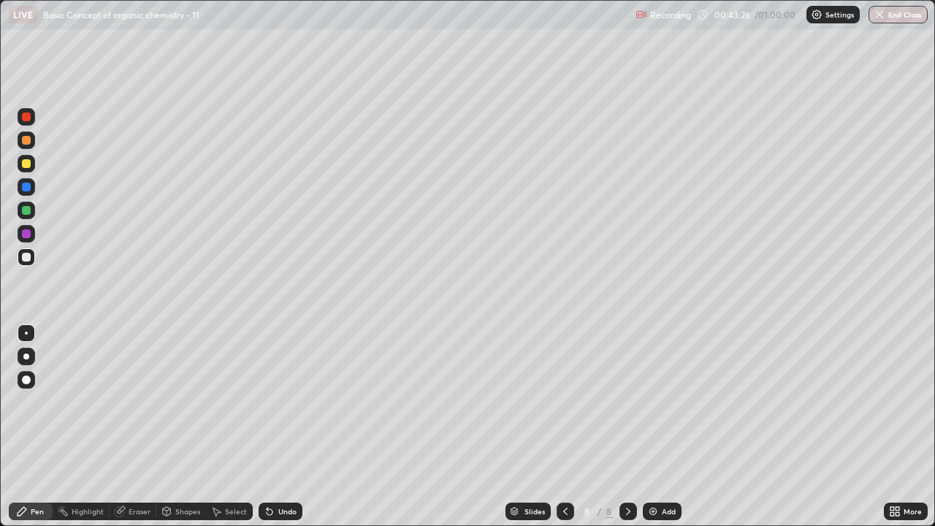
click at [26, 166] on div at bounding box center [26, 163] width 9 height 9
click at [232, 402] on div "Select" at bounding box center [236, 511] width 22 height 7
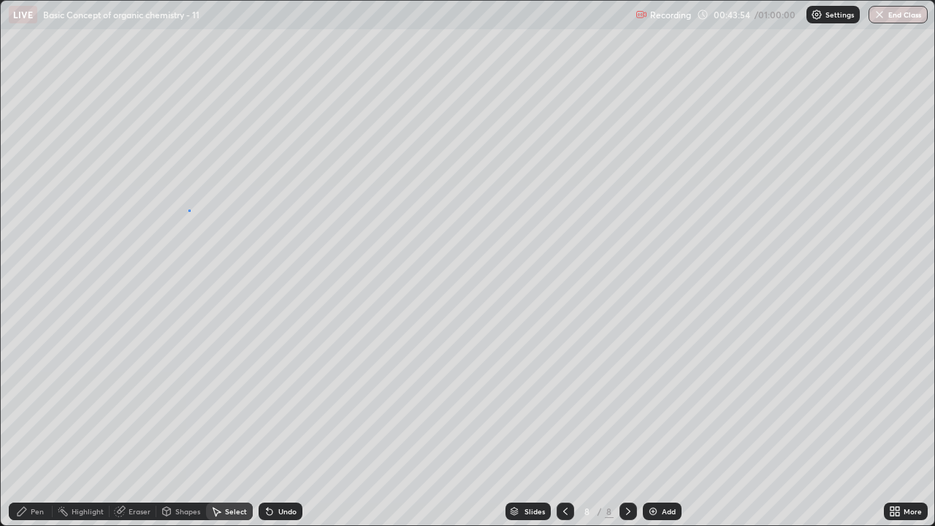
click at [188, 210] on div "0 ° Undo Copy Duplicate Duplicate to new slide Delete" at bounding box center [468, 263] width 934 height 525
click at [33, 402] on div "Pen" at bounding box center [31, 512] width 44 height 18
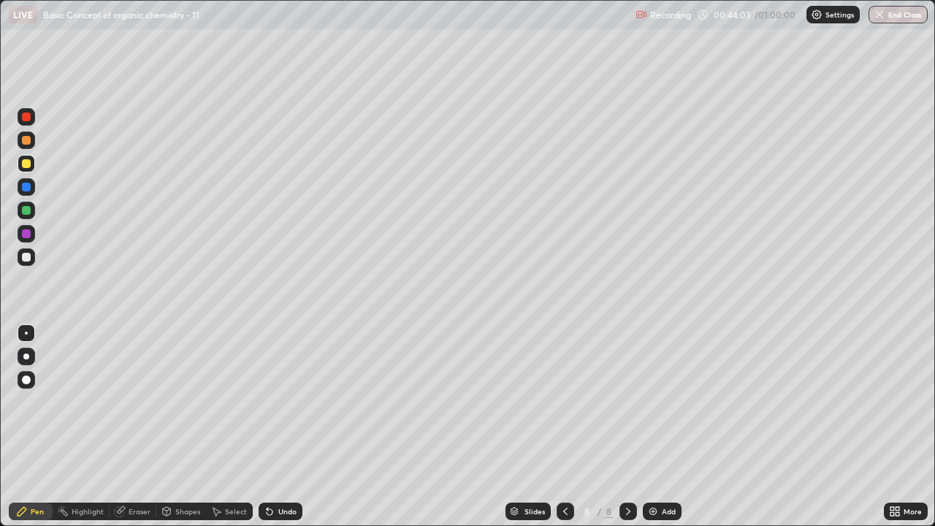
click at [267, 402] on icon at bounding box center [267, 508] width 1 height 1
click at [29, 210] on div at bounding box center [26, 210] width 9 height 9
click at [32, 159] on div at bounding box center [27, 164] width 18 height 18
click at [282, 402] on div "Undo" at bounding box center [287, 511] width 18 height 7
click at [283, 402] on div "Undo" at bounding box center [287, 511] width 18 height 7
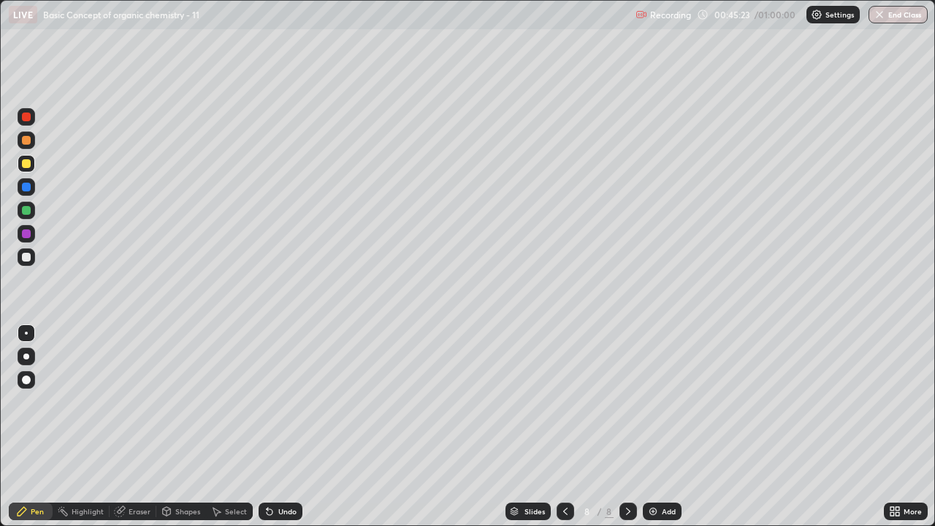
click at [278, 402] on div "Undo" at bounding box center [287, 511] width 18 height 7
click at [28, 259] on div at bounding box center [26, 257] width 9 height 9
click at [290, 402] on div "Undo" at bounding box center [287, 511] width 18 height 7
click at [284, 402] on div "Undo" at bounding box center [281, 512] width 44 height 18
click at [137, 402] on div "Eraser" at bounding box center [140, 511] width 22 height 7
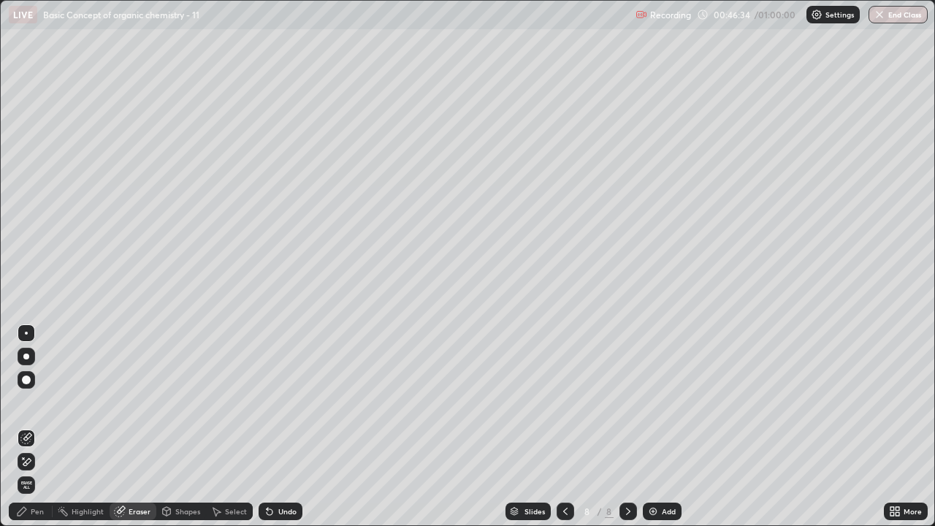
click at [37, 402] on div "Pen" at bounding box center [37, 511] width 13 height 7
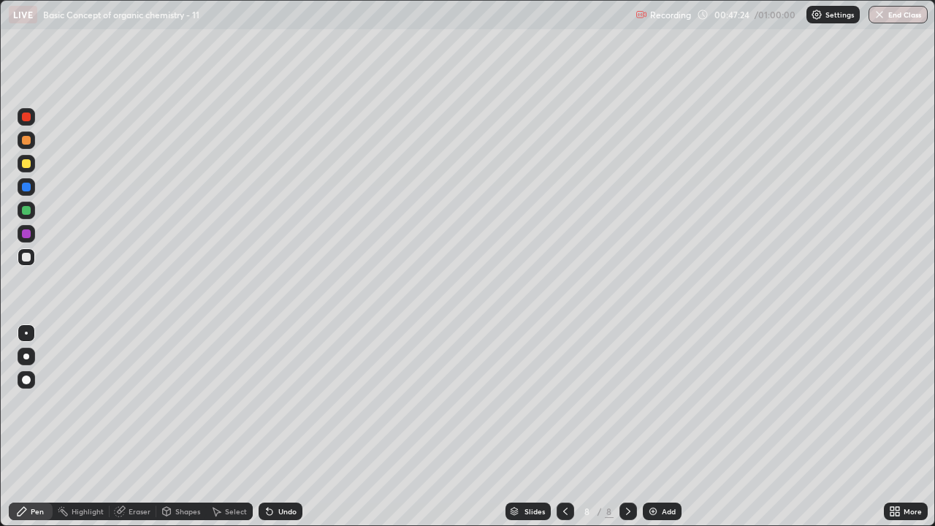
click at [275, 402] on div "Undo" at bounding box center [281, 512] width 44 height 18
click at [28, 229] on div at bounding box center [26, 233] width 9 height 9
click at [31, 255] on div at bounding box center [27, 257] width 18 height 18
click at [655, 402] on div "Add" at bounding box center [662, 512] width 39 height 18
click at [270, 402] on icon at bounding box center [270, 512] width 6 height 6
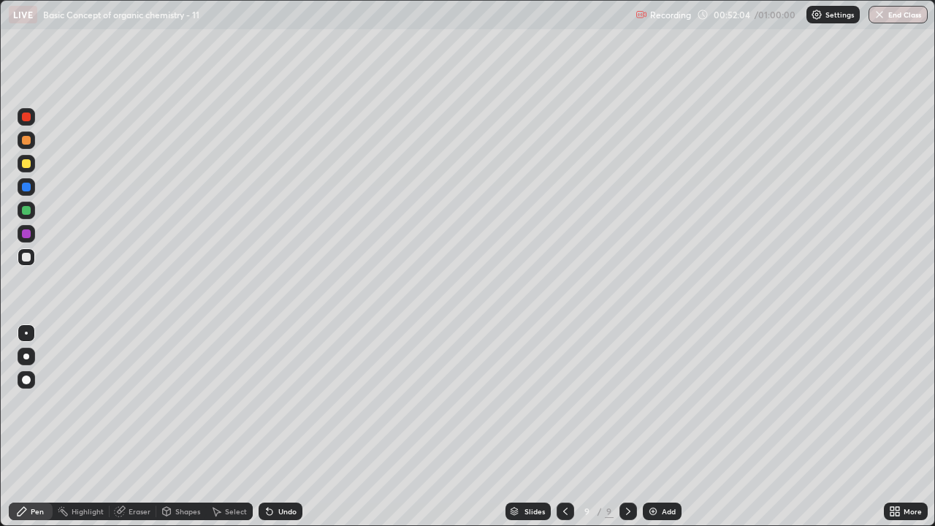
click at [267, 402] on icon at bounding box center [270, 512] width 6 height 6
click at [565, 402] on icon at bounding box center [565, 511] width 4 height 7
click at [91, 402] on div "Highlight" at bounding box center [88, 511] width 32 height 7
click at [24, 402] on icon at bounding box center [26, 467] width 9 height 0
click at [30, 206] on div at bounding box center [27, 211] width 18 height 18
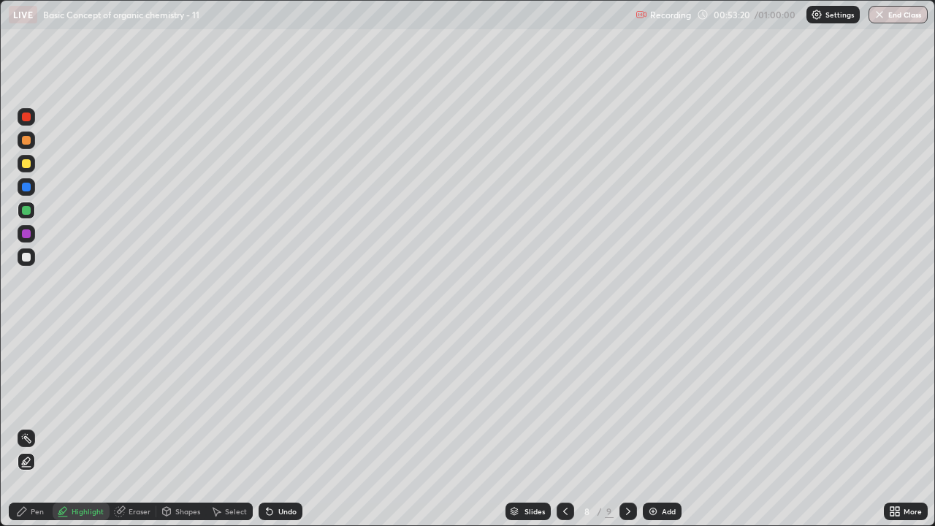
click at [27, 402] on circle at bounding box center [26, 434] width 1 height 1
click at [35, 402] on div "Pen" at bounding box center [37, 511] width 13 height 7
click at [26, 261] on div at bounding box center [26, 257] width 9 height 9
click at [627, 402] on icon at bounding box center [628, 512] width 12 height 12
click at [628, 402] on icon at bounding box center [628, 512] width 12 height 12
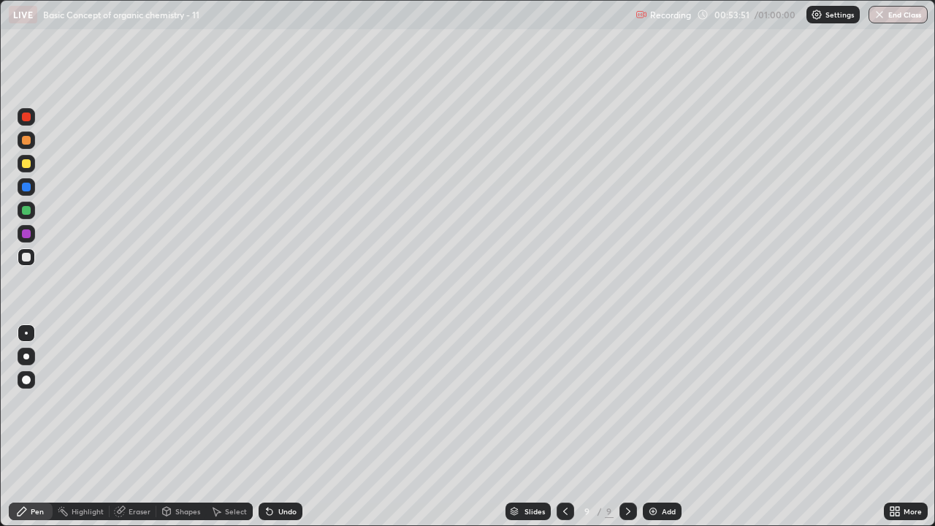
click at [31, 167] on div at bounding box center [27, 164] width 18 height 18
click at [27, 257] on div at bounding box center [26, 257] width 9 height 9
click at [279, 402] on div "Undo" at bounding box center [281, 512] width 44 height 18
click at [285, 402] on div "Undo" at bounding box center [281, 512] width 44 height 18
click at [24, 162] on div at bounding box center [26, 163] width 9 height 9
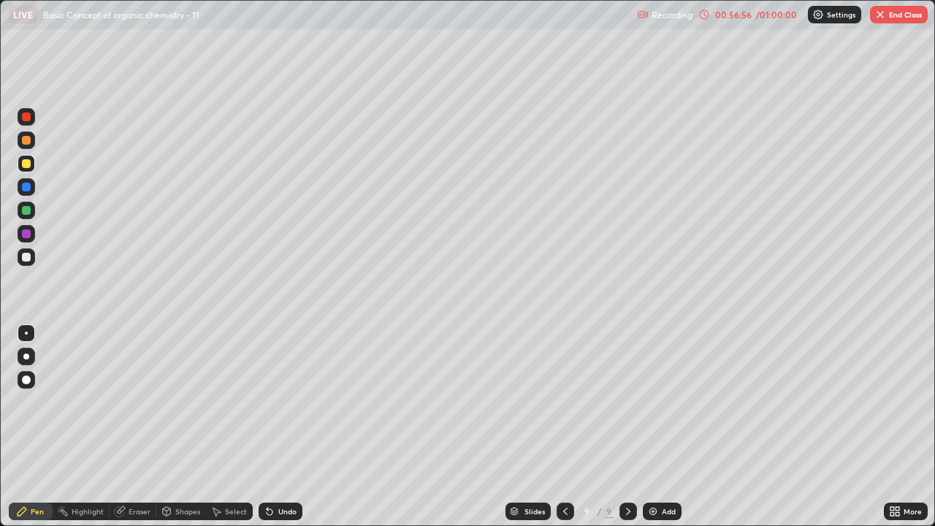
click at [225, 402] on div "Select" at bounding box center [236, 511] width 22 height 7
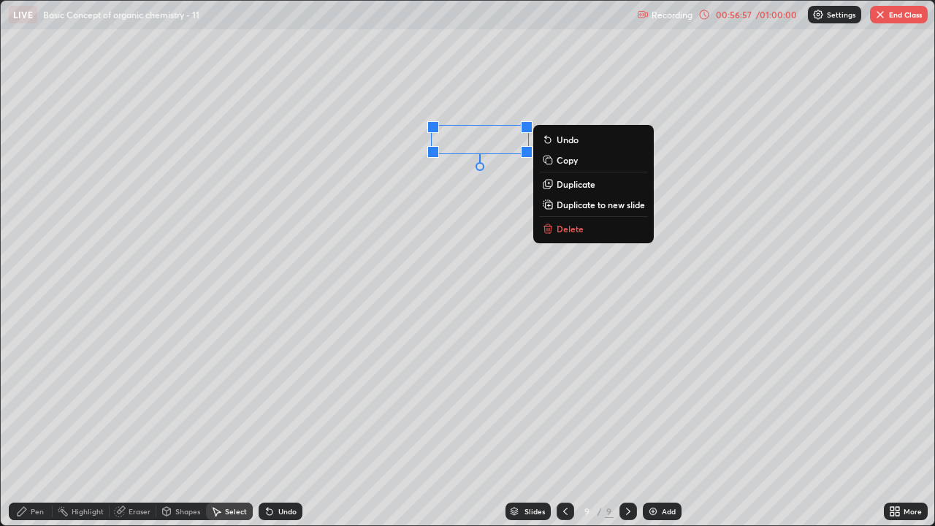
click at [567, 186] on p "Duplicate" at bounding box center [576, 184] width 39 height 12
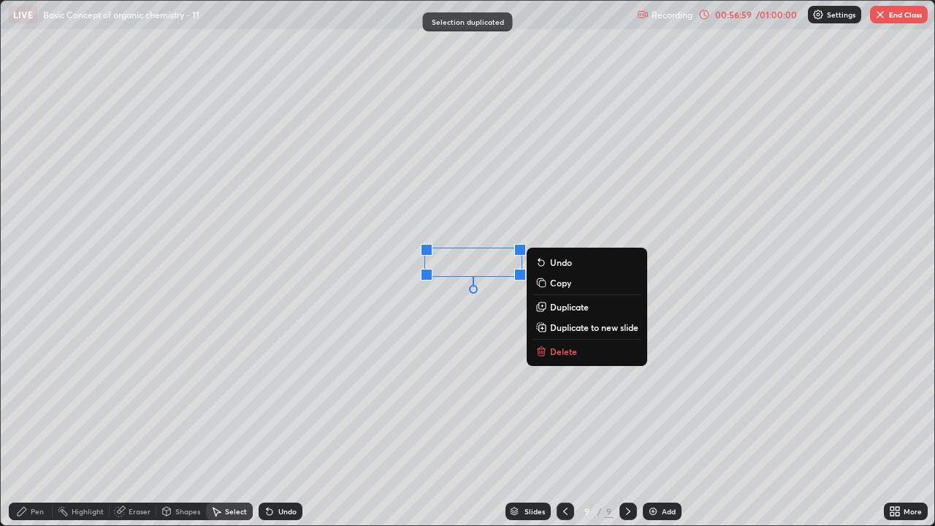
click at [459, 313] on div "0 ° Undo Copy Duplicate Duplicate to new slide Delete" at bounding box center [468, 263] width 934 height 525
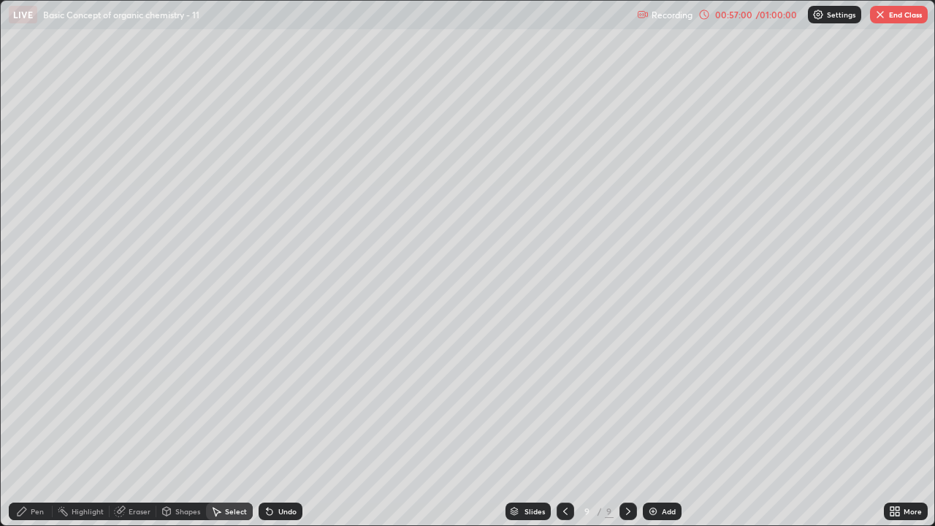
click at [24, 402] on icon at bounding box center [22, 511] width 9 height 9
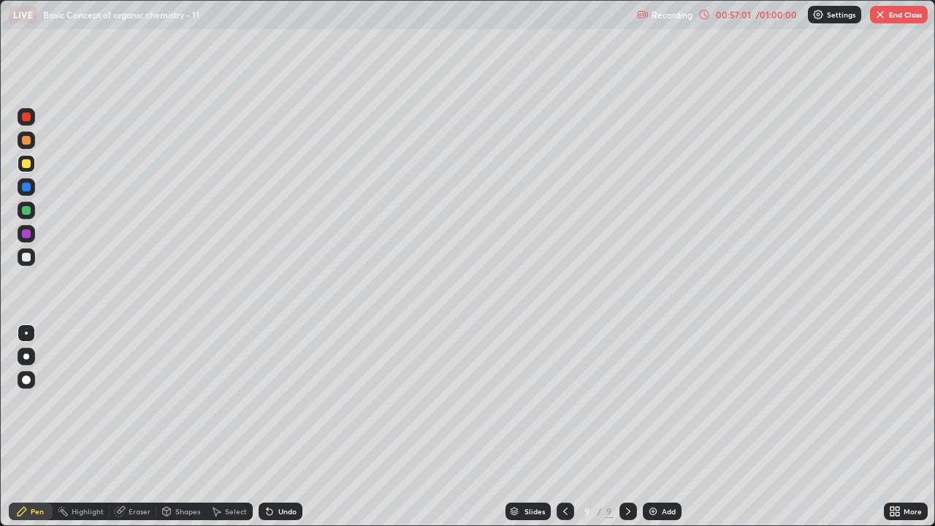
click at [28, 257] on div at bounding box center [26, 257] width 9 height 9
click at [26, 164] on div at bounding box center [26, 163] width 9 height 9
click at [223, 402] on div "Select" at bounding box center [229, 512] width 47 height 18
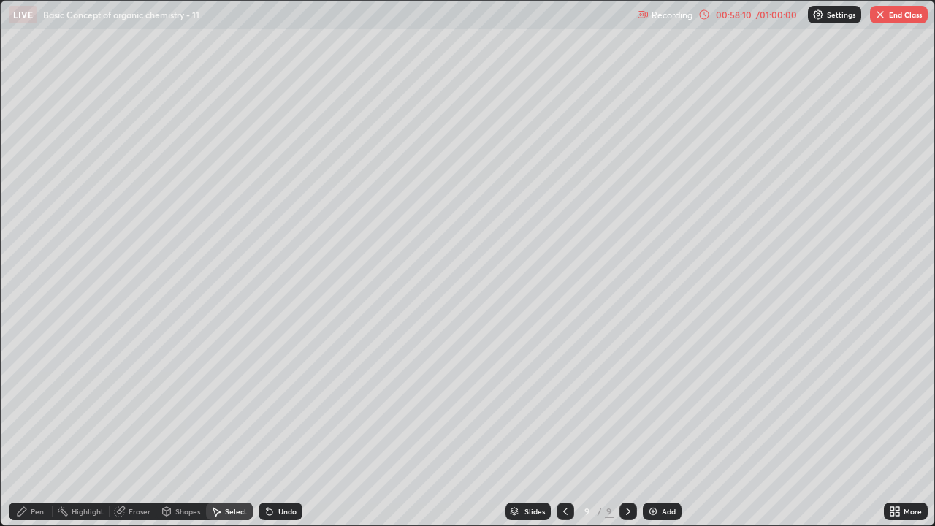
click at [49, 402] on div "Pen" at bounding box center [31, 512] width 44 height 18
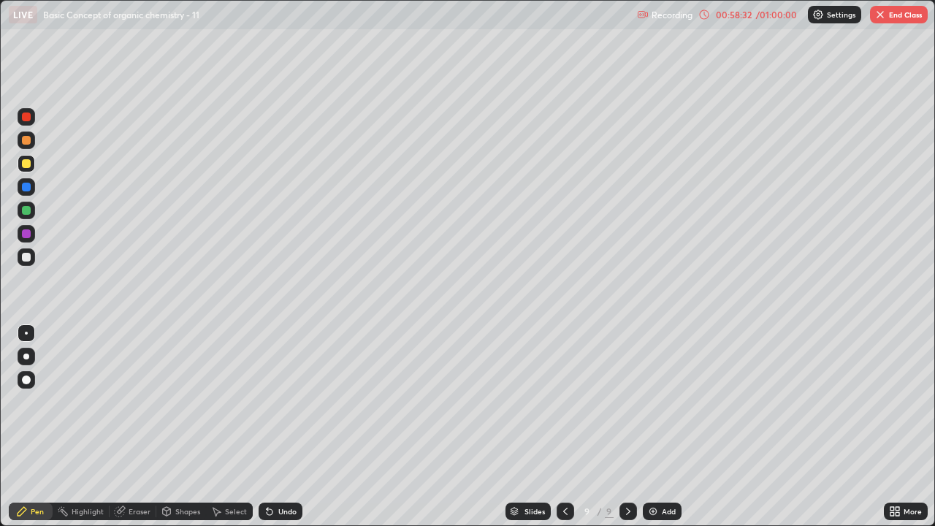
click at [278, 402] on div "Undo" at bounding box center [287, 511] width 18 height 7
click at [26, 256] on div at bounding box center [26, 257] width 9 height 9
click at [898, 7] on button "End Class" at bounding box center [899, 15] width 58 height 18
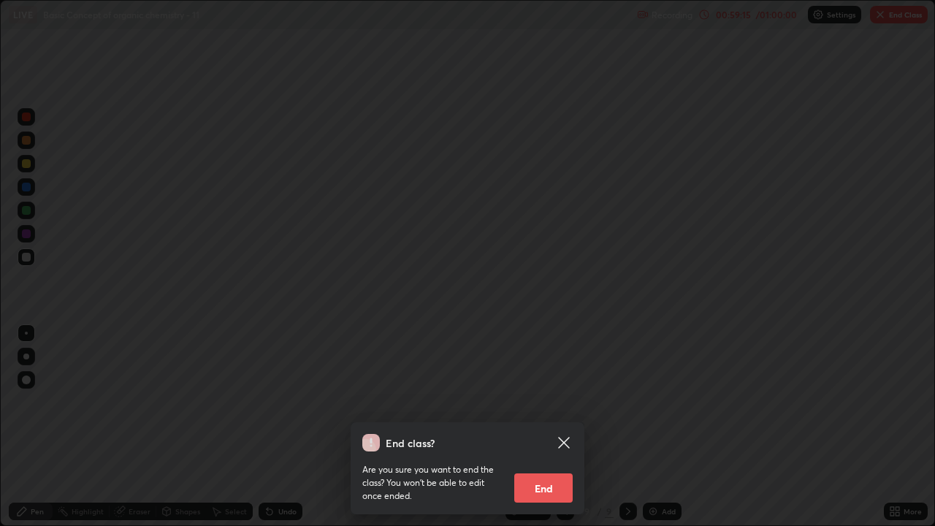
click at [563, 402] on icon at bounding box center [564, 443] width 18 height 18
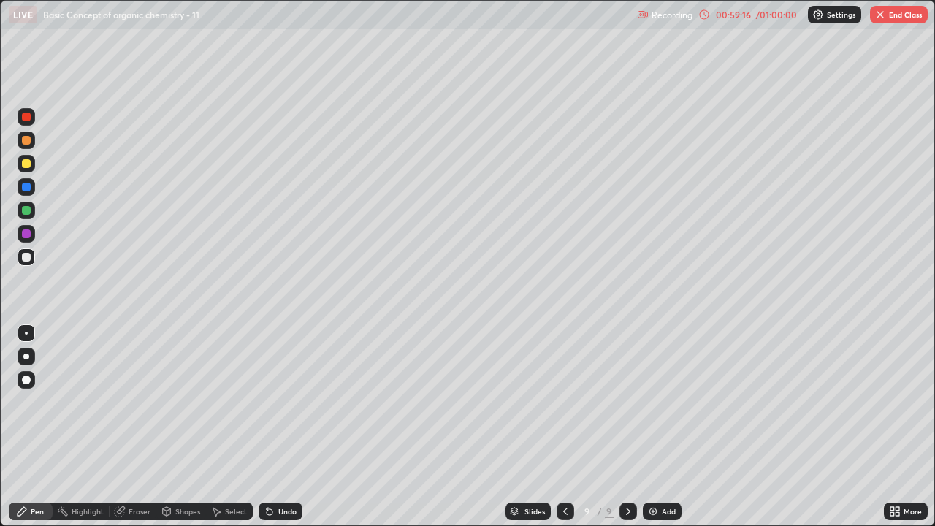
click at [566, 402] on icon at bounding box center [566, 512] width 12 height 12
click at [563, 402] on icon at bounding box center [566, 512] width 12 height 12
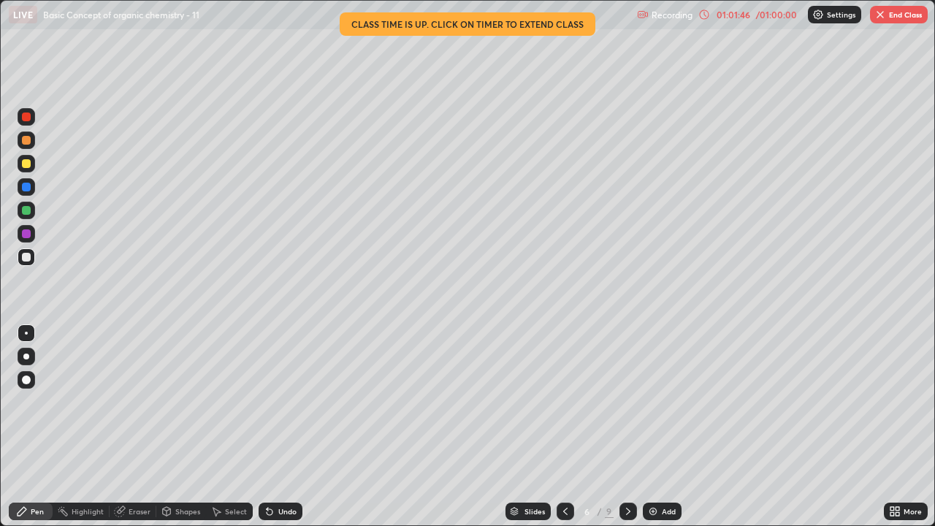
click at [899, 18] on button "End Class" at bounding box center [899, 15] width 58 height 18
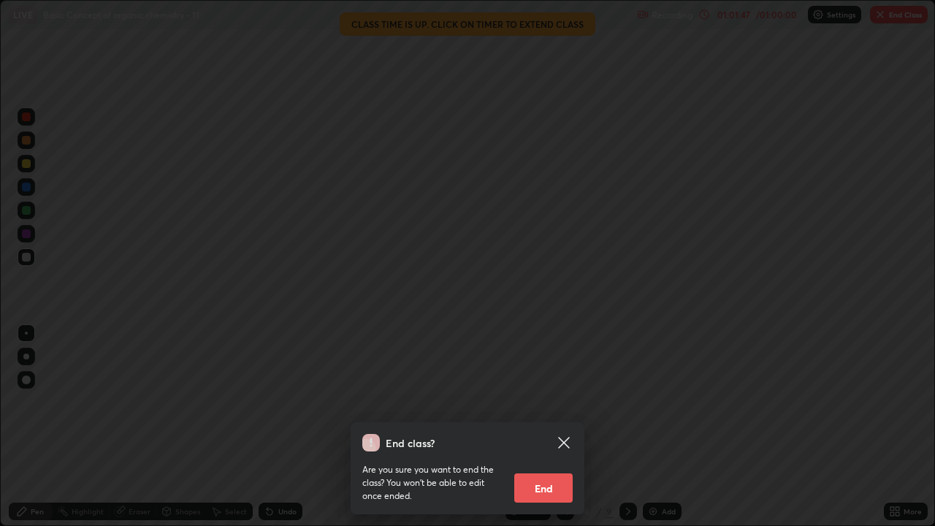
click at [549, 402] on button "End" at bounding box center [543, 487] width 58 height 29
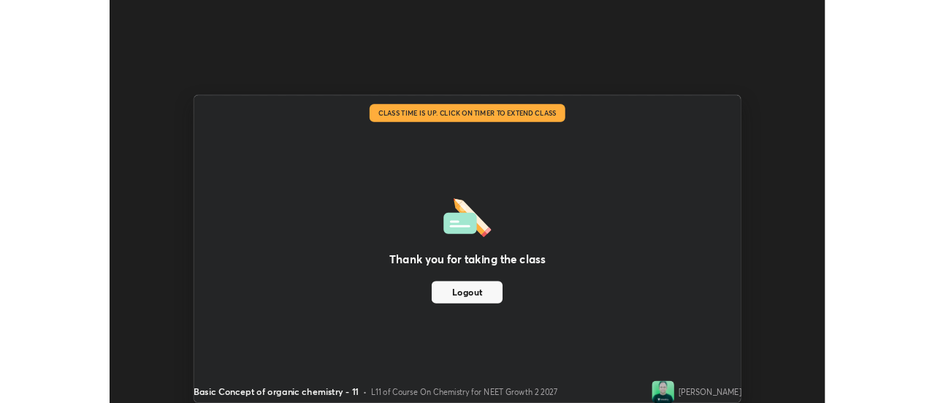
scroll to position [72650, 72117]
